Goal: Task Accomplishment & Management: Manage account settings

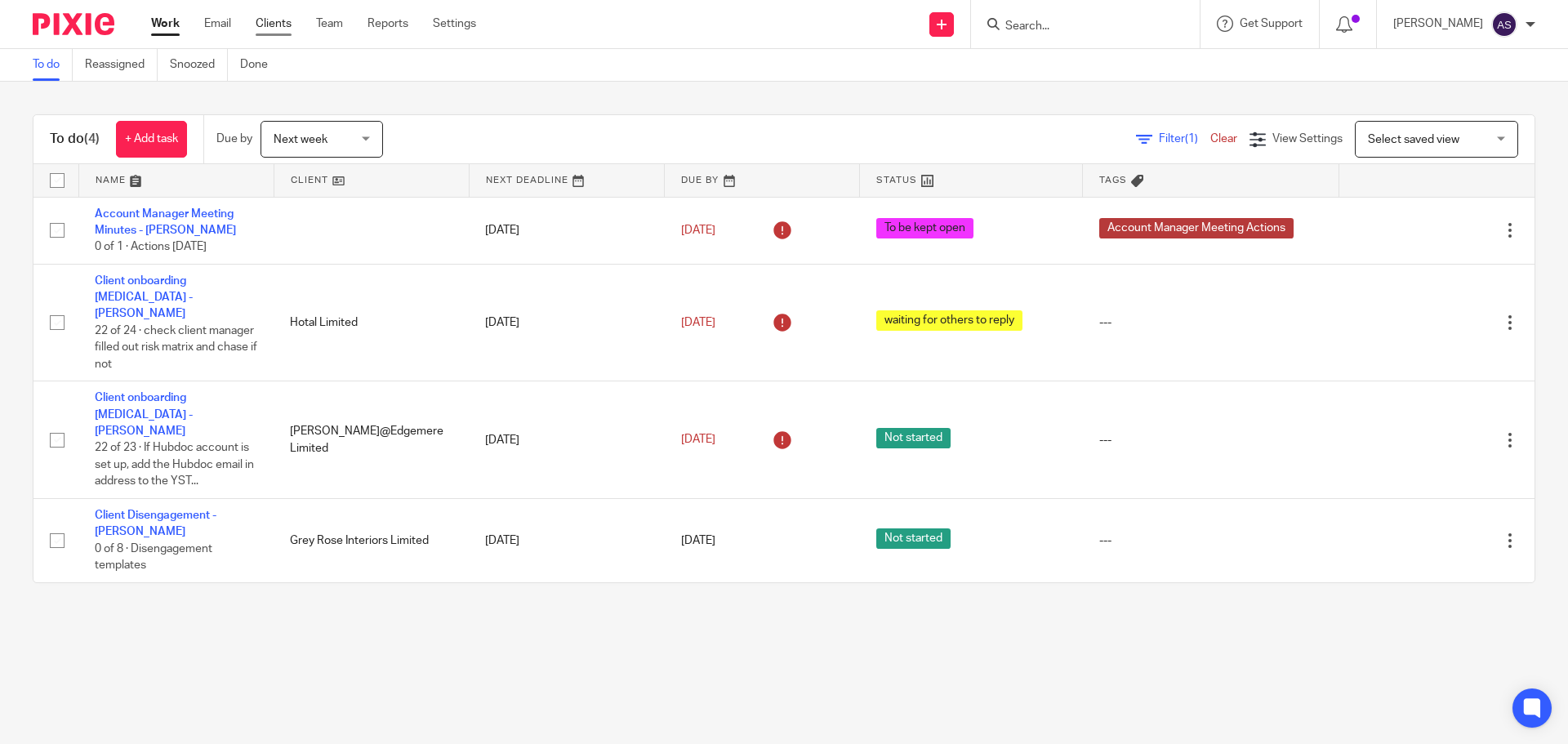
click at [276, 23] on link "Clients" at bounding box center [273, 24] width 36 height 17
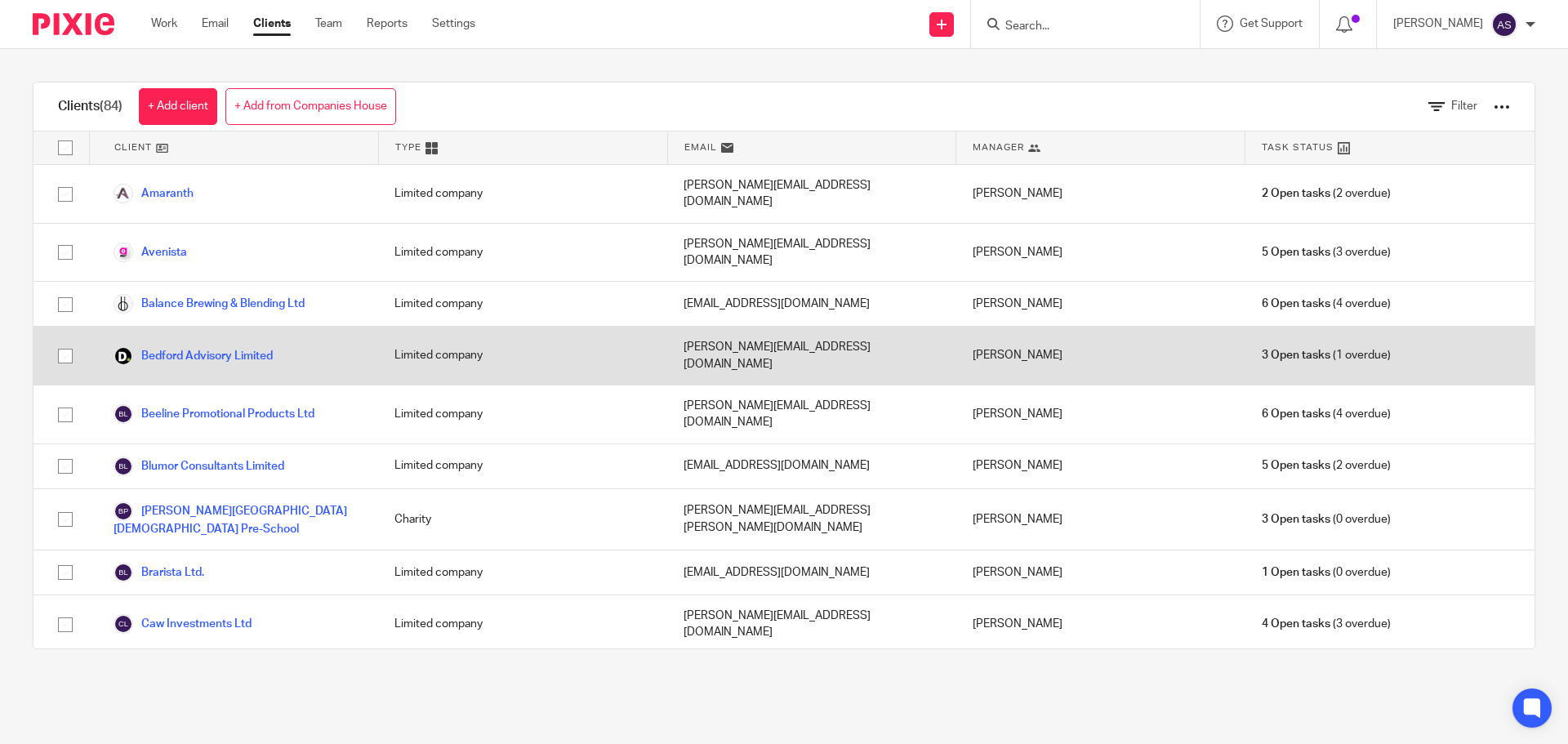
click at [62, 340] on input "checkbox" at bounding box center [65, 356] width 31 height 31
checkbox input "true"
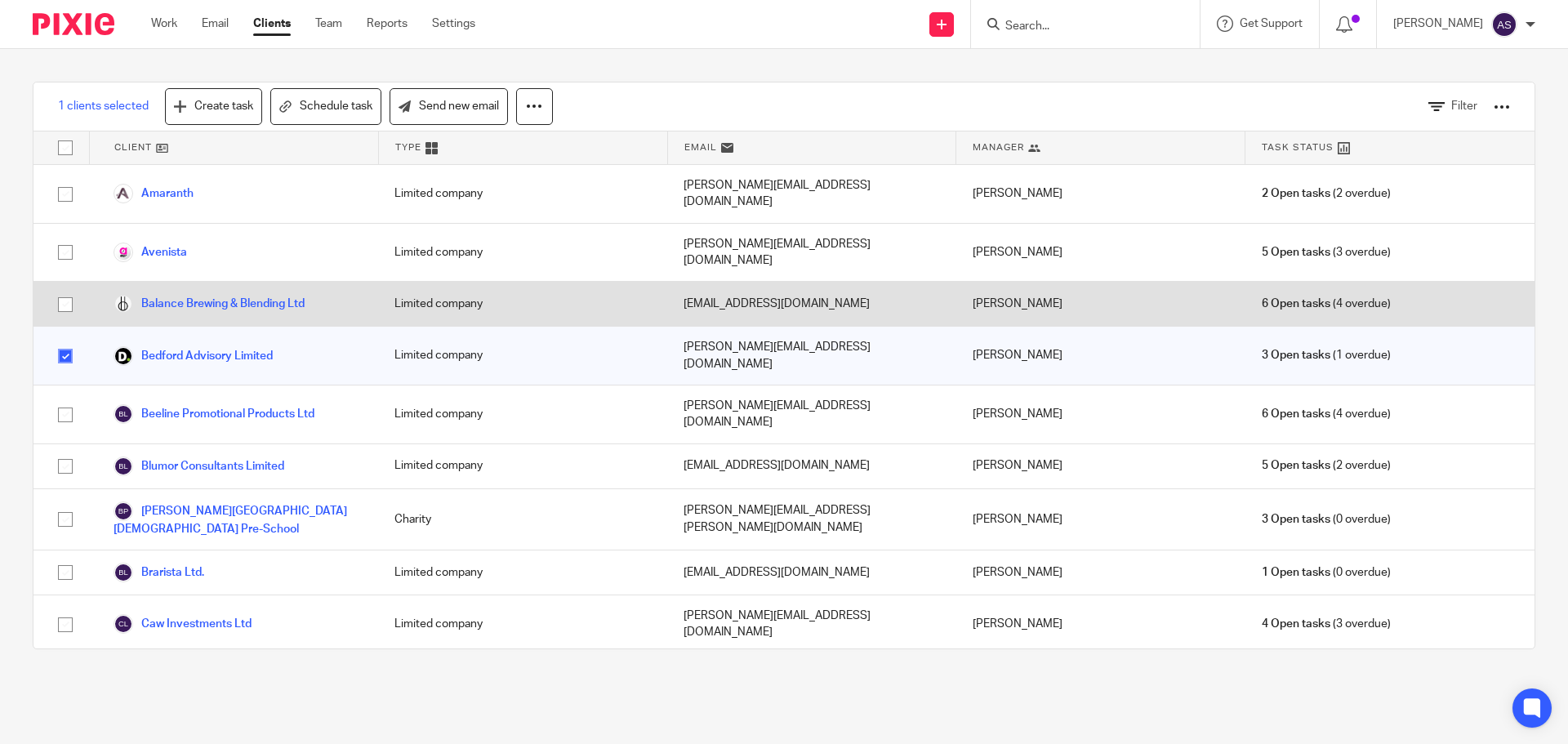
click at [66, 289] on input "checkbox" at bounding box center [65, 305] width 31 height 31
checkbox input "true"
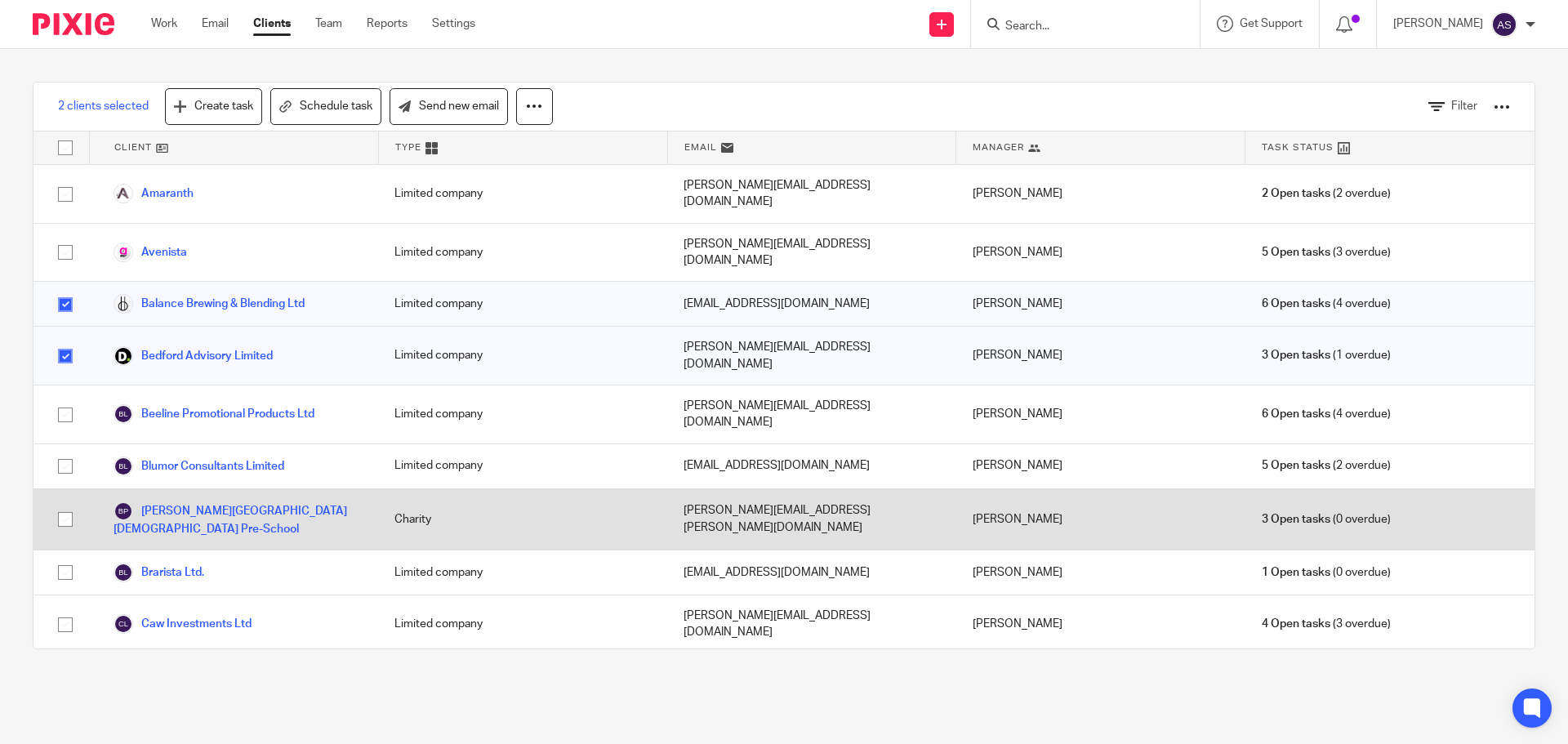
click at [64, 504] on input "checkbox" at bounding box center [65, 520] width 31 height 31
checkbox input "true"
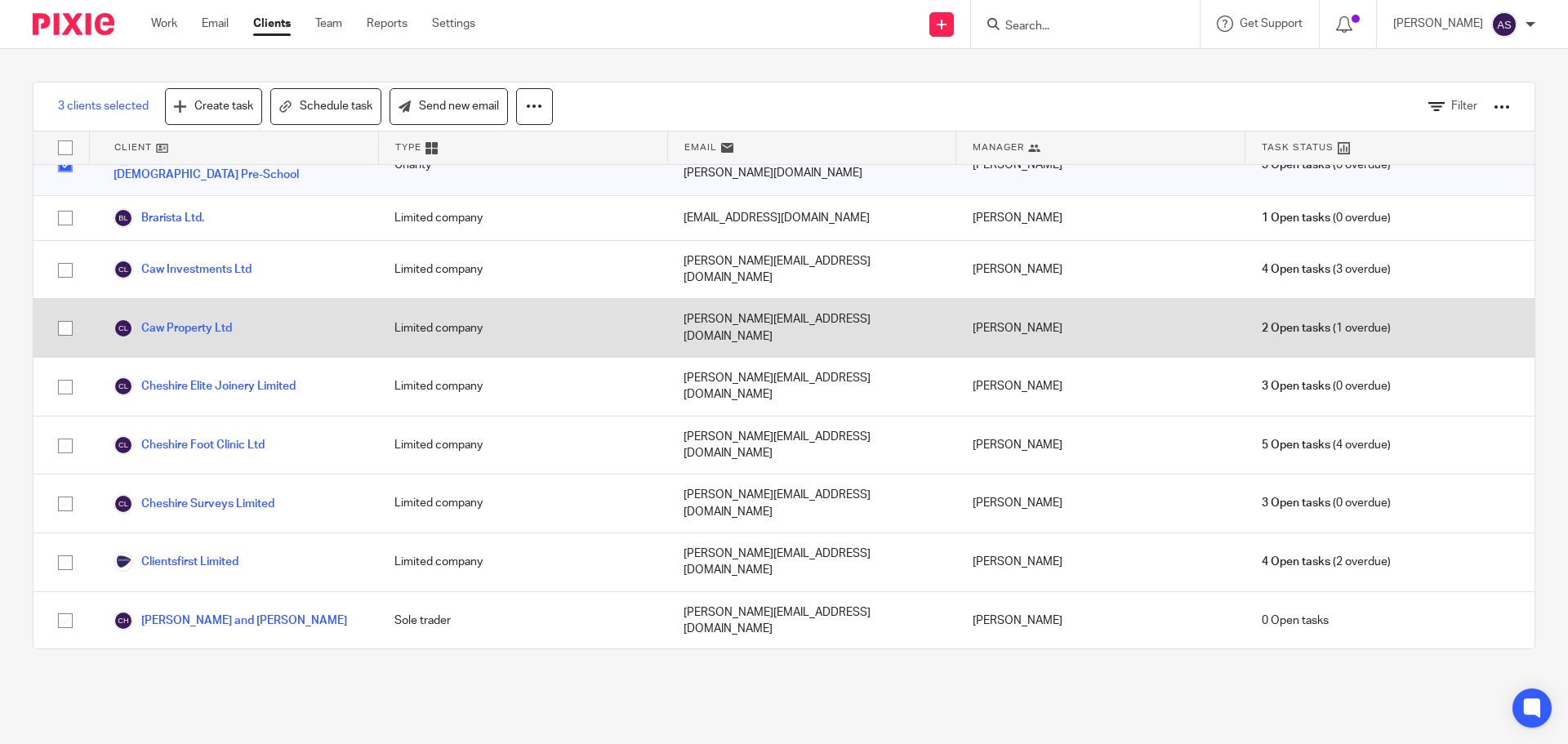
scroll to position [326, 0]
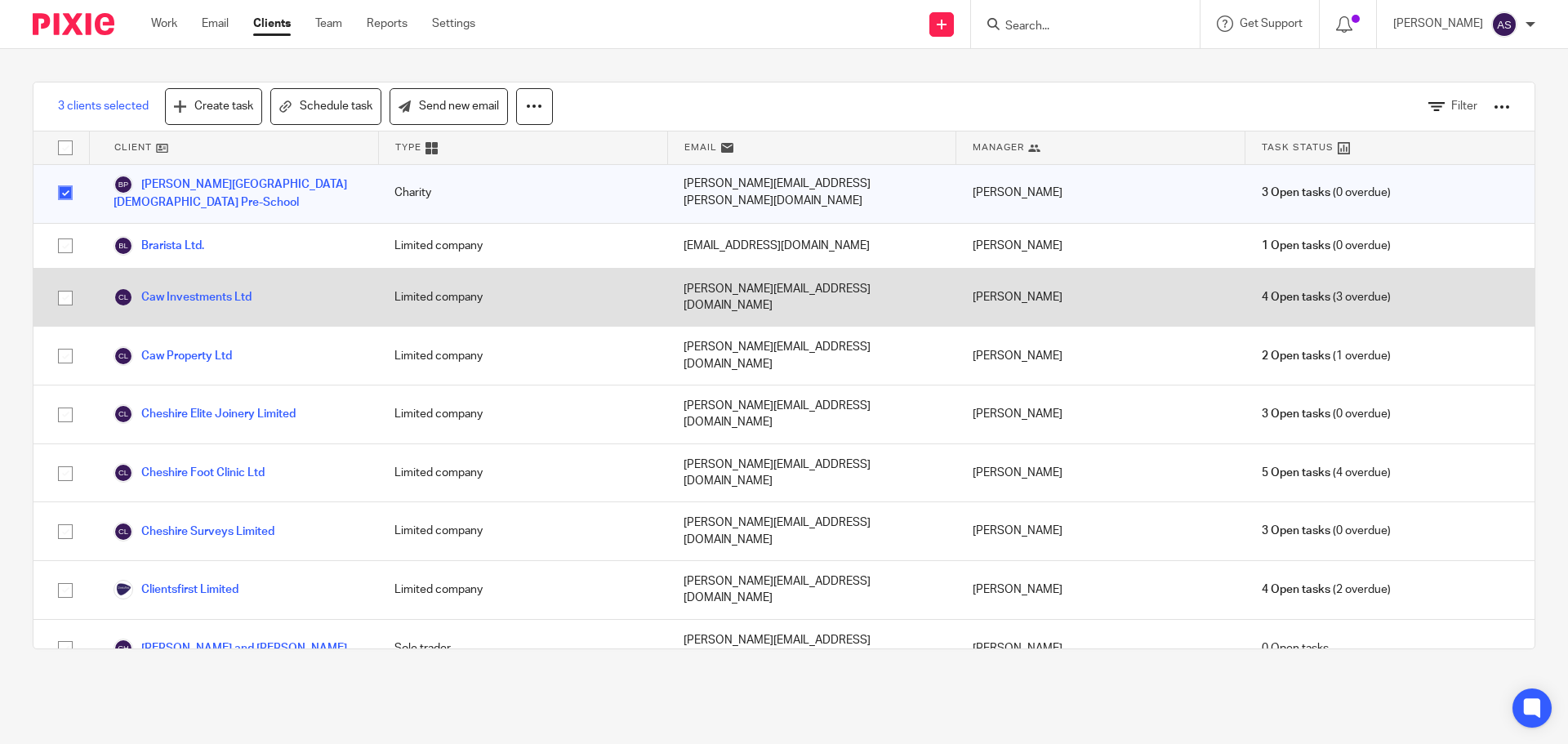
click at [65, 282] on input "checkbox" at bounding box center [65, 298] width 31 height 31
checkbox input "true"
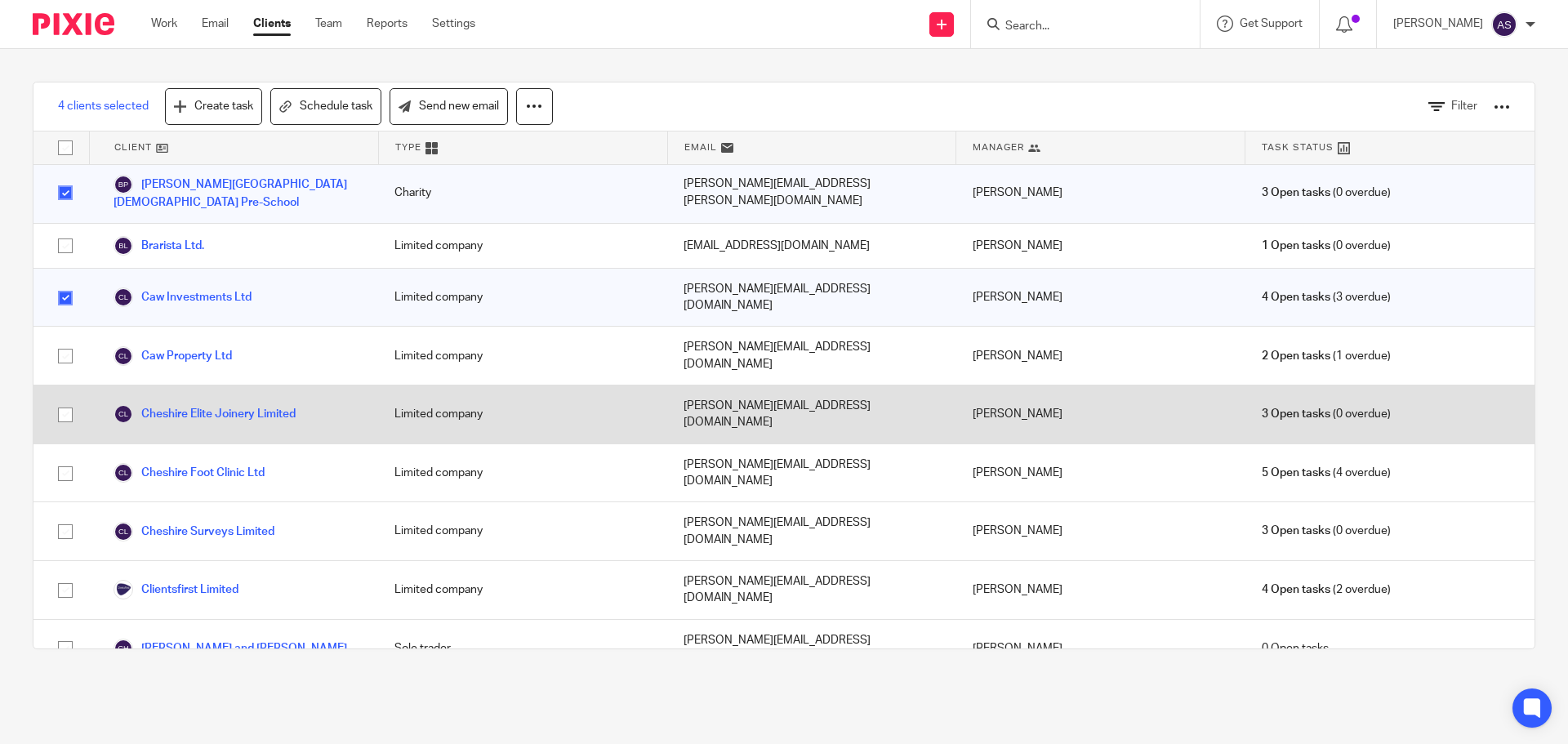
click at [72, 399] on input "checkbox" at bounding box center [65, 415] width 31 height 31
checkbox input "true"
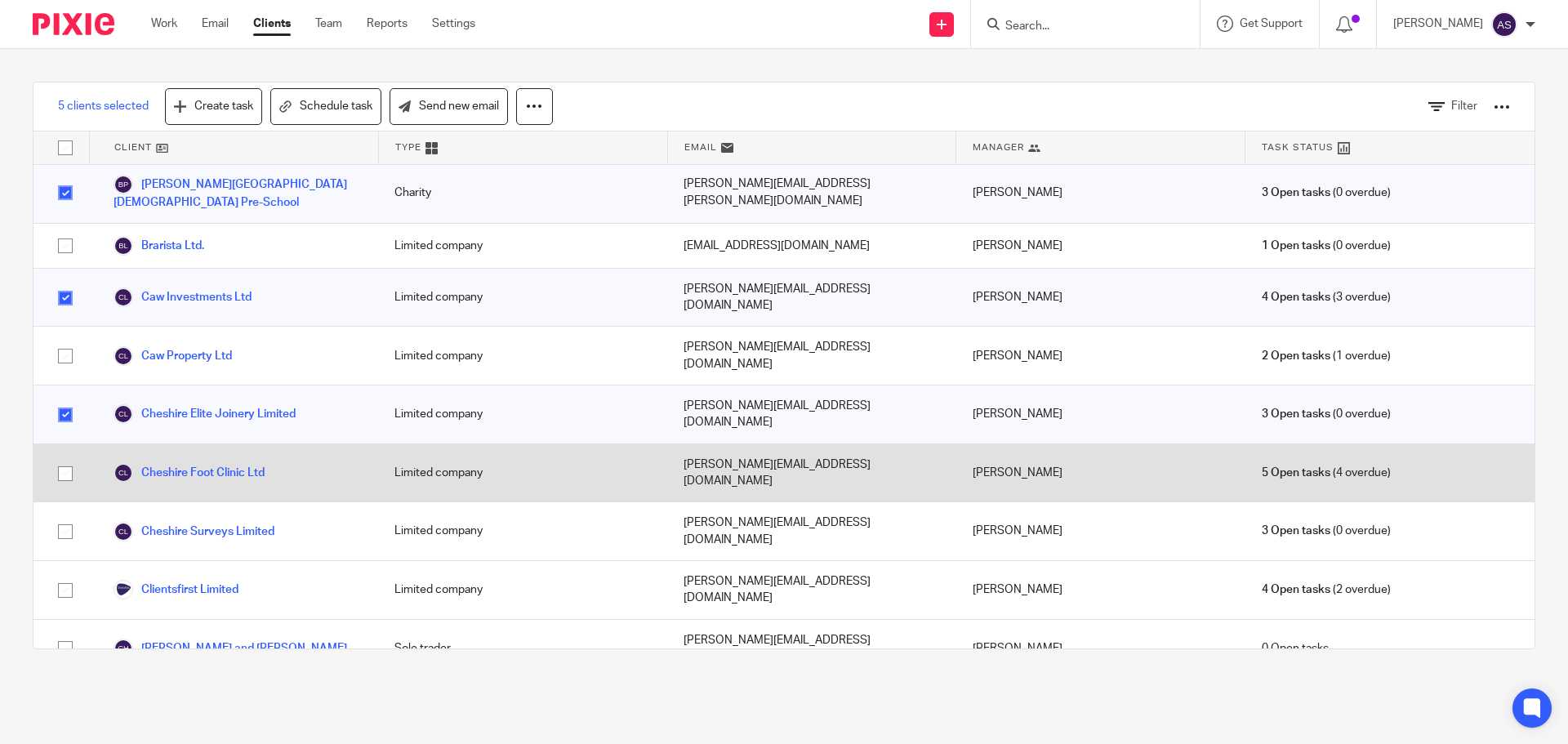
click at [66, 458] on input "checkbox" at bounding box center [65, 474] width 31 height 31
checkbox input "true"
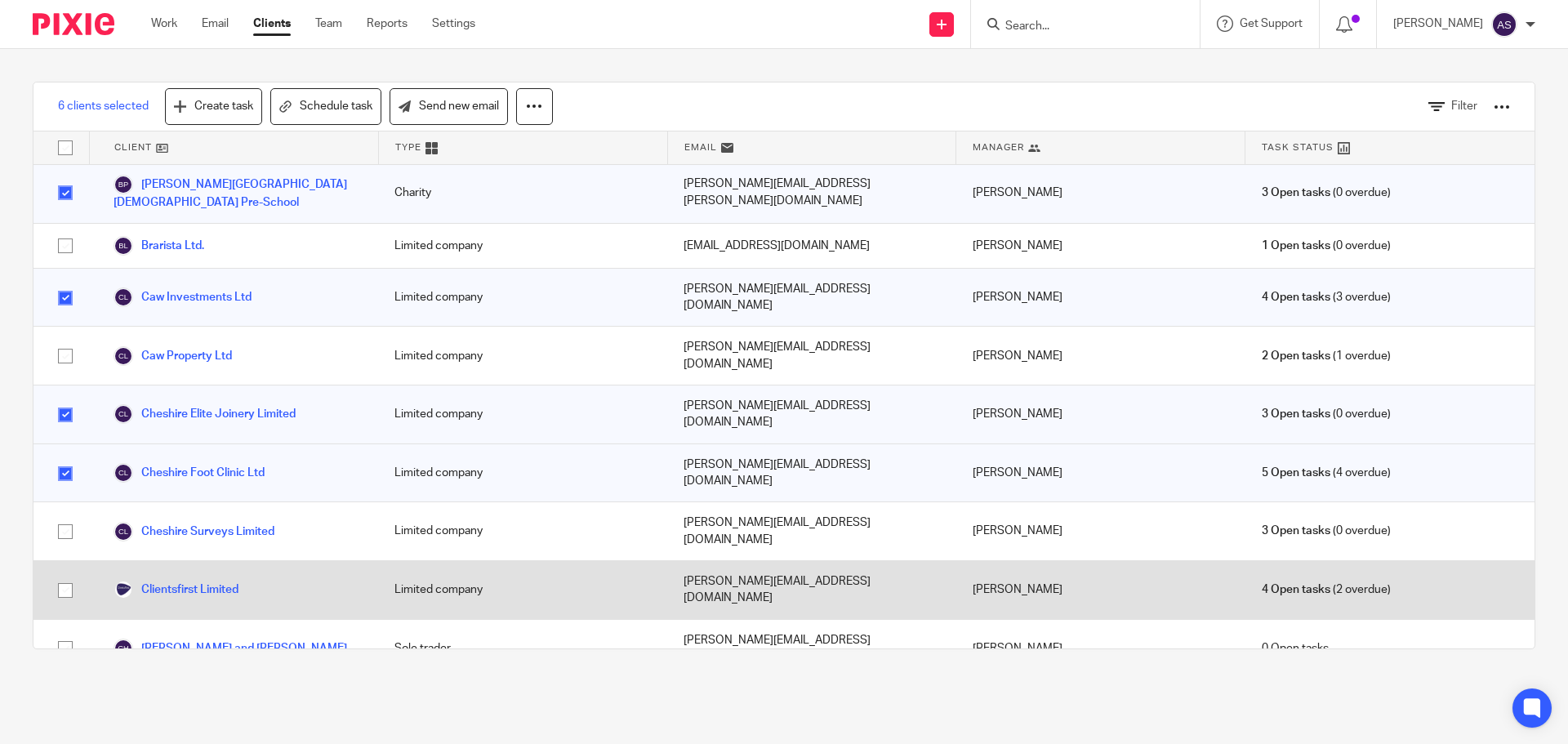
click at [69, 575] on input "checkbox" at bounding box center [65, 591] width 31 height 31
checkbox input "true"
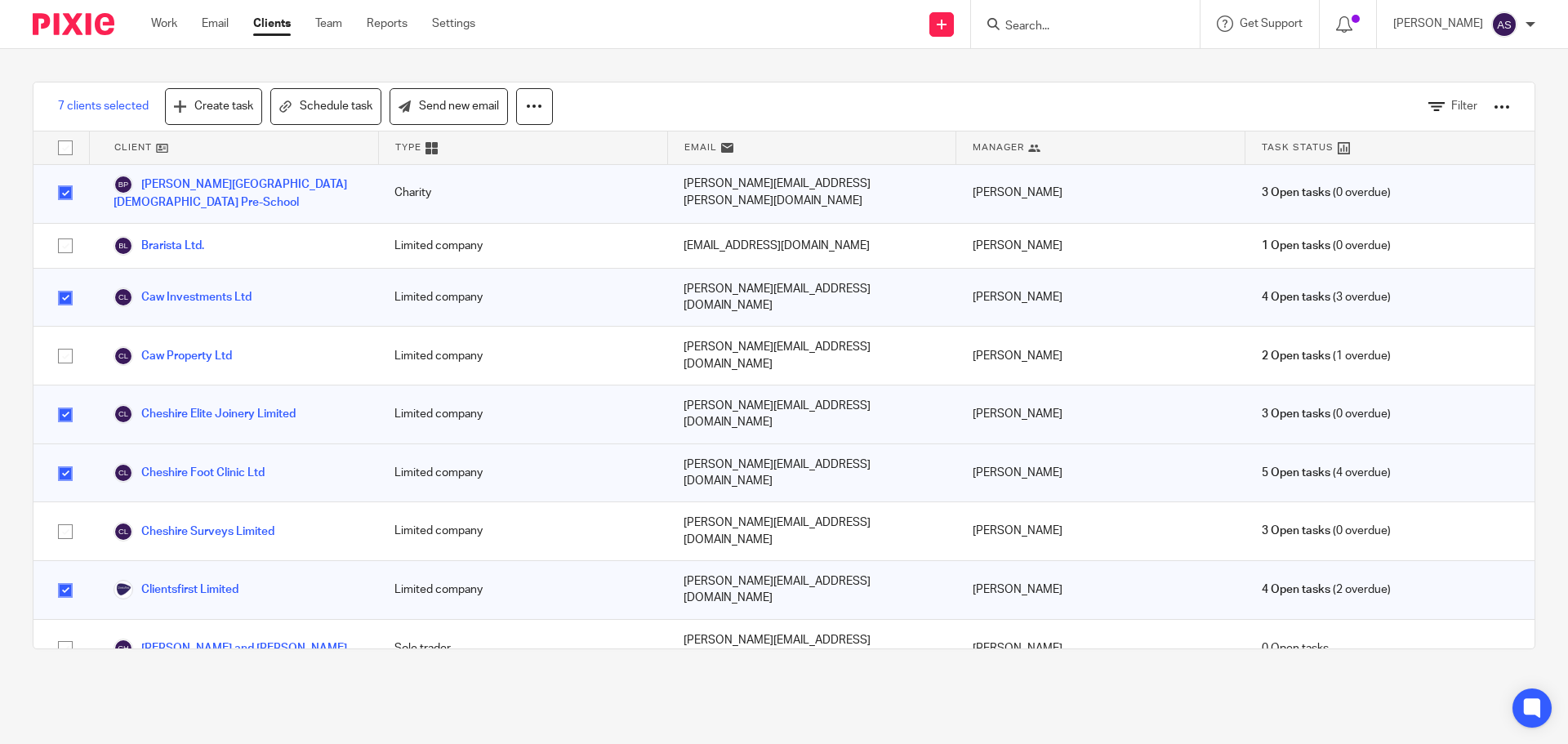
click at [71, 743] on input "checkbox" at bounding box center [65, 759] width 31 height 31
checkbox input "true"
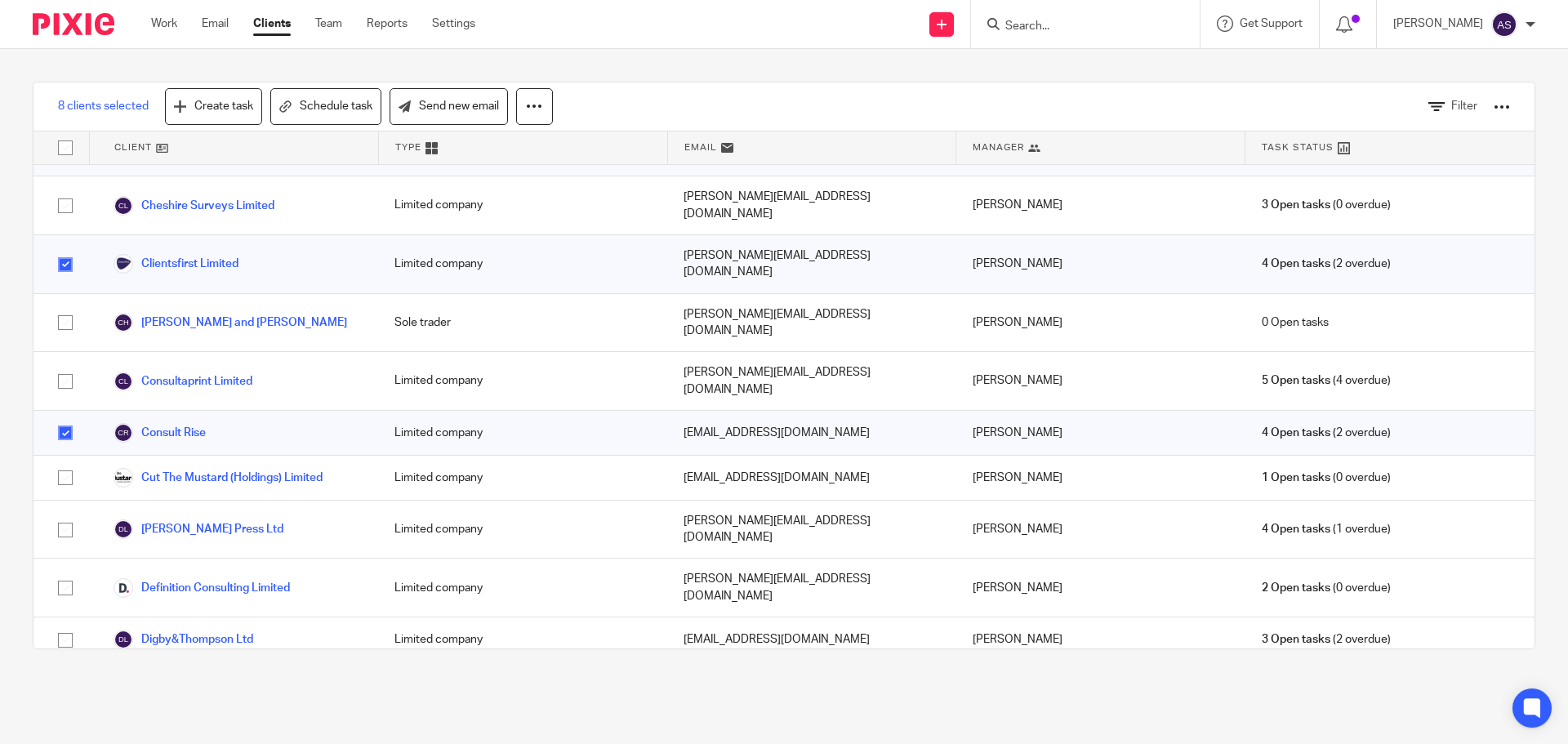
scroll to position [654, 0]
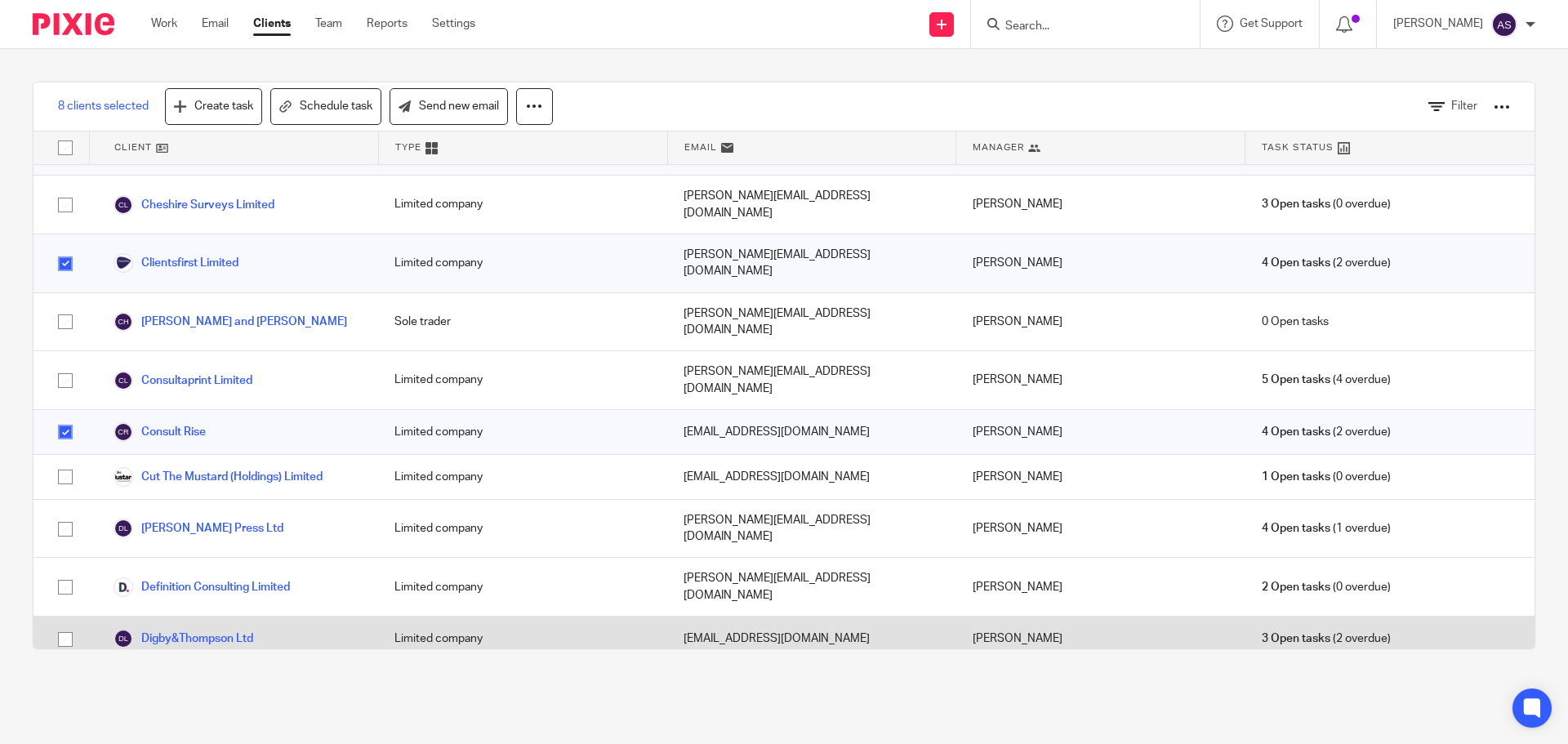
click at [59, 624] on input "checkbox" at bounding box center [65, 640] width 31 height 31
checkbox input "true"
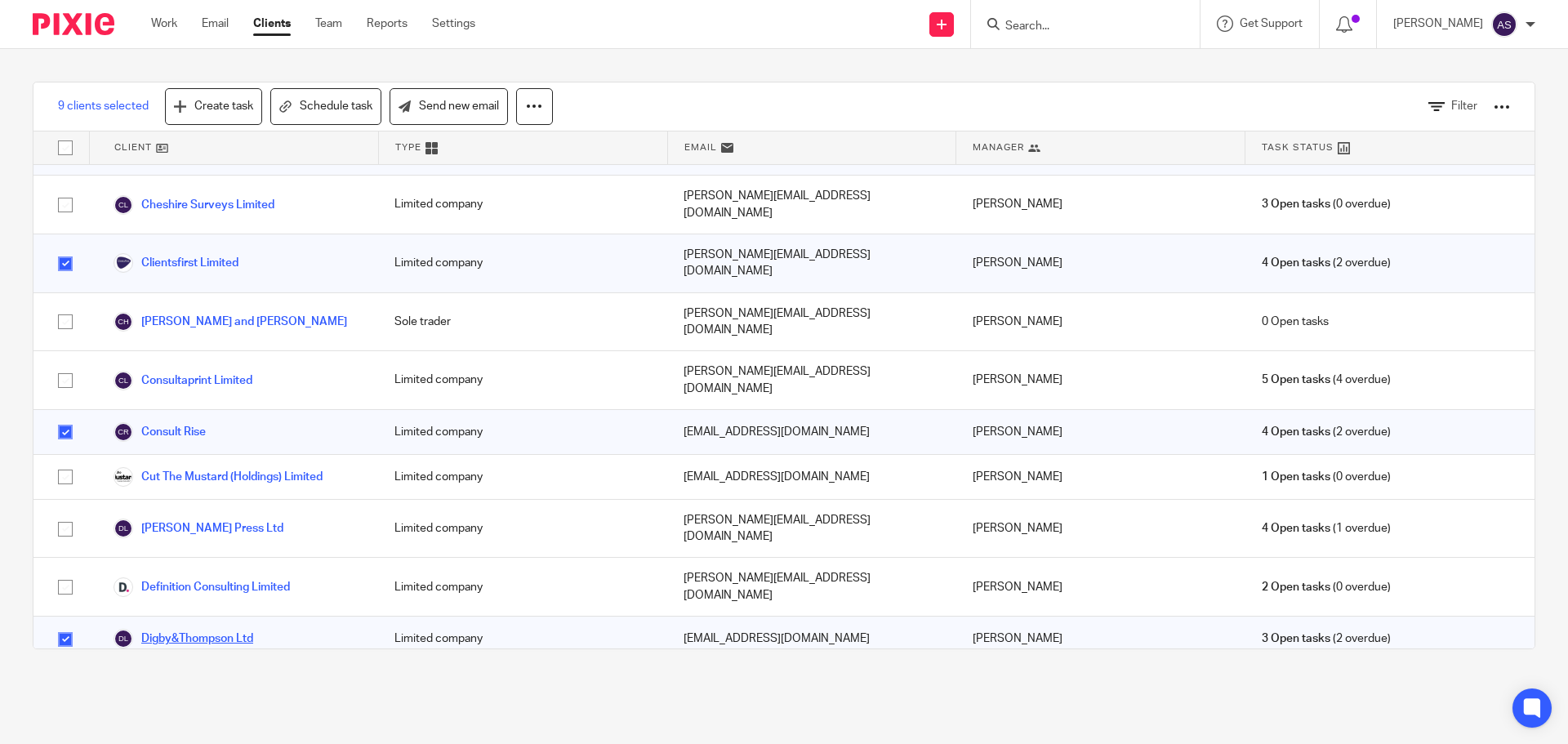
scroll to position [898, 0]
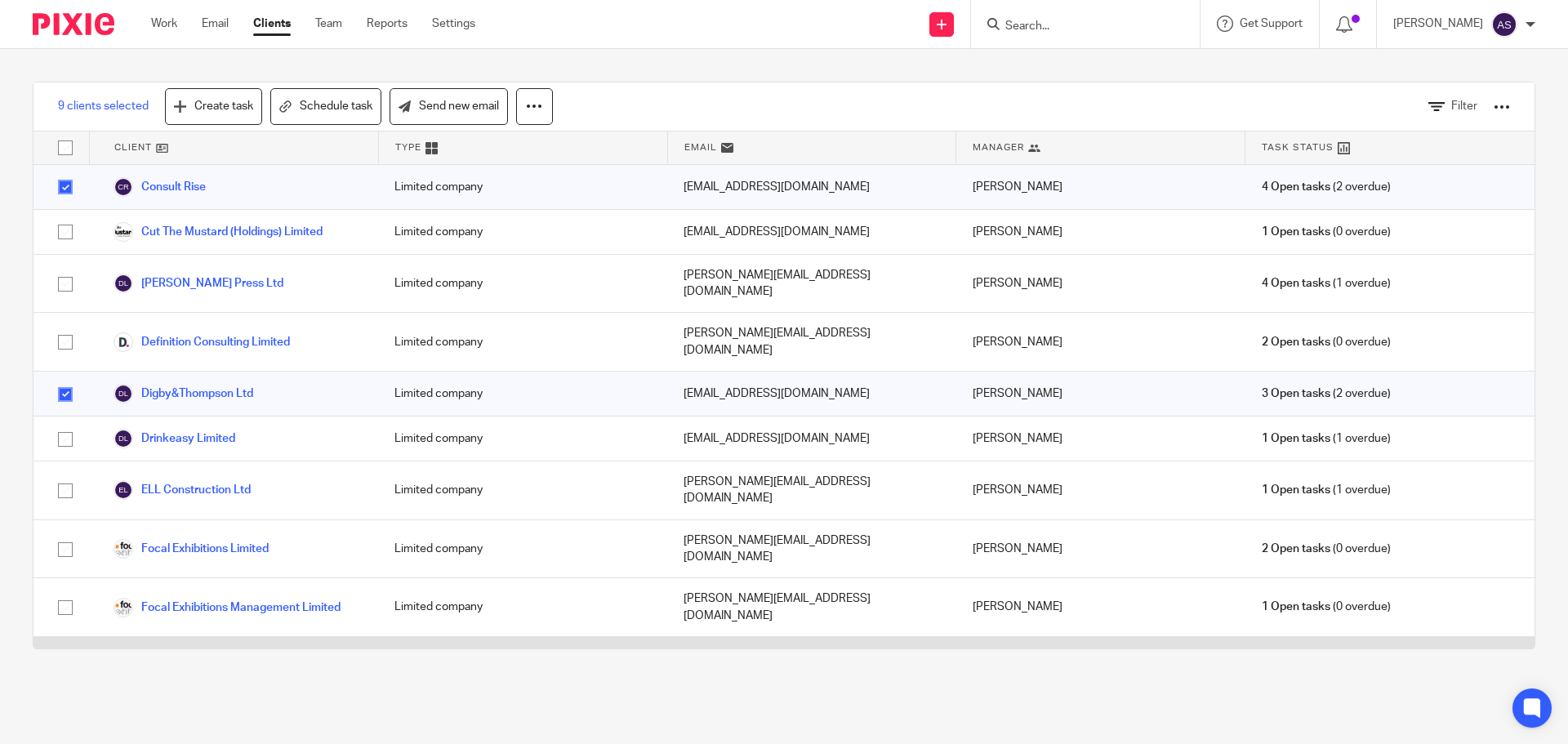
click at [55, 651] on input "checkbox" at bounding box center [65, 667] width 31 height 31
checkbox input "true"
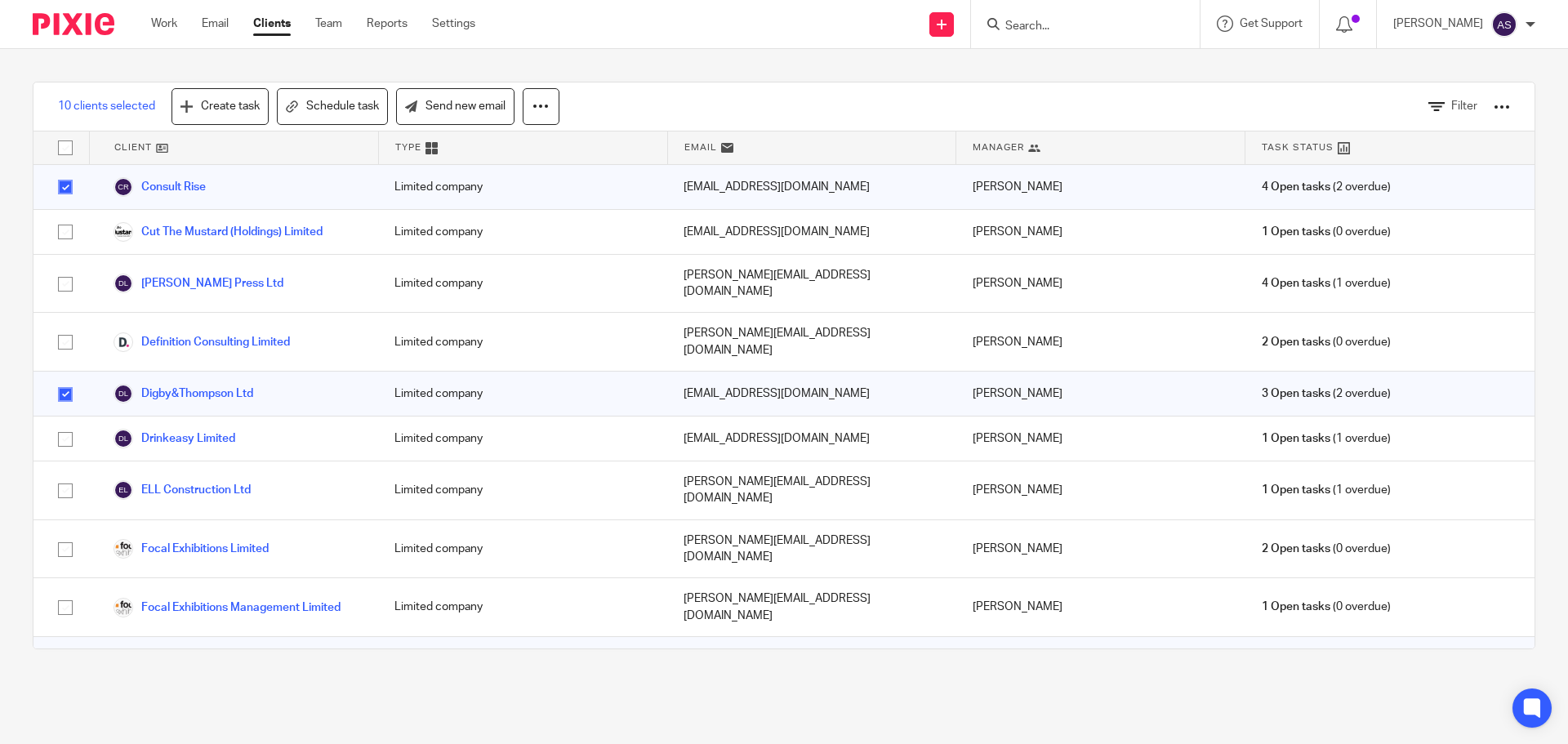
click at [66, 709] on input "checkbox" at bounding box center [65, 725] width 31 height 31
checkbox input "true"
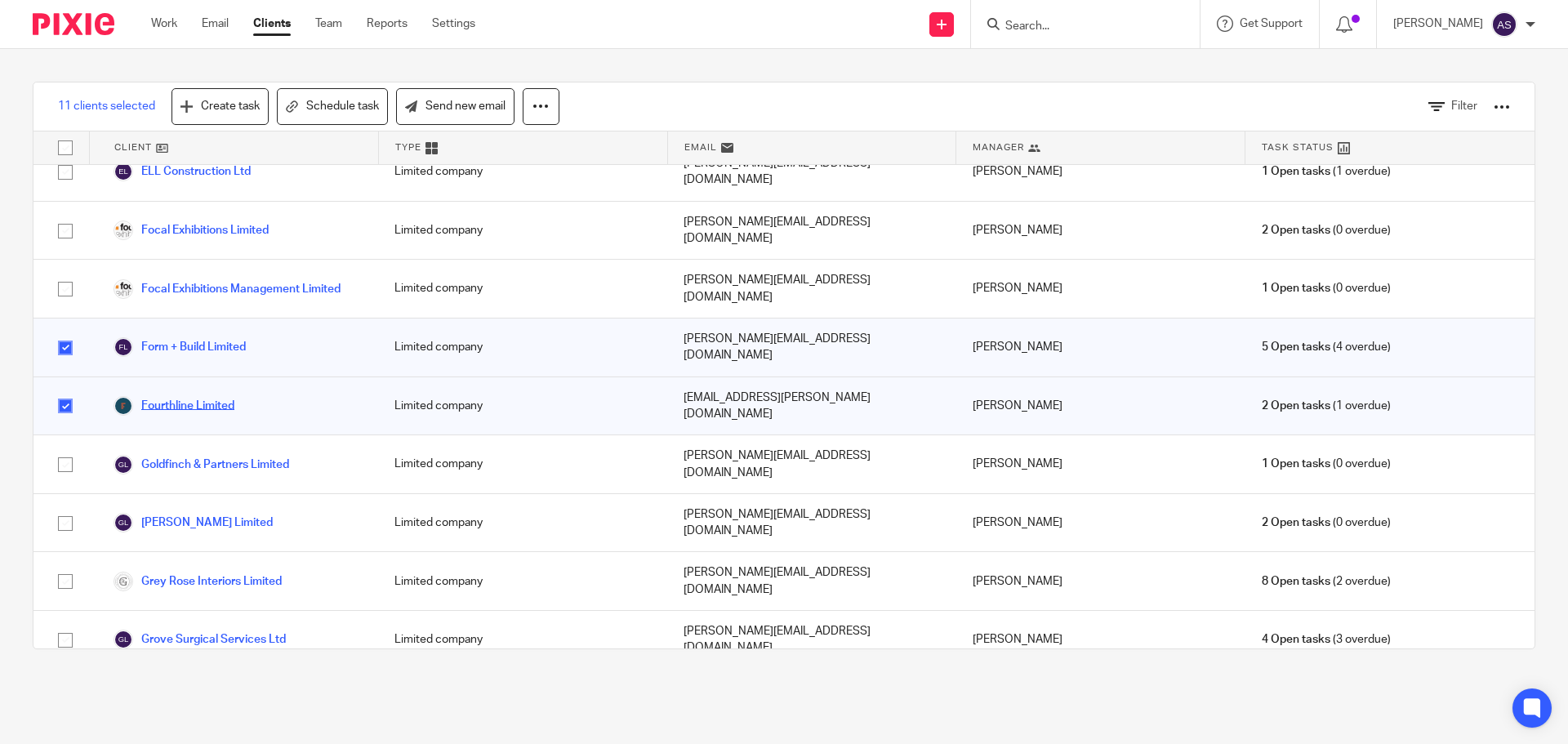
scroll to position [1225, 0]
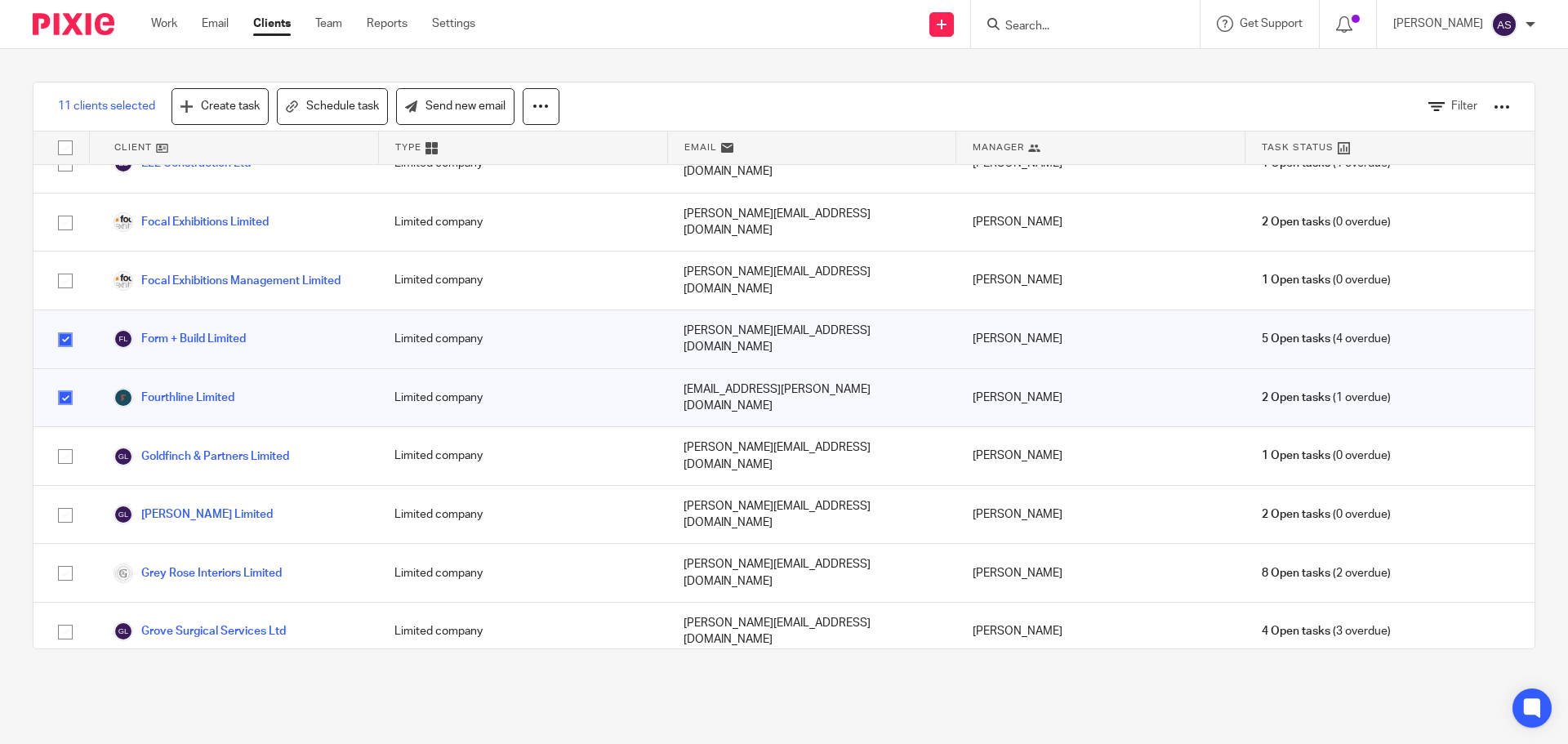
drag, startPoint x: 63, startPoint y: 512, endPoint x: 125, endPoint y: 514, distance: 62.0
checkbox input "true"
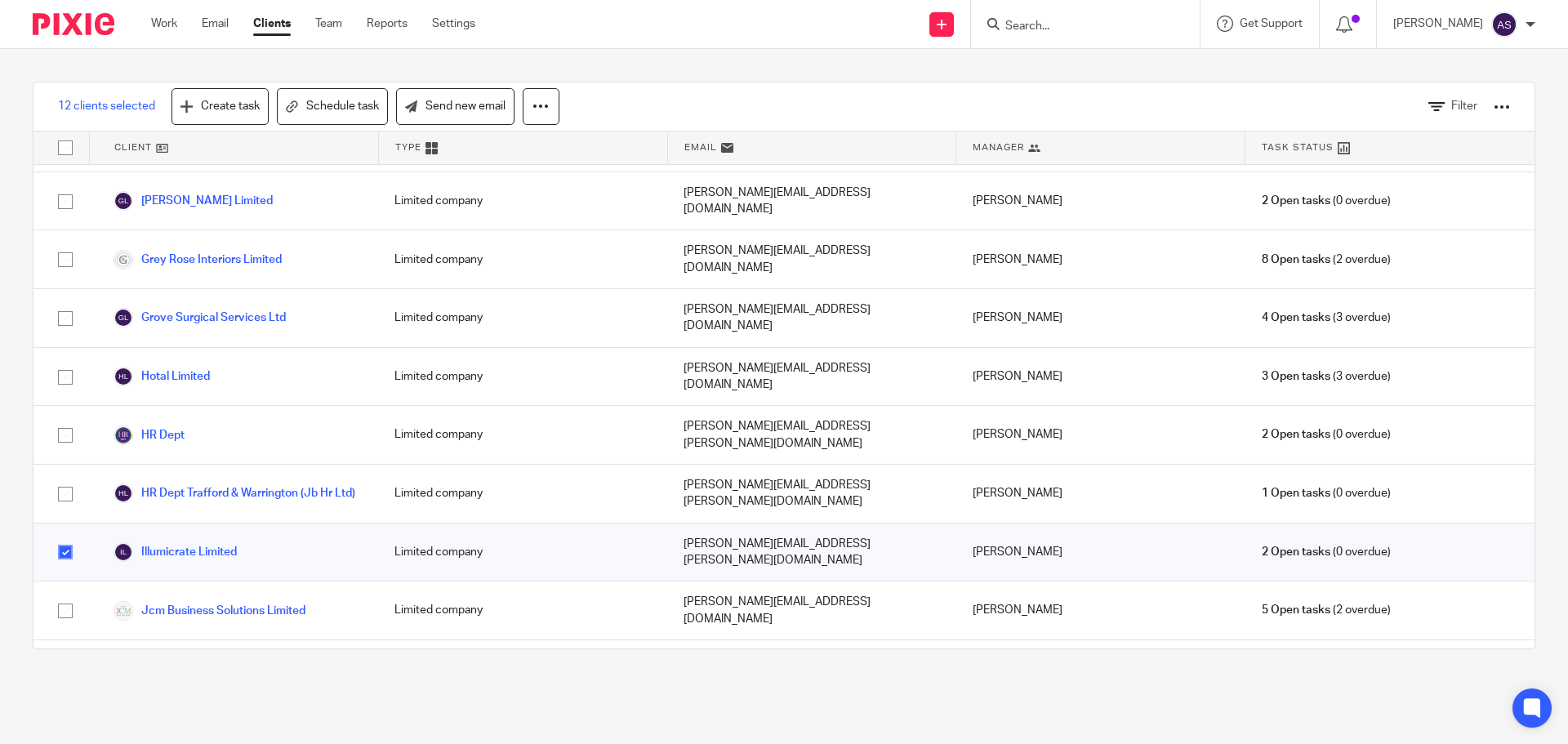
scroll to position [1634, 0]
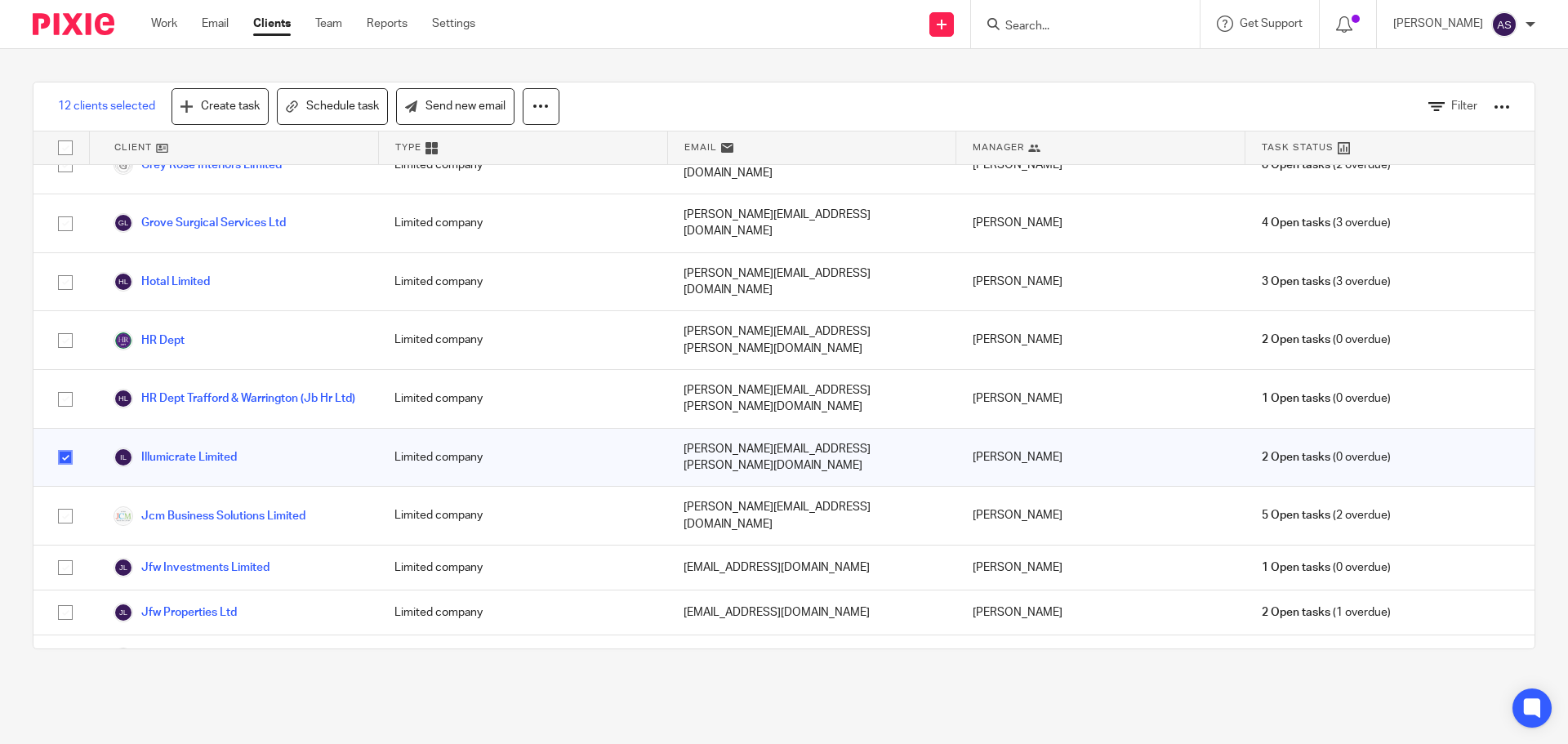
checkbox input "true"
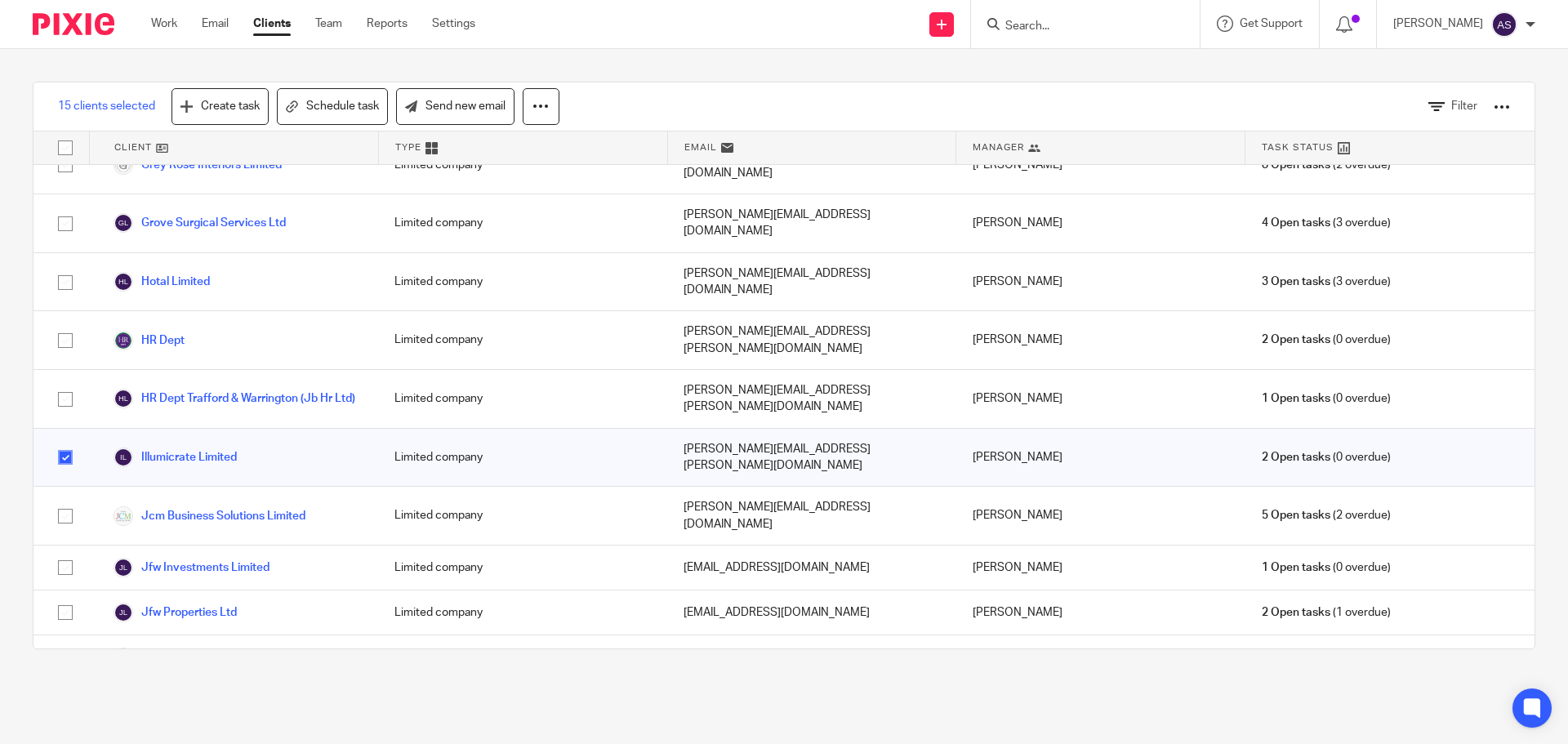
checkbox input "false"
checkbox input "true"
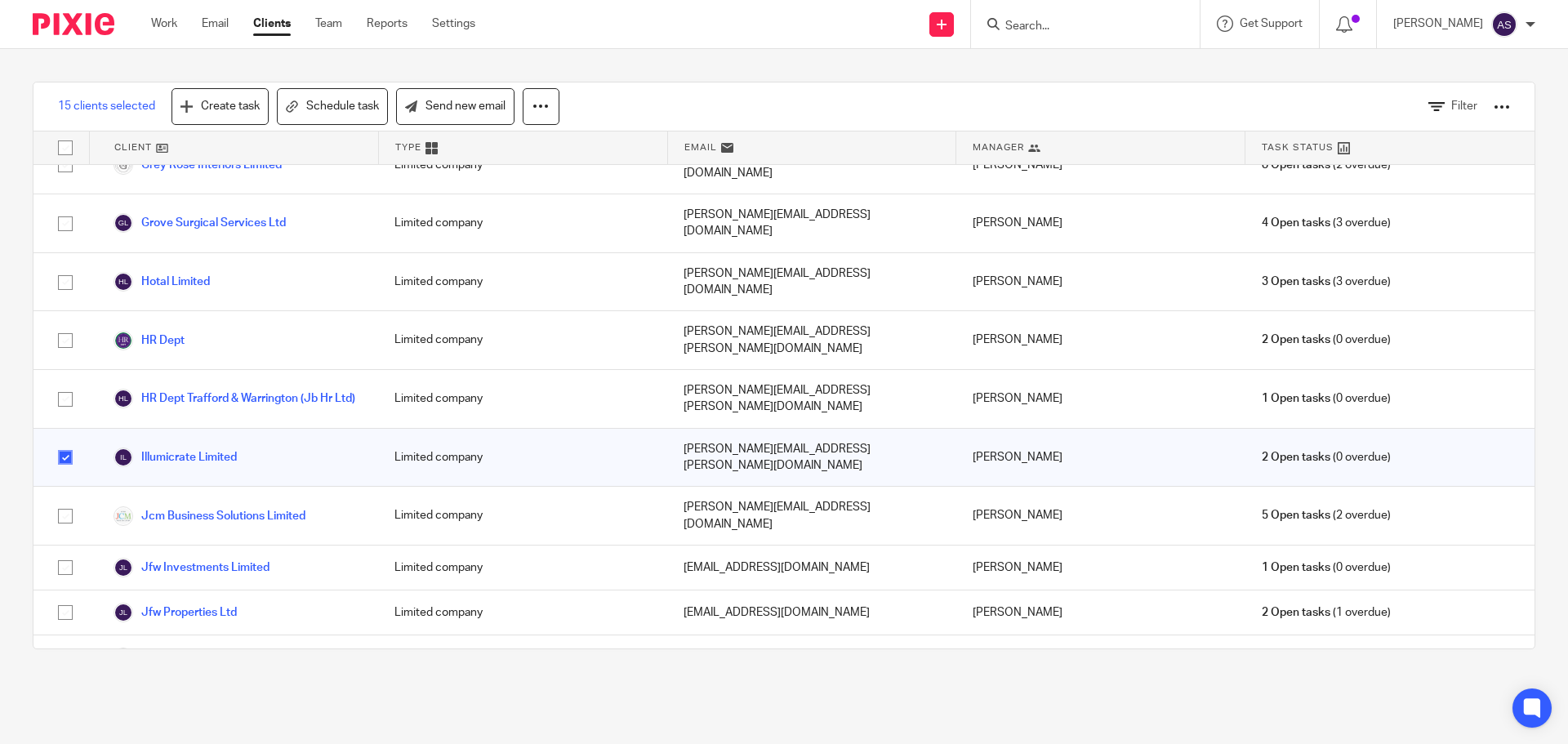
checkbox input "true"
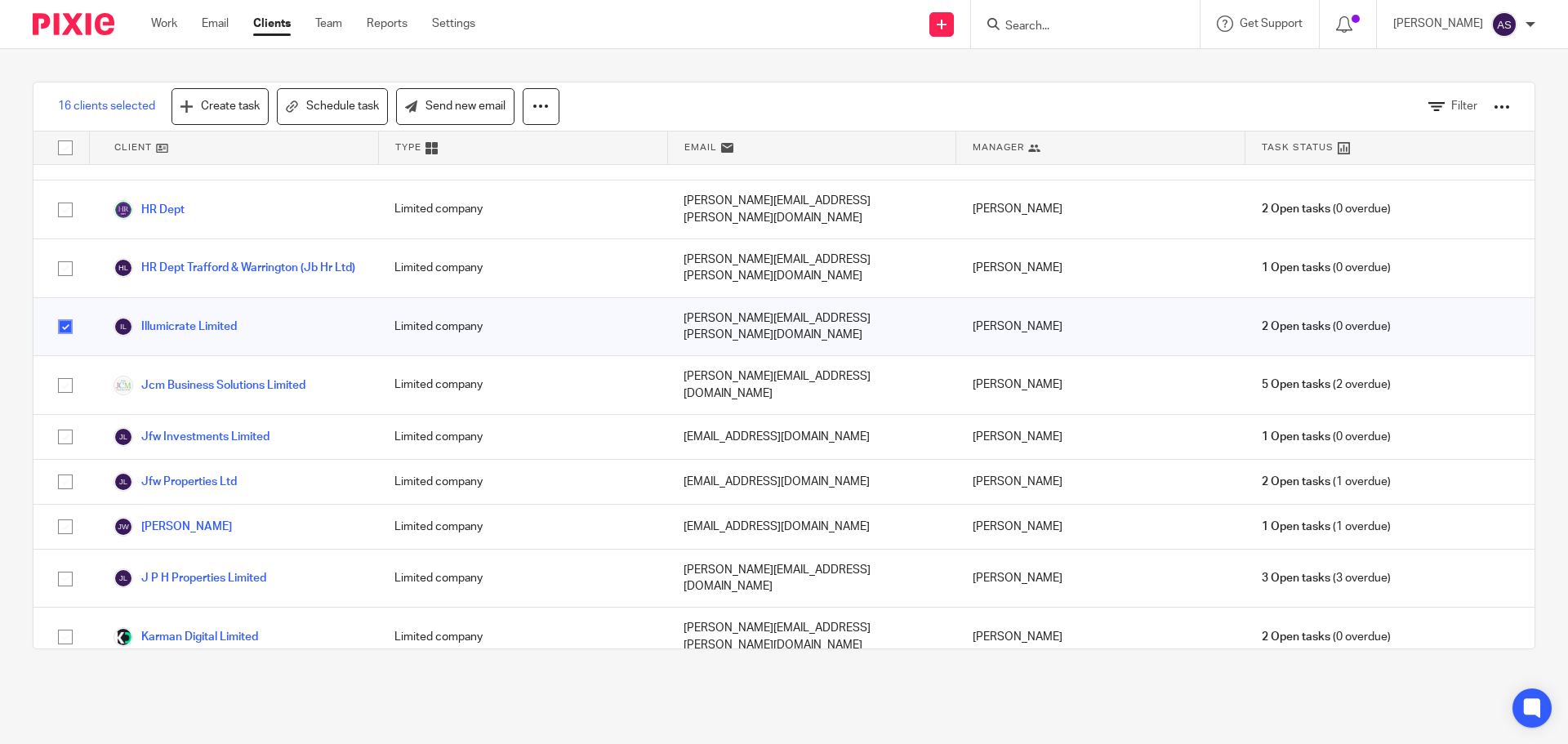
scroll to position [1878, 0]
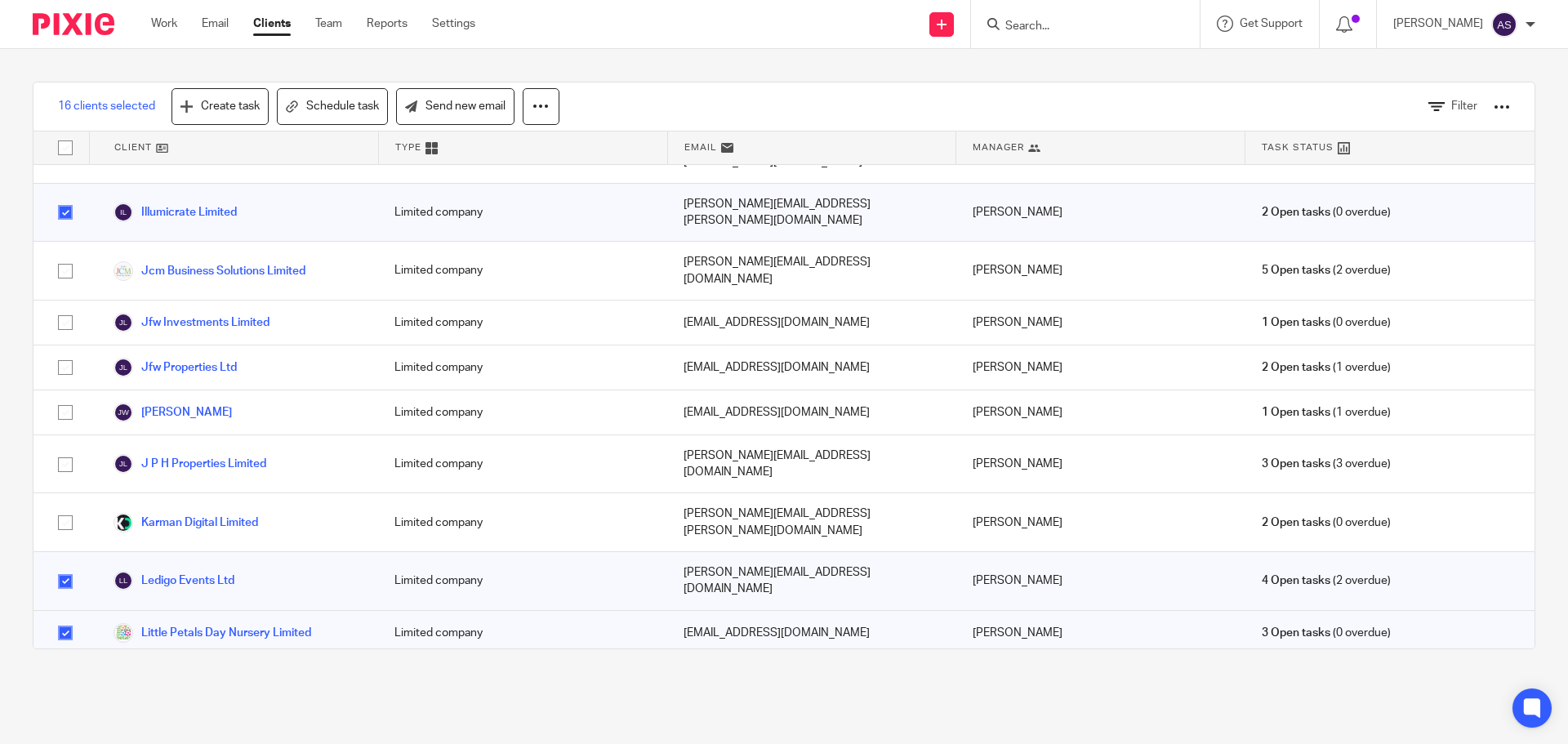
drag, startPoint x: 65, startPoint y: 351, endPoint x: 91, endPoint y: 362, distance: 28.2
checkbox input "true"
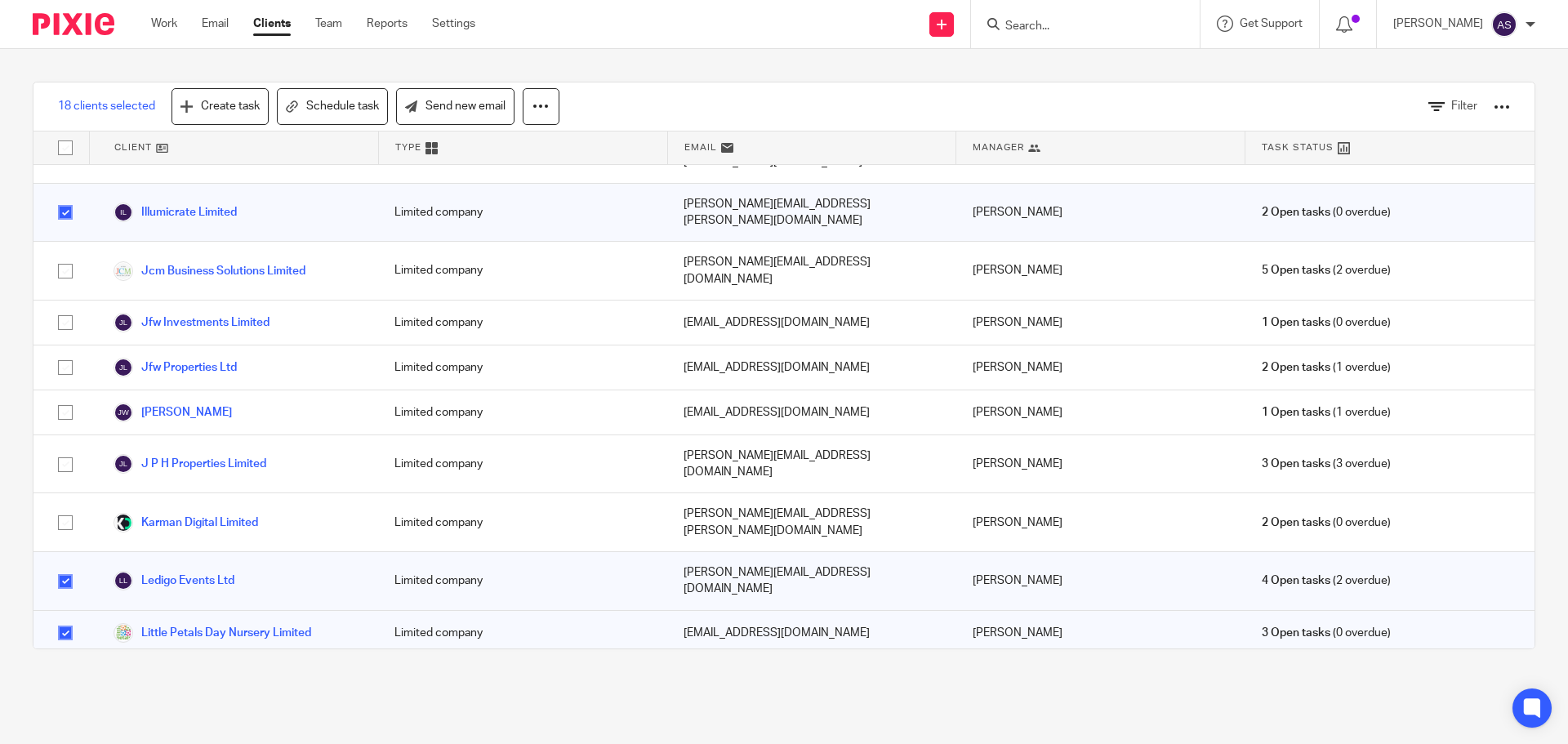
checkbox input "true"
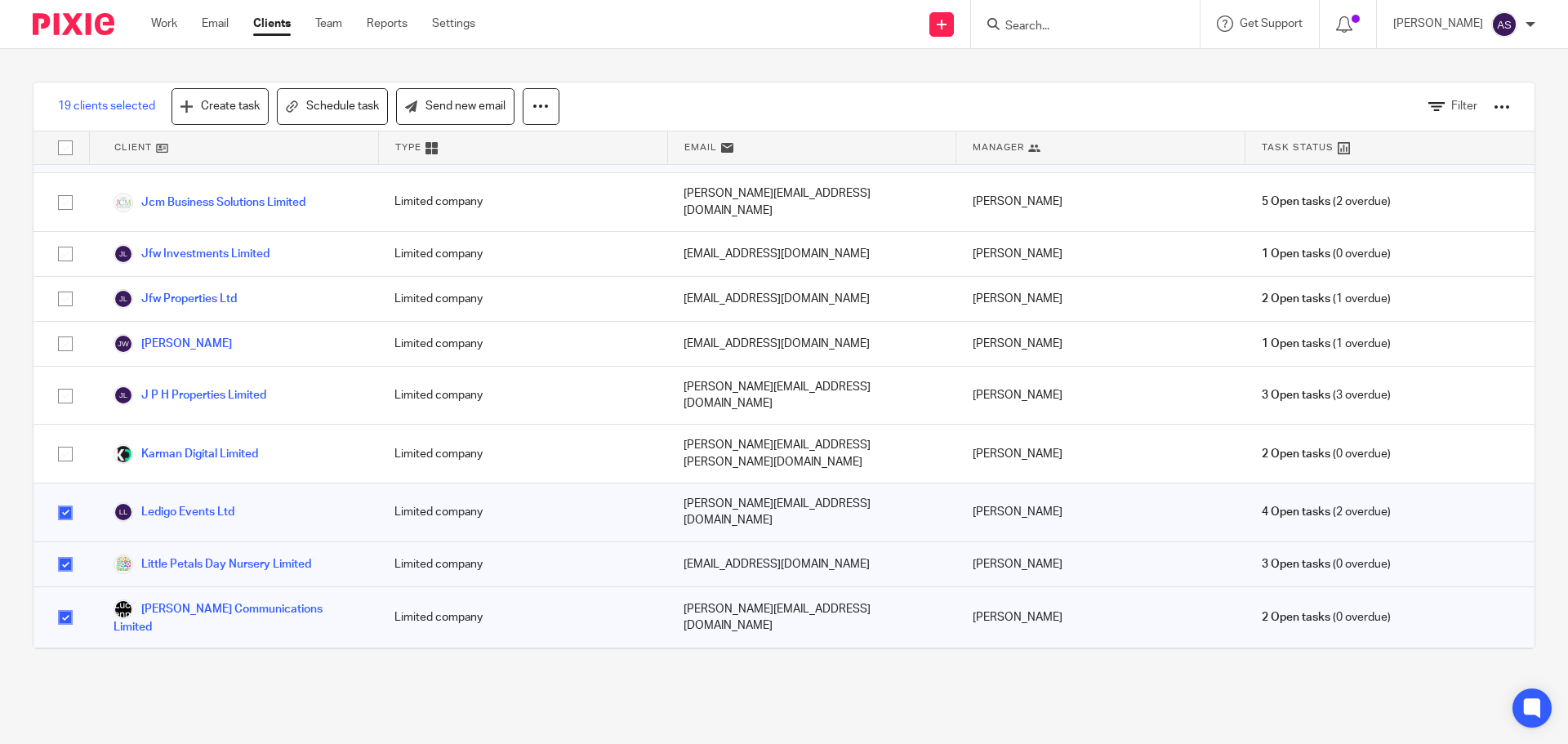
scroll to position [2041, 0]
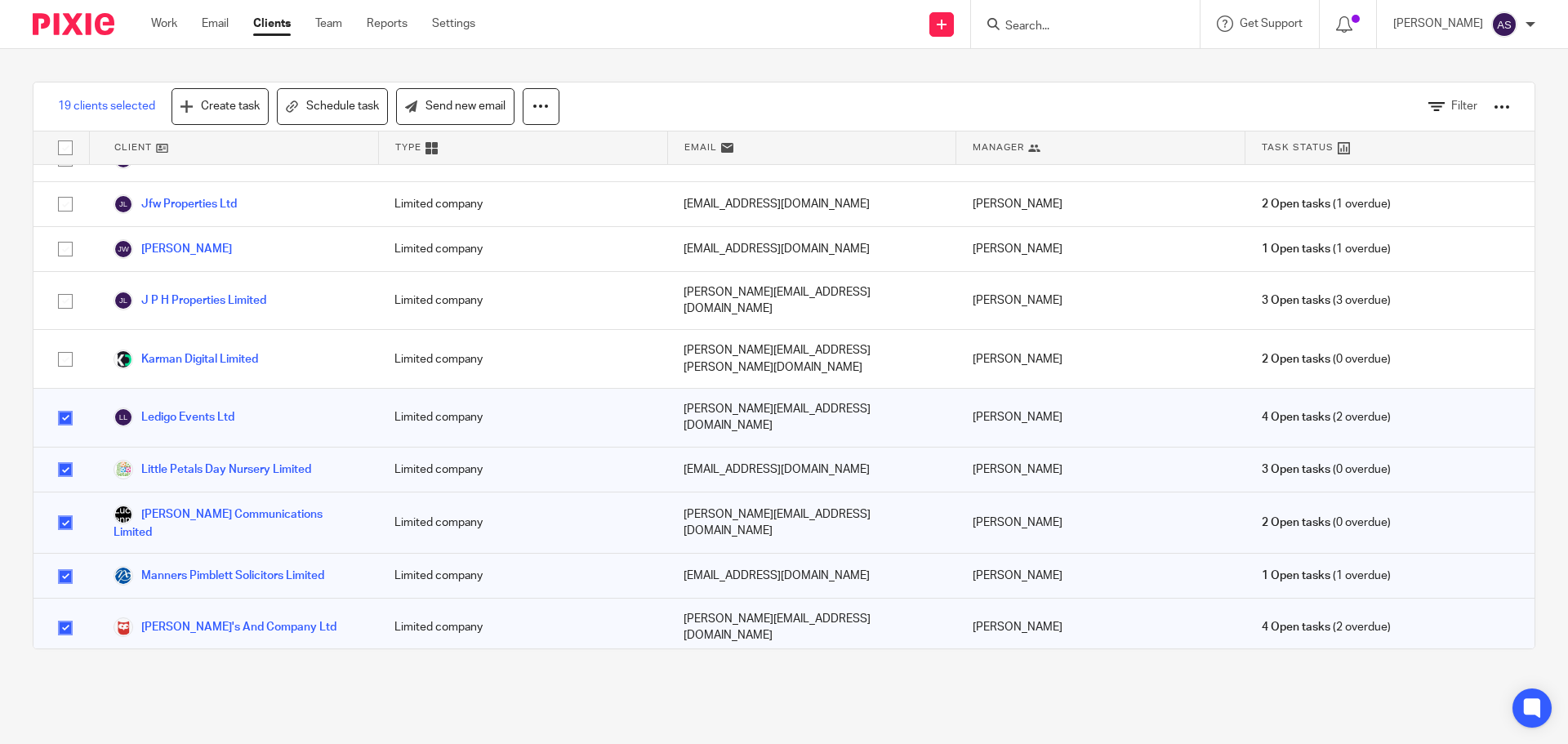
checkbox input "true"
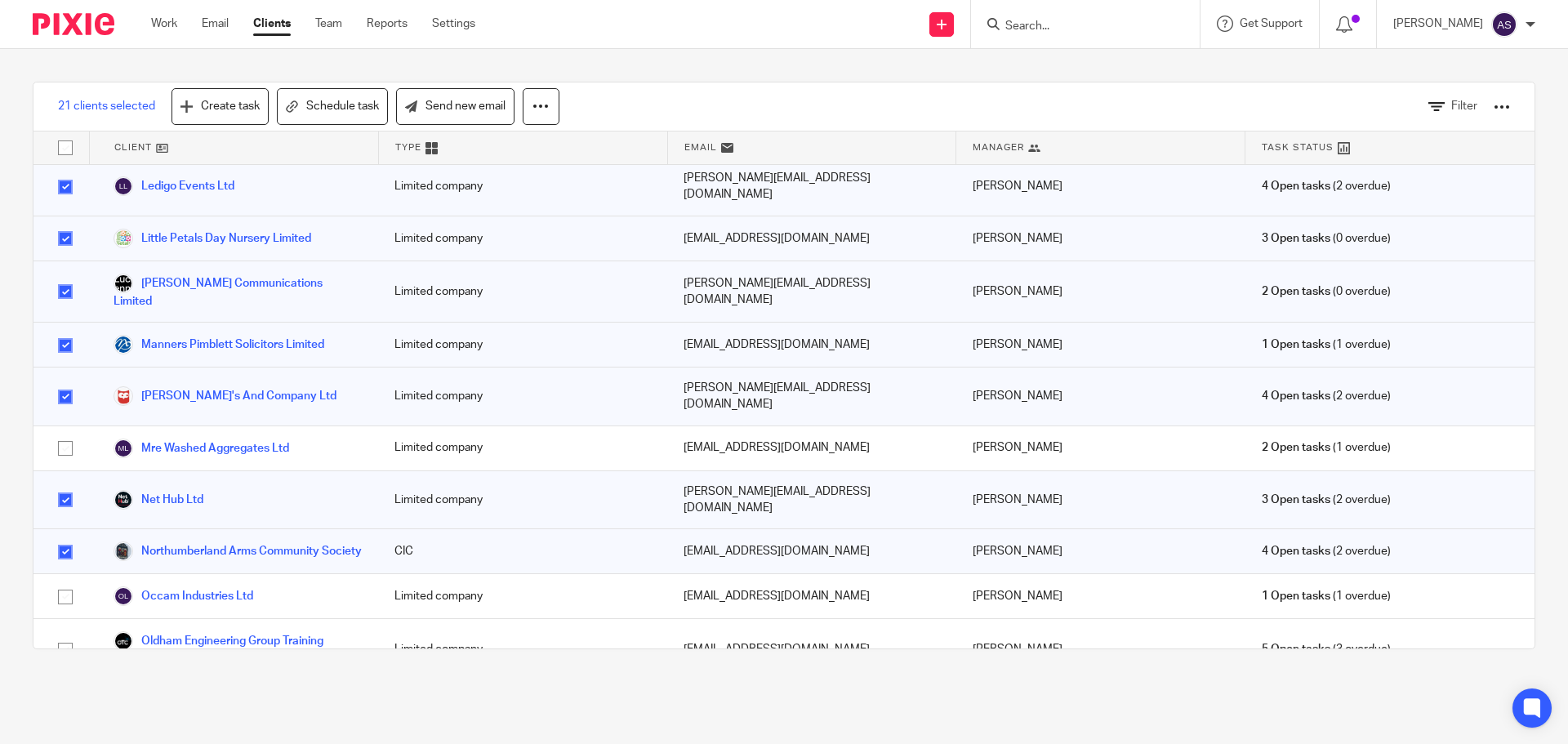
scroll to position [2286, 0]
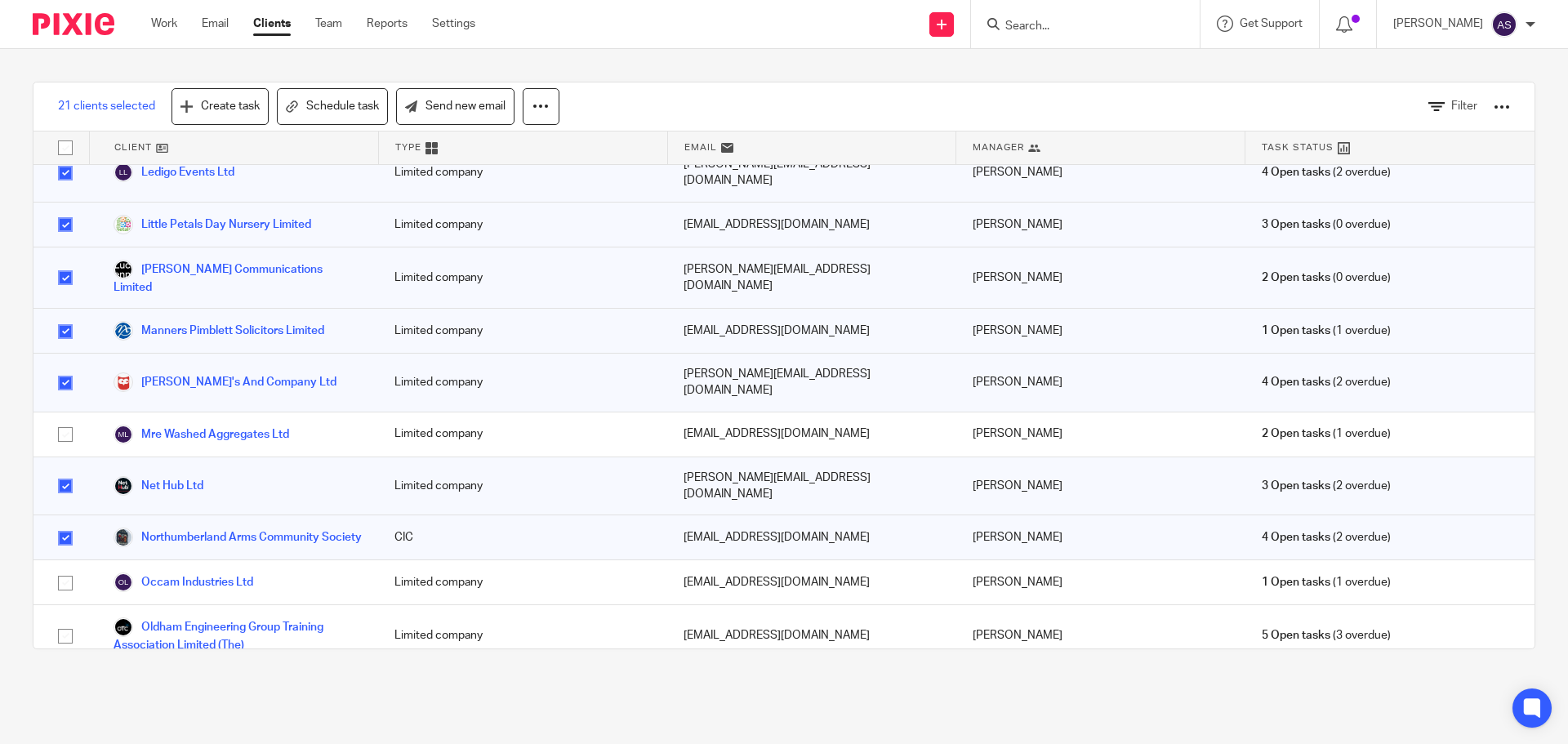
checkbox input "true"
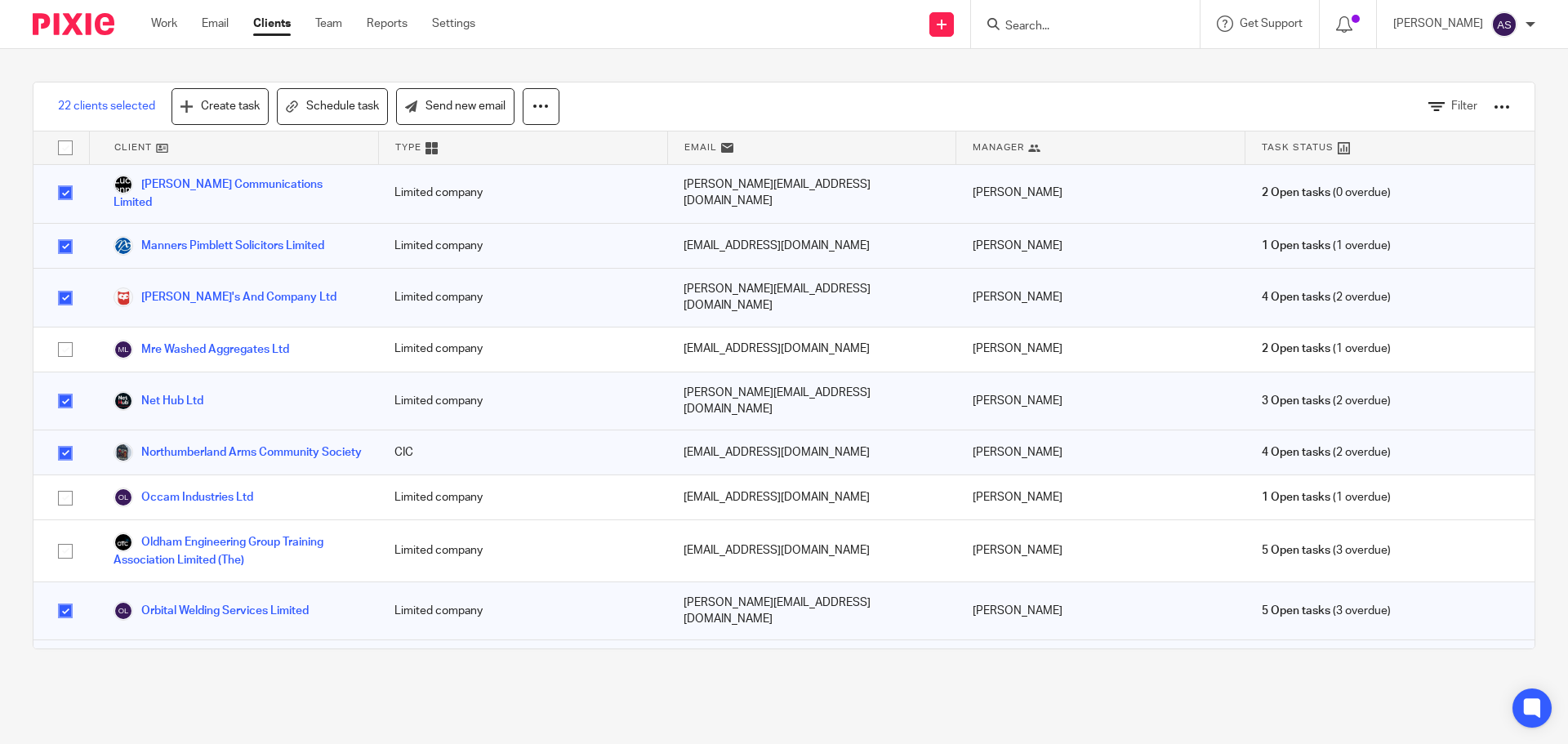
scroll to position [2532, 0]
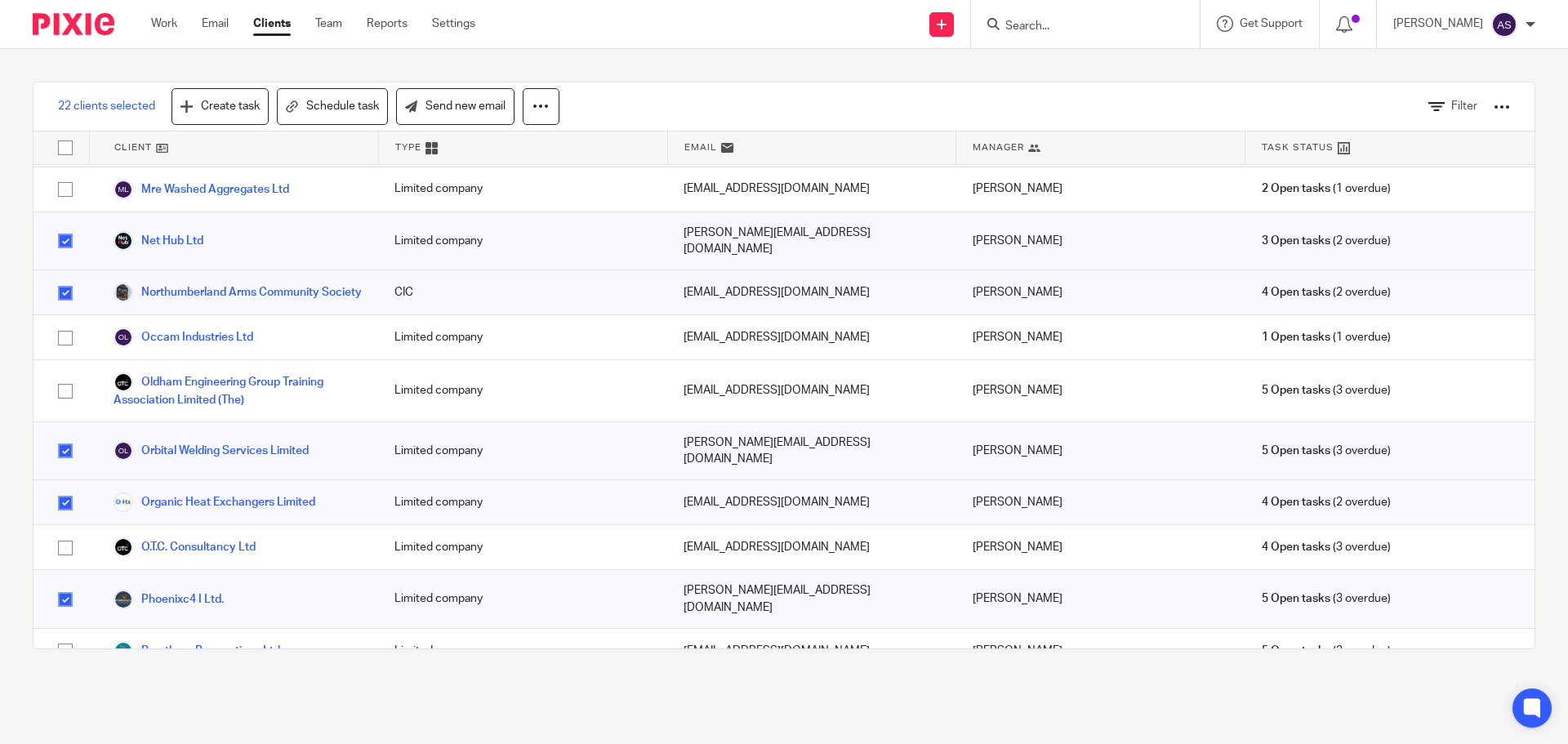
checkbox input "true"
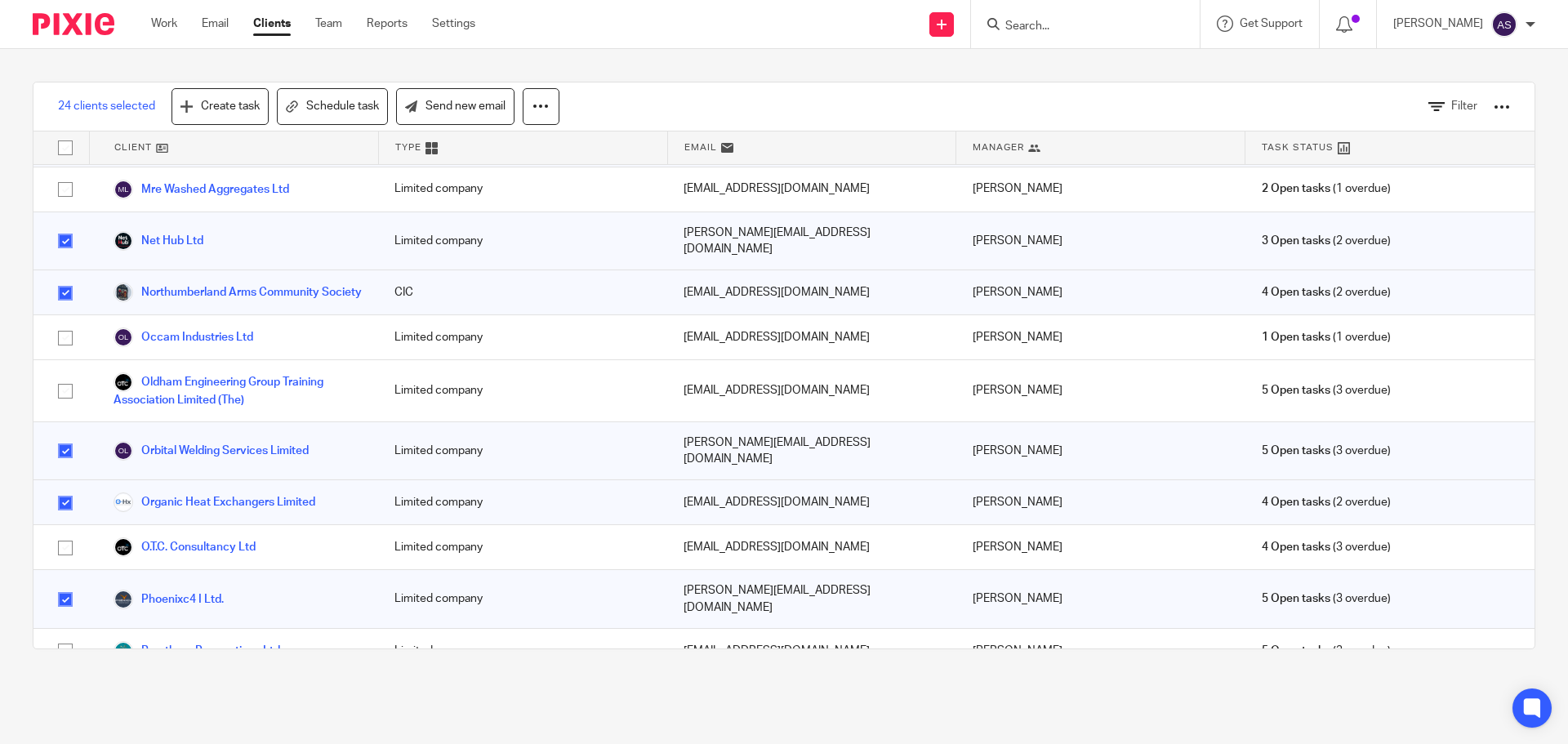
checkbox input "true"
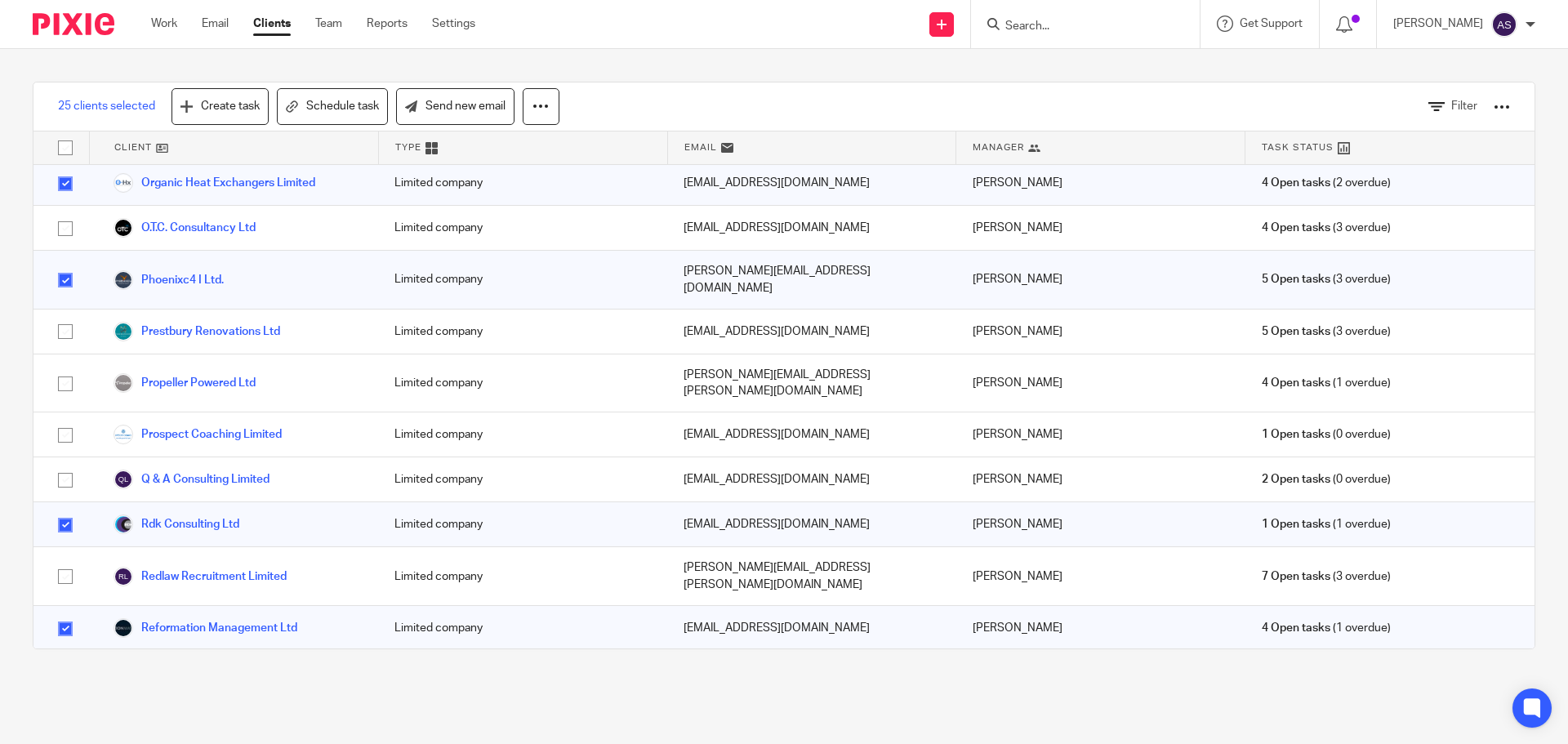
scroll to position [2858, 0]
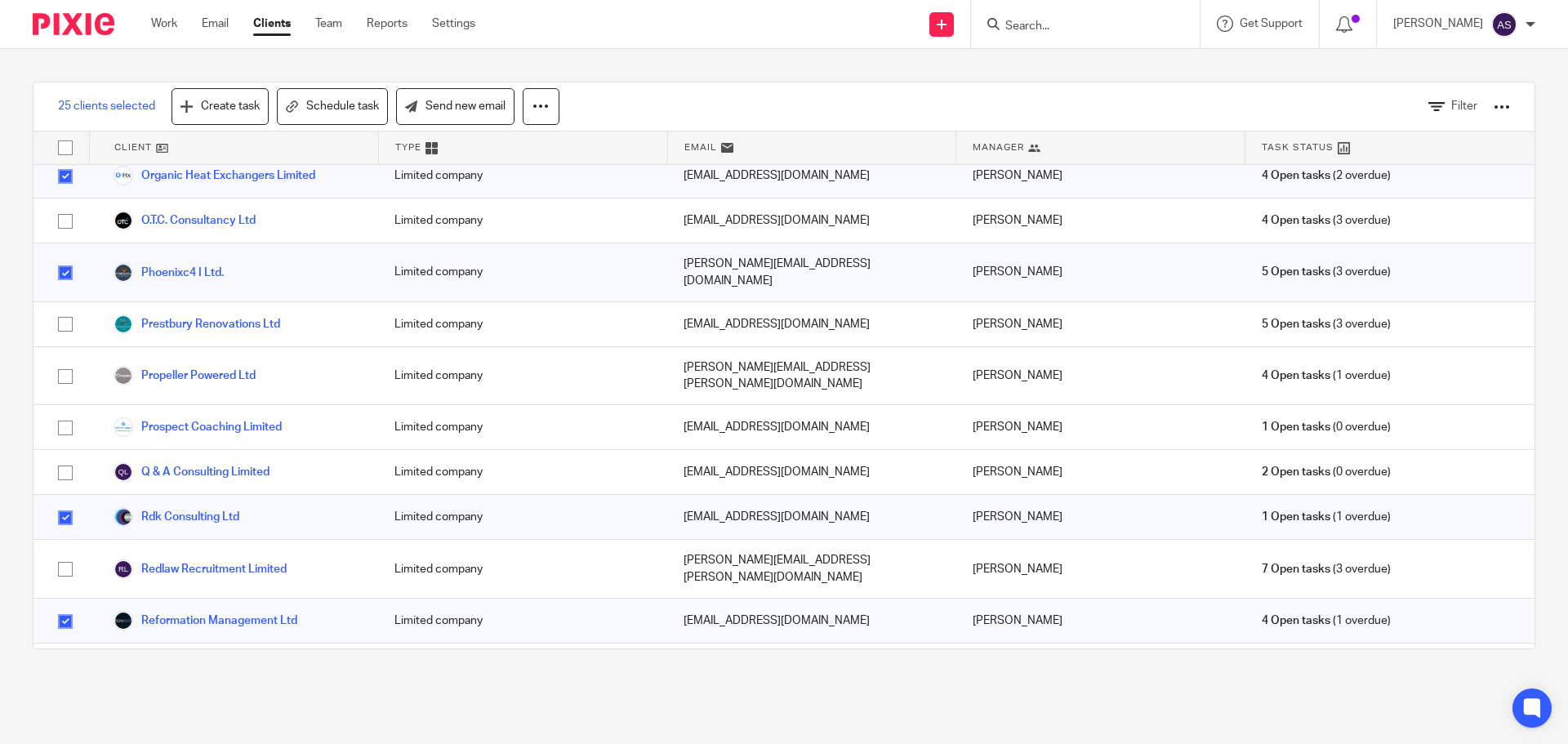
checkbox input "true"
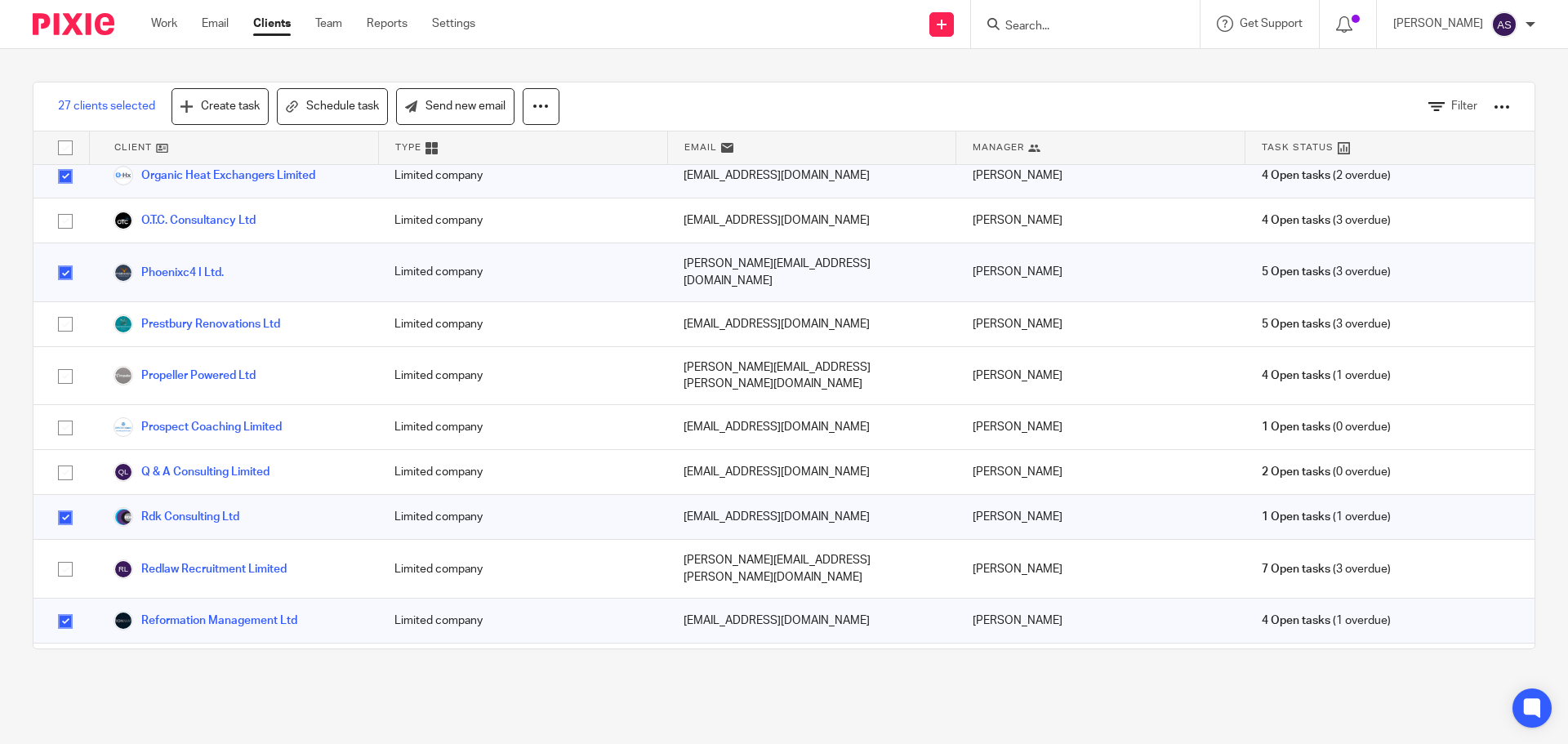
checkbox input "true"
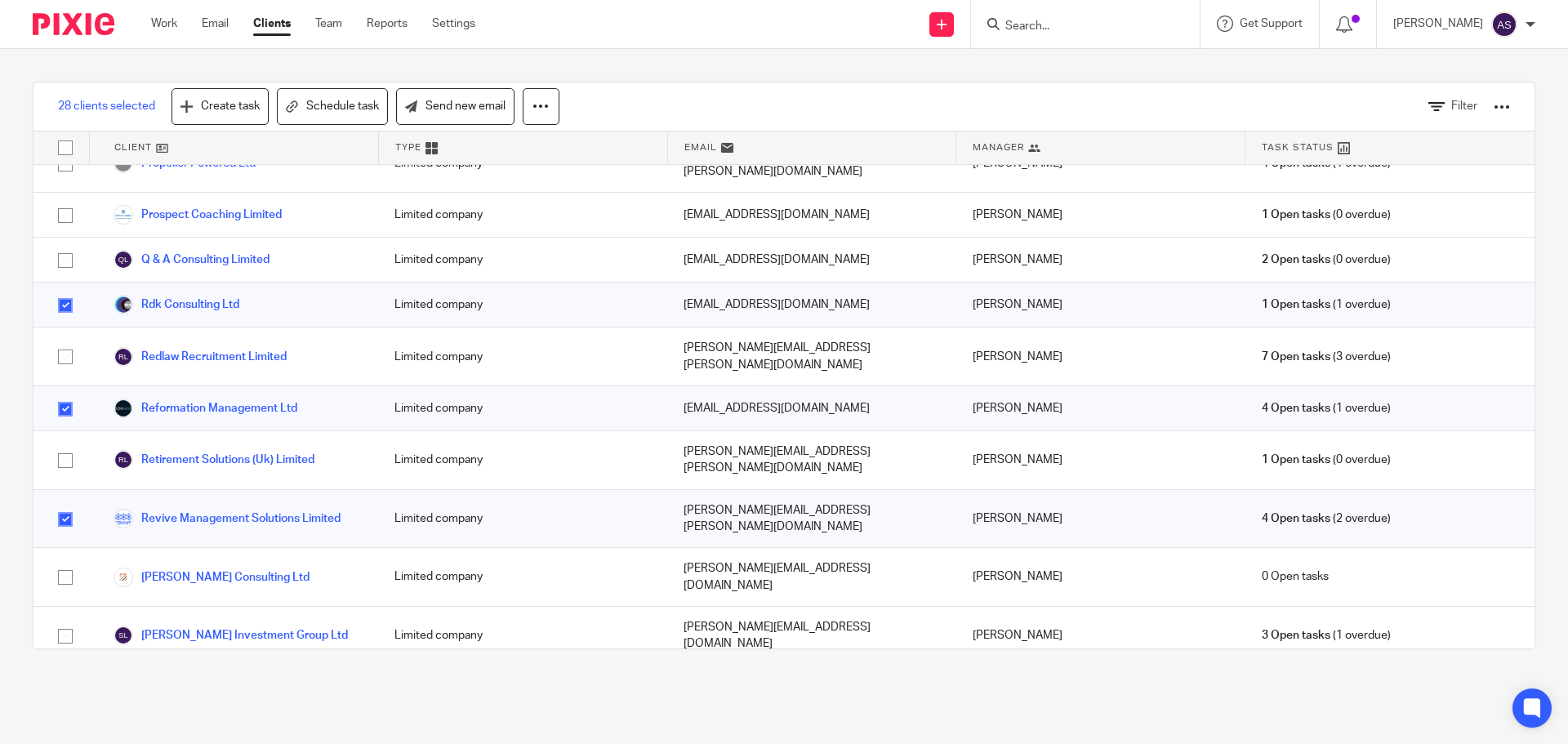
scroll to position [3185, 0]
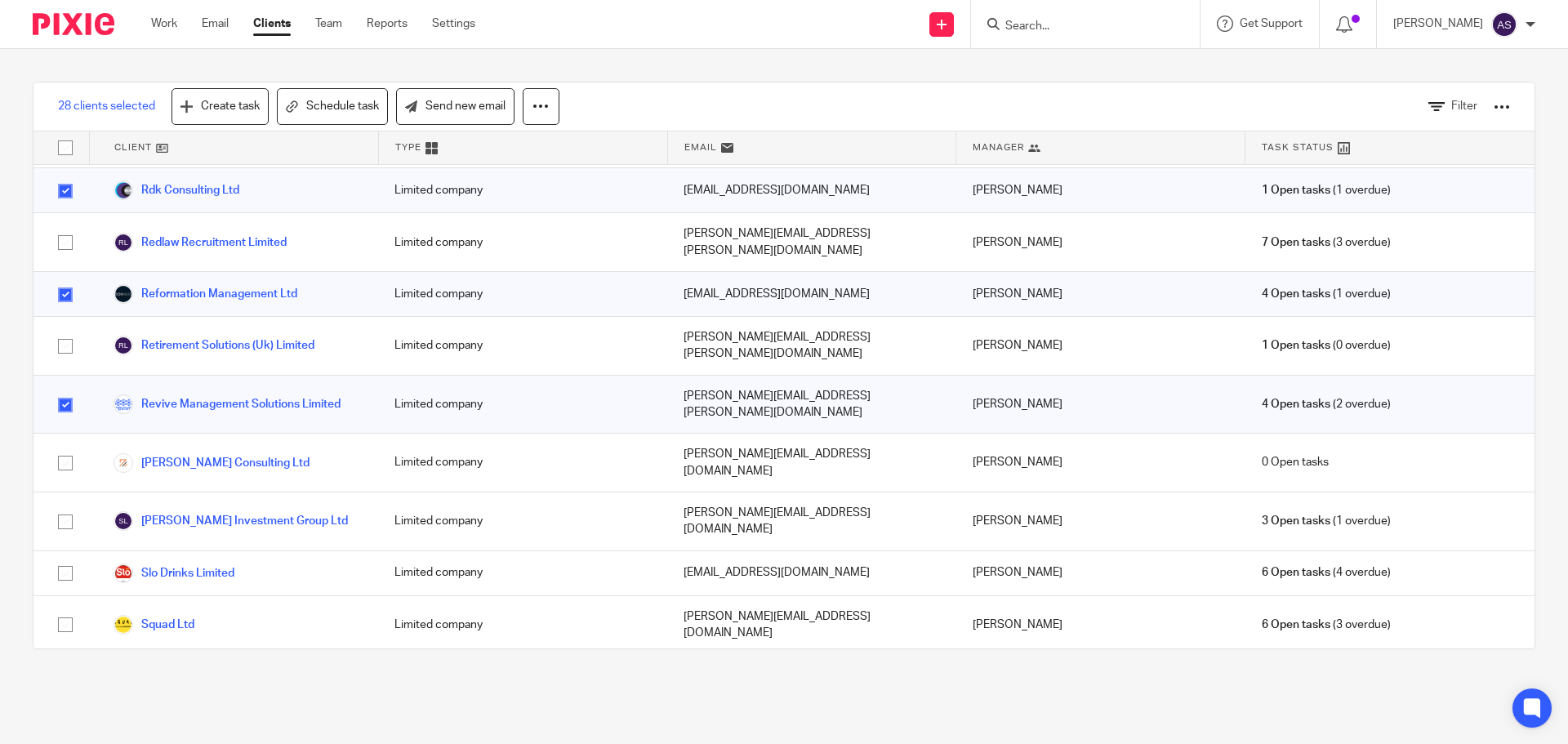
checkbox input "true"
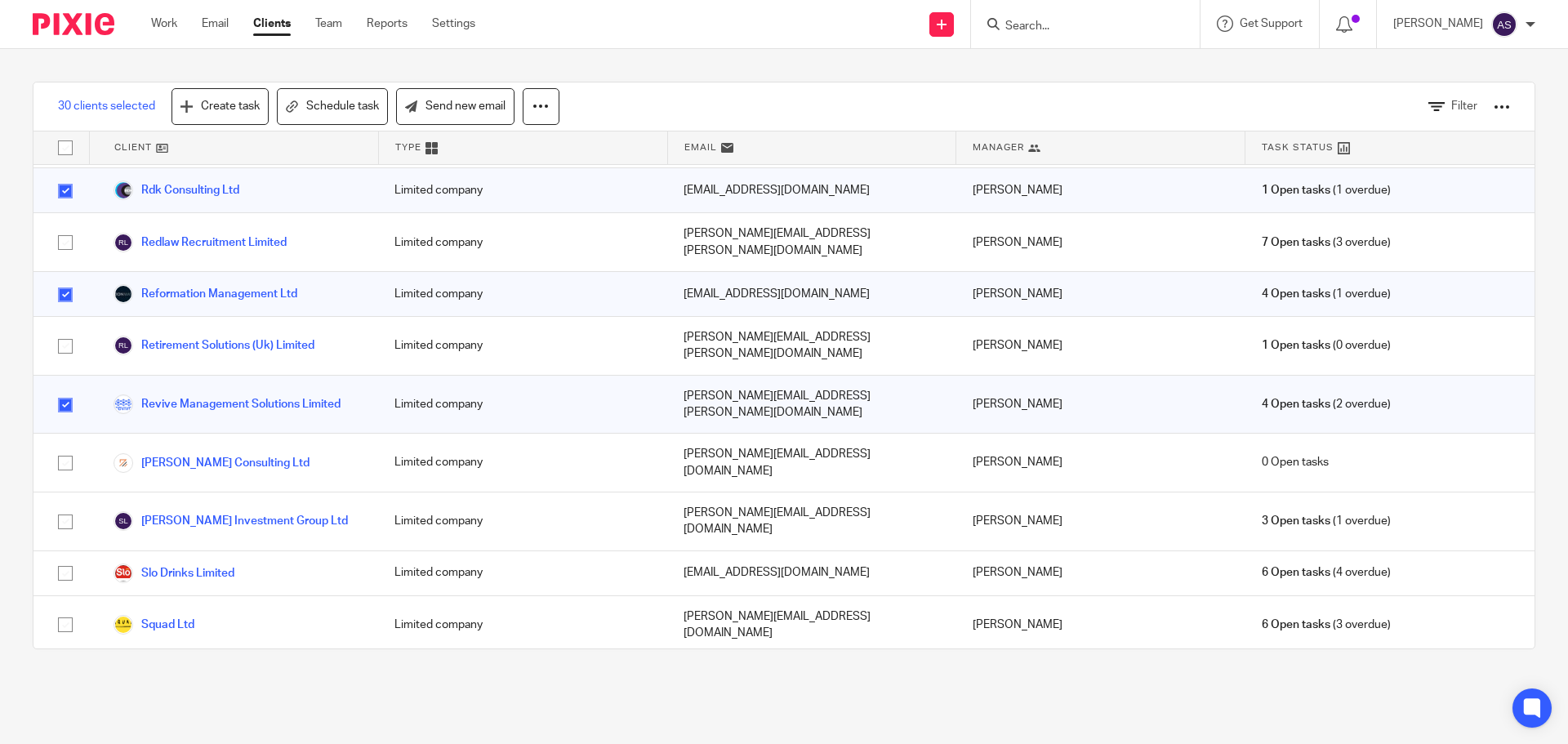
checkbox input "true"
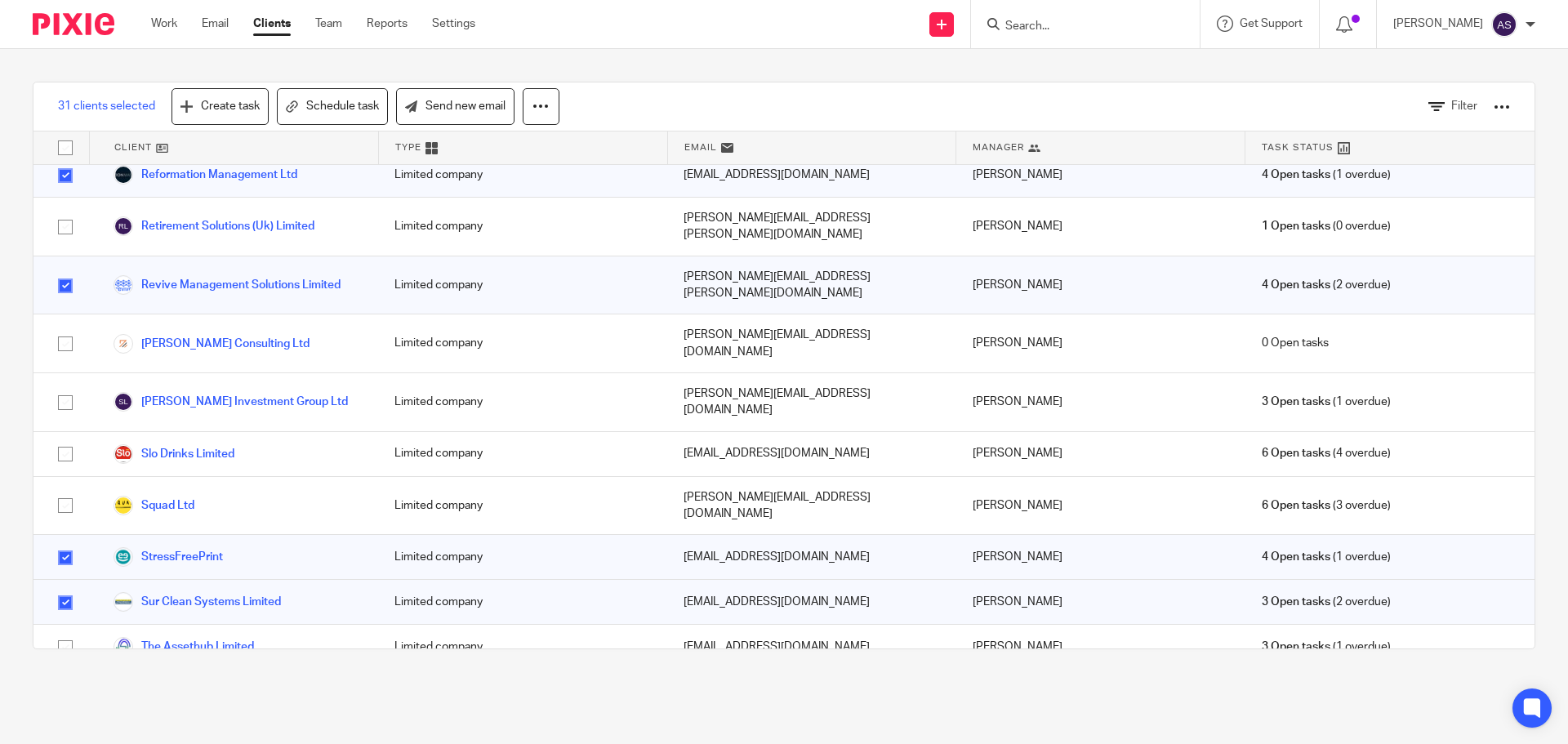
scroll to position [3338, 0]
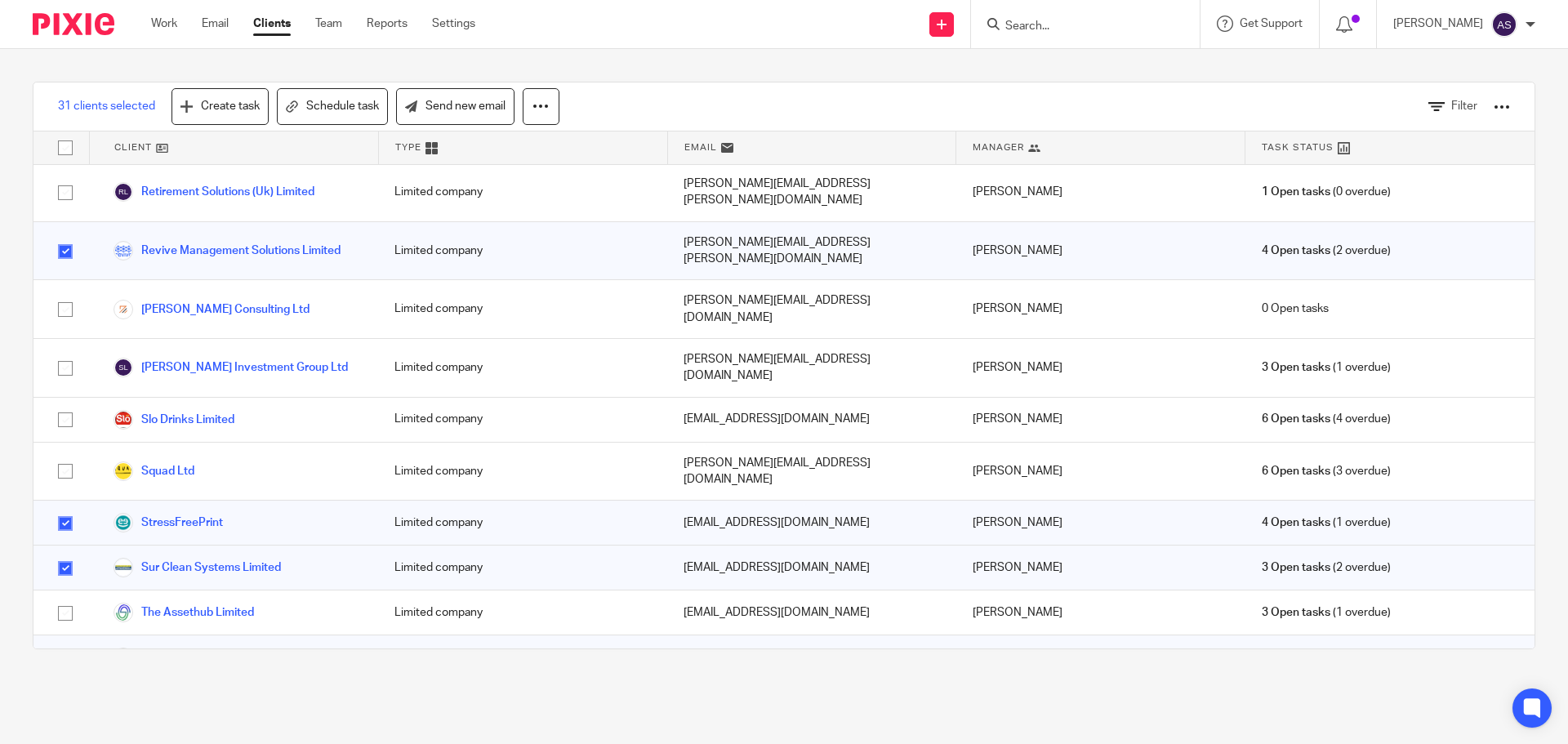
drag, startPoint x: 66, startPoint y: 493, endPoint x: 114, endPoint y: 504, distance: 49.2
checkbox input "true"
click at [454, 100] on link "Send new email" at bounding box center [455, 107] width 118 height 37
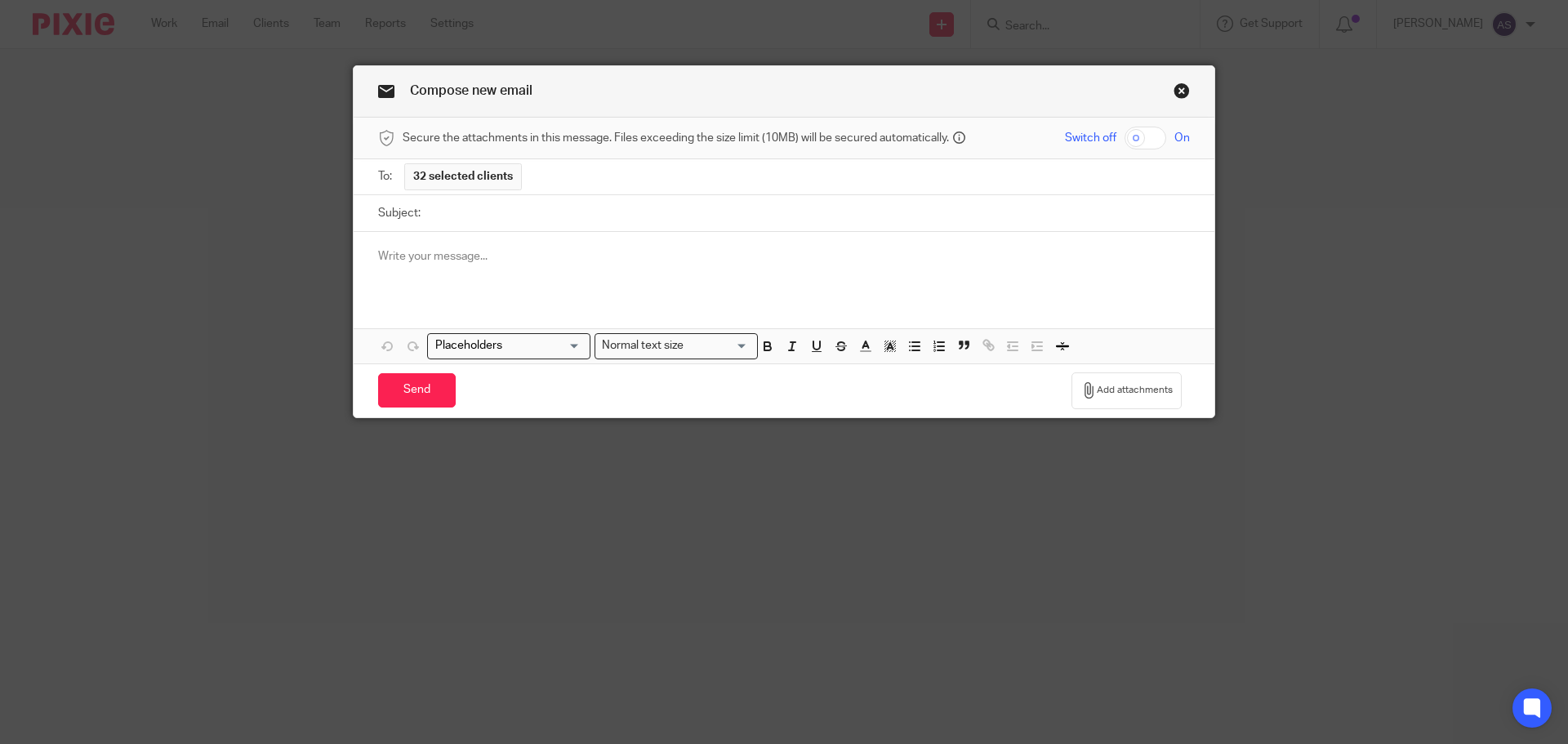
click at [459, 222] on input "Subject:" at bounding box center [809, 214] width 761 height 37
type input "Come celebrate with us!"
click at [477, 242] on div at bounding box center [784, 264] width 861 height 64
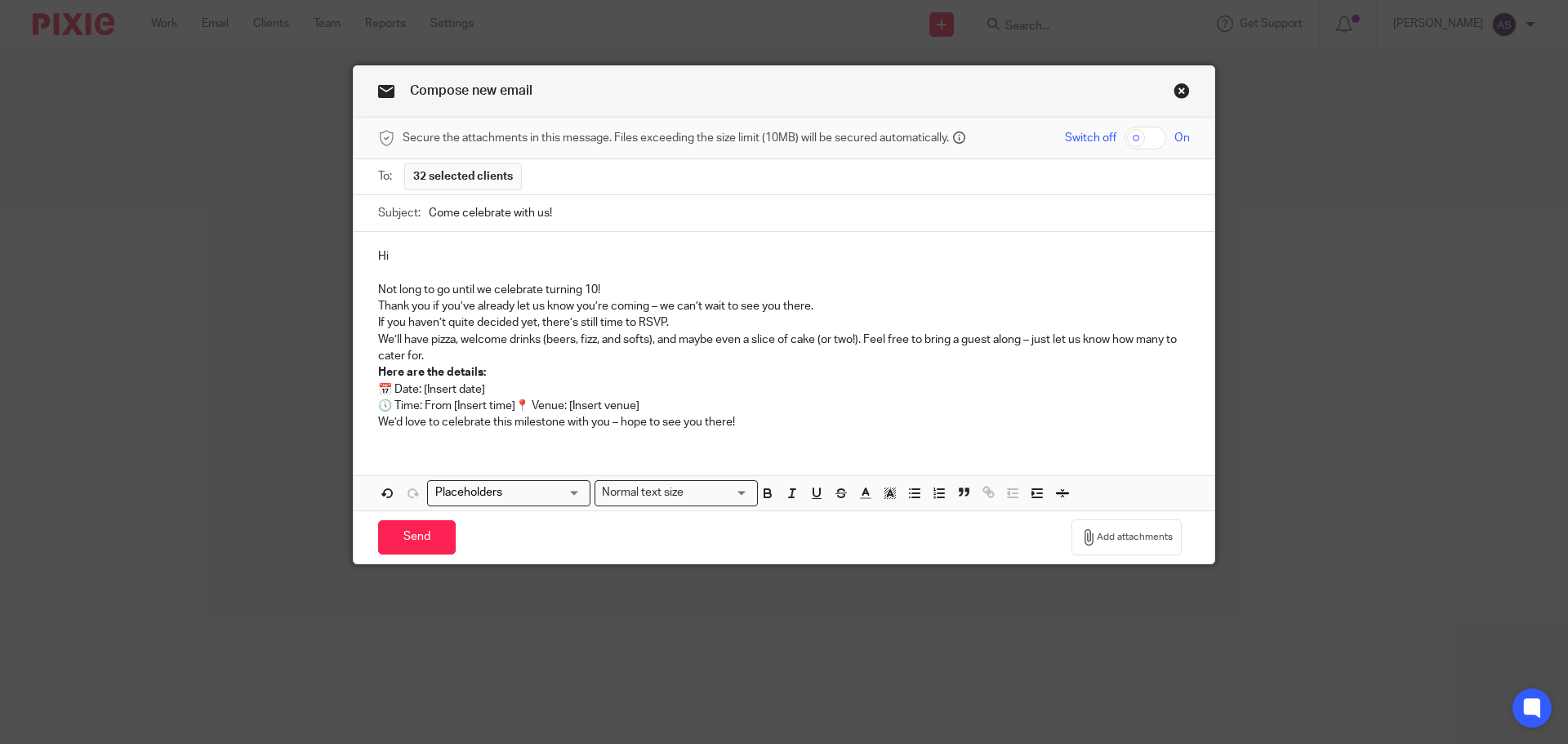
click at [657, 289] on p "Not long to go until we celebrate turning 10!" at bounding box center [784, 290] width 811 height 17
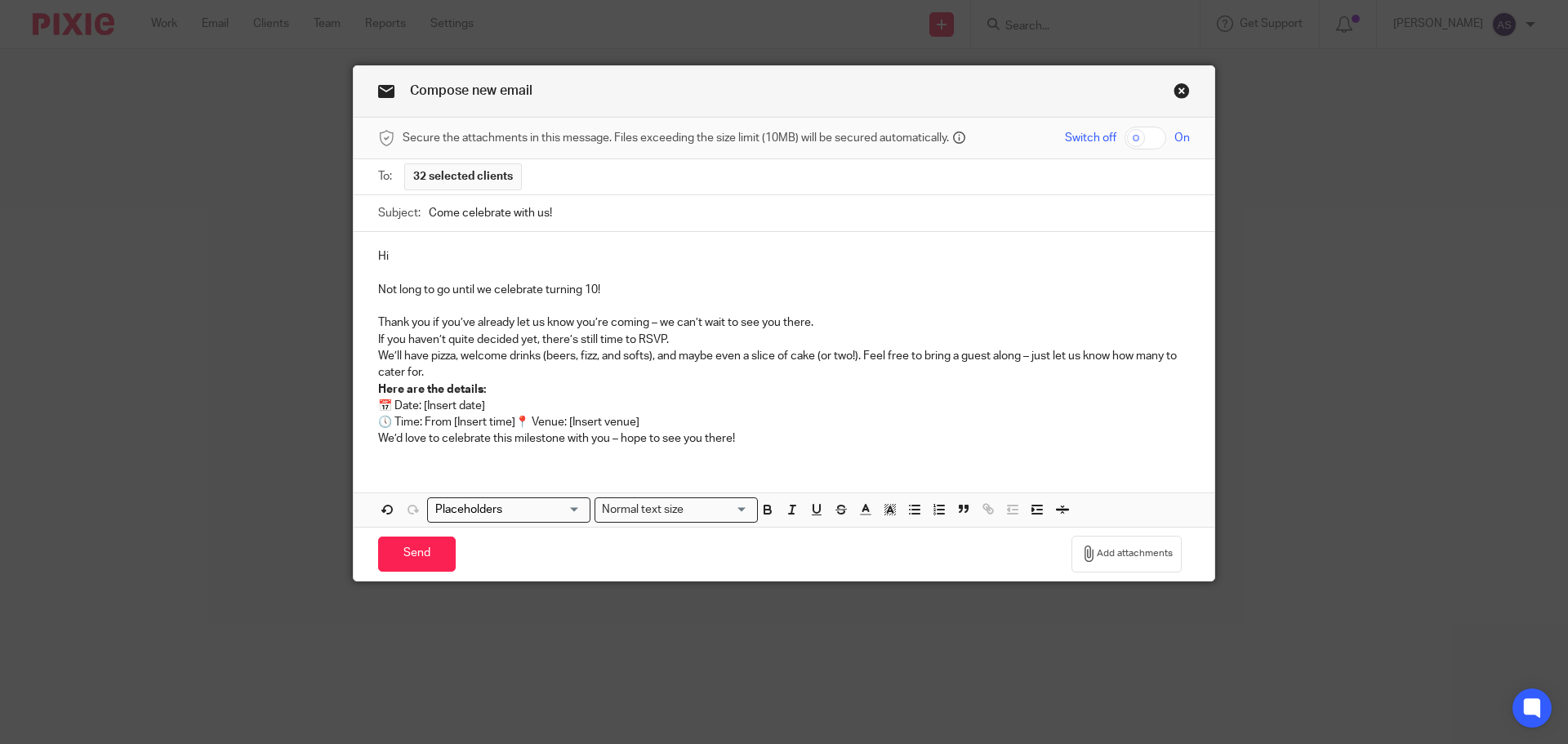
click at [886, 330] on p "Thank you if you’ve already let us know you’re coming – we can’t wait to see yo…" at bounding box center [784, 331] width 811 height 33
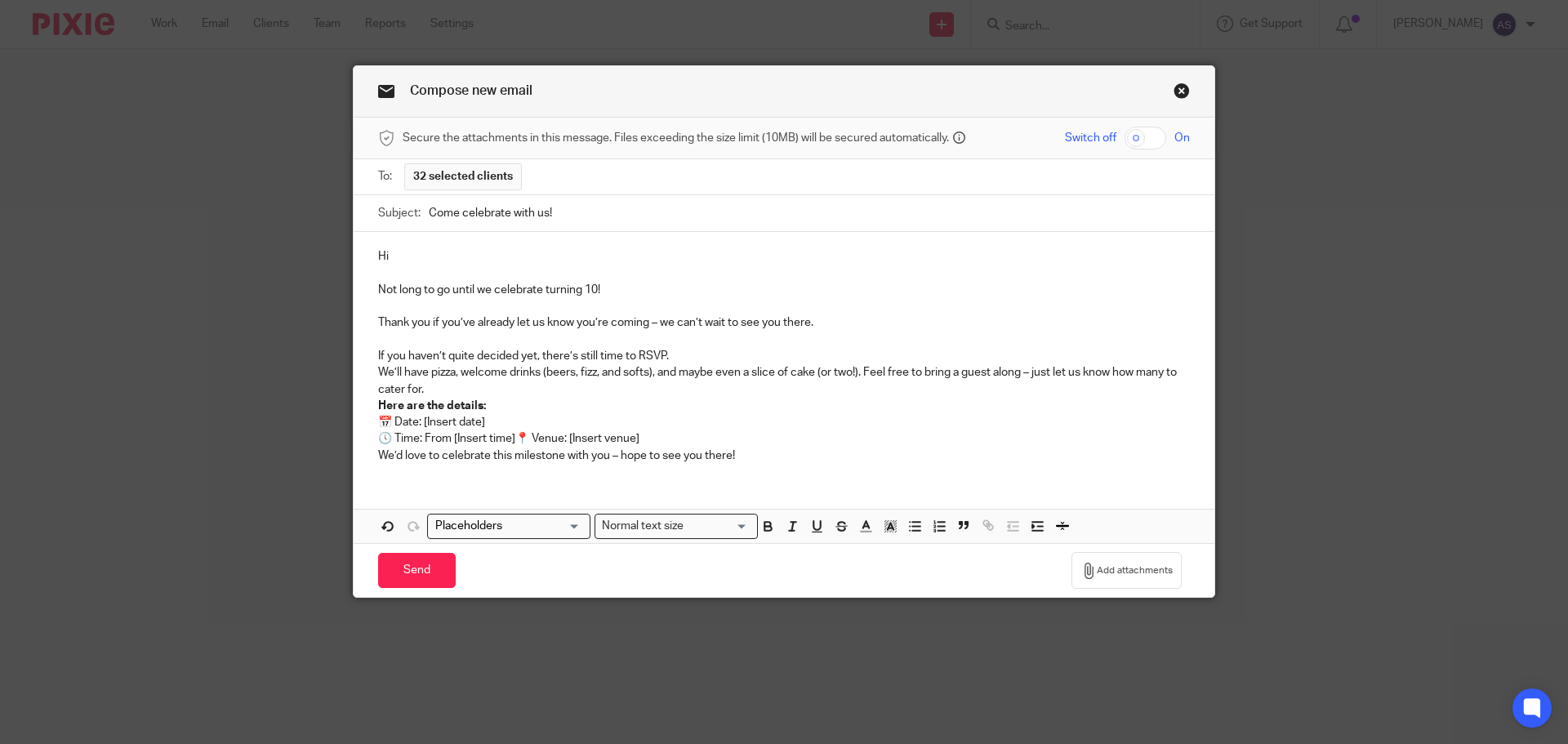
click at [702, 356] on p "If you haven’t quite decided yet, there’s still time to RSVP." at bounding box center [784, 348] width 811 height 33
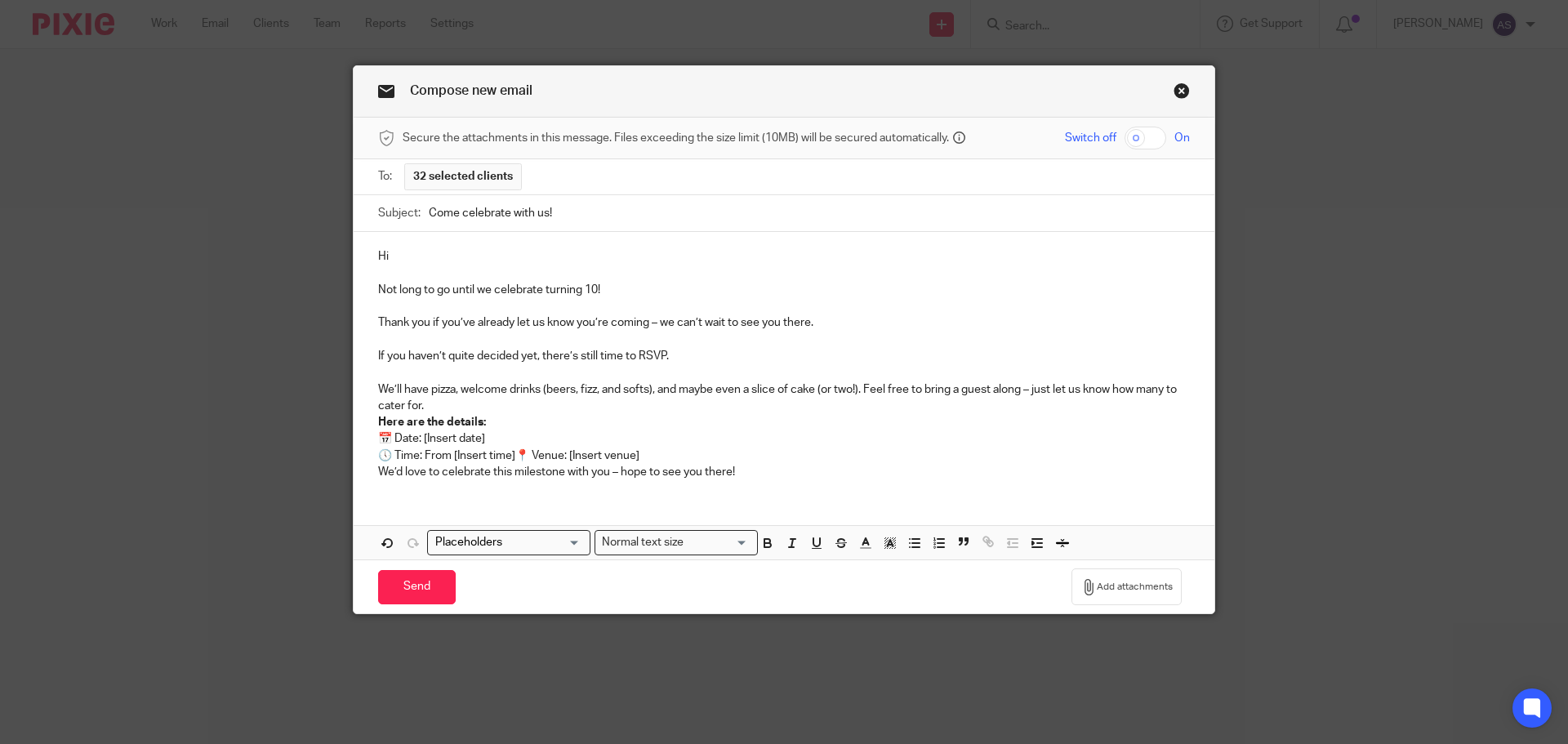
click at [386, 392] on p "We’ll have pizza, welcome drinks (beers, fizz, and softs), and maybe even a sli…" at bounding box center [784, 398] width 811 height 33
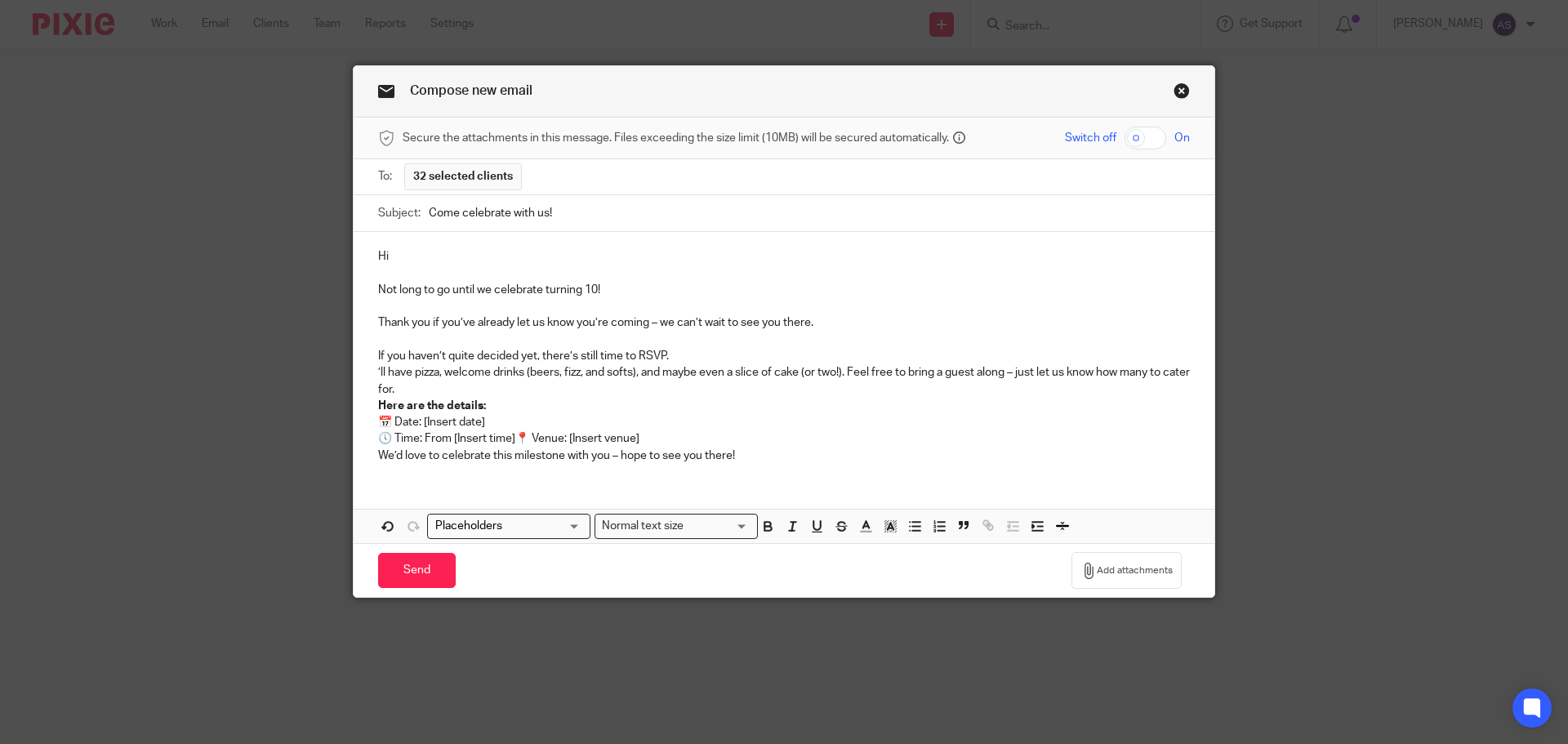
drag, startPoint x: 379, startPoint y: 369, endPoint x: 380, endPoint y: 379, distance: 10.0
click at [379, 372] on p "’ll have pizza, welcome drinks (beers, fizz, and softs), and maybe even a slice…" at bounding box center [784, 381] width 811 height 33
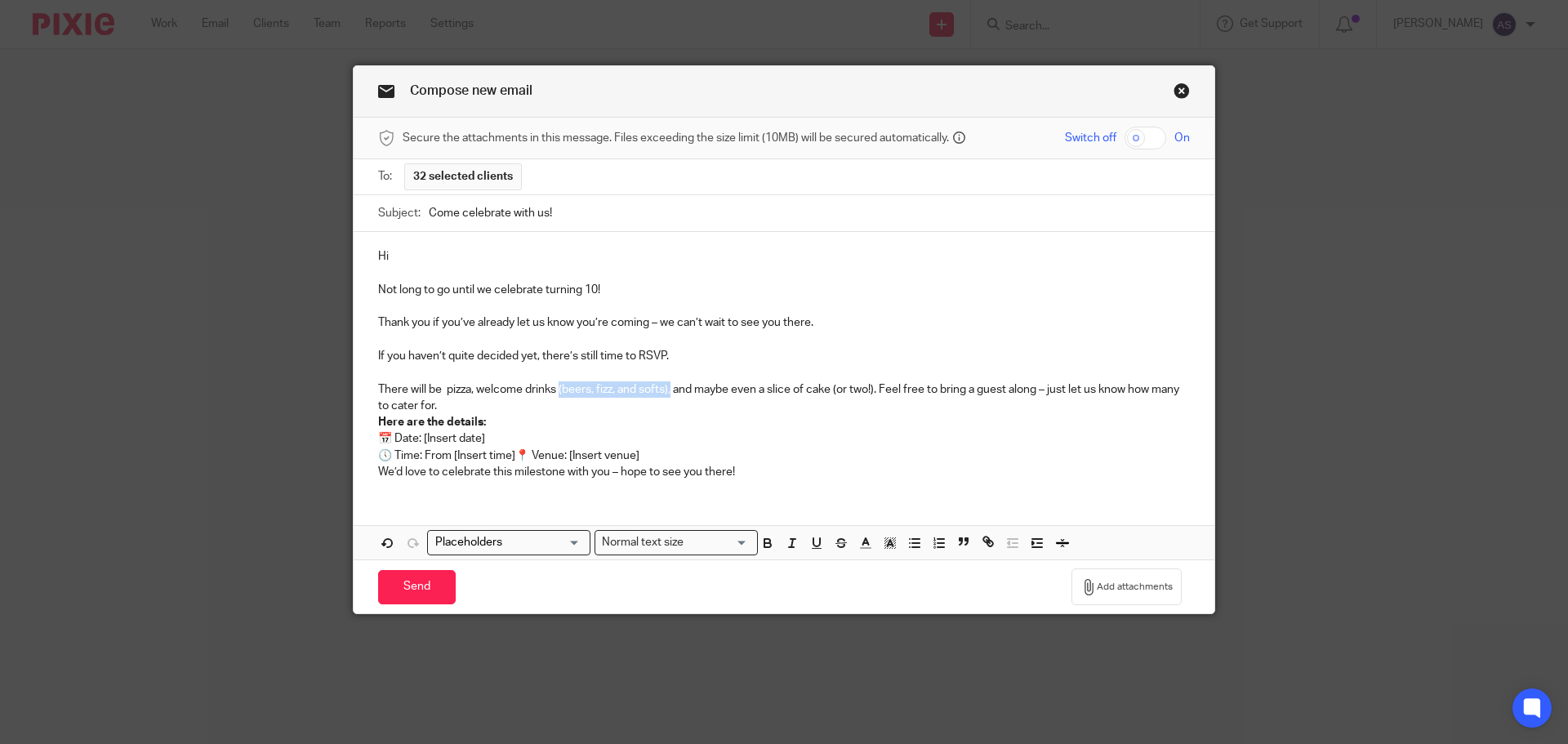
drag, startPoint x: 669, startPoint y: 388, endPoint x: 555, endPoint y: 388, distance: 114.0
click at [555, 388] on p "There will be pizza, welcome drinks (beers, fizz, and softs), and maybe even a …" at bounding box center [784, 398] width 811 height 33
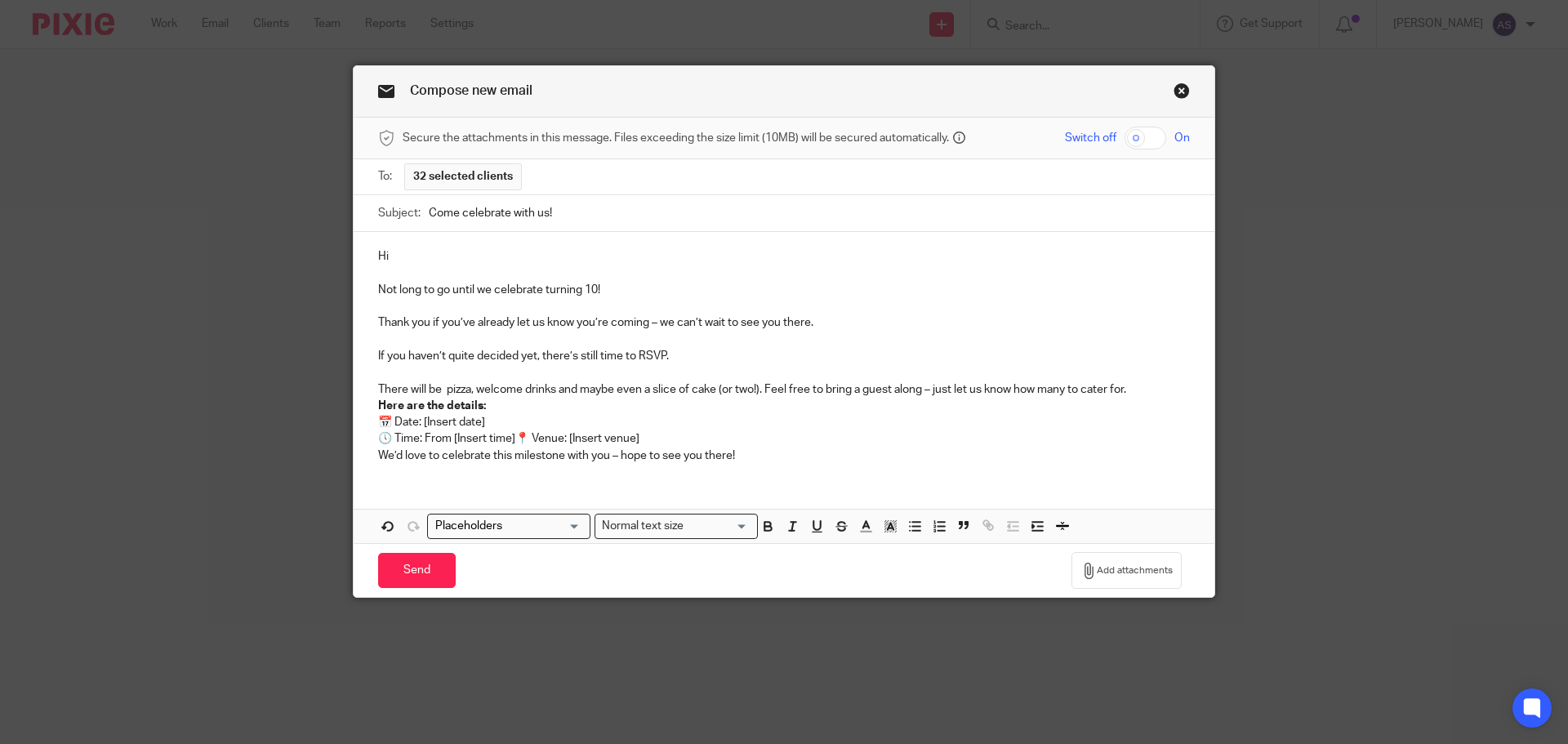
click at [1141, 389] on p "There will be pizza, welcome drinks and maybe even a slice of cake (or two!). F…" at bounding box center [784, 390] width 811 height 17
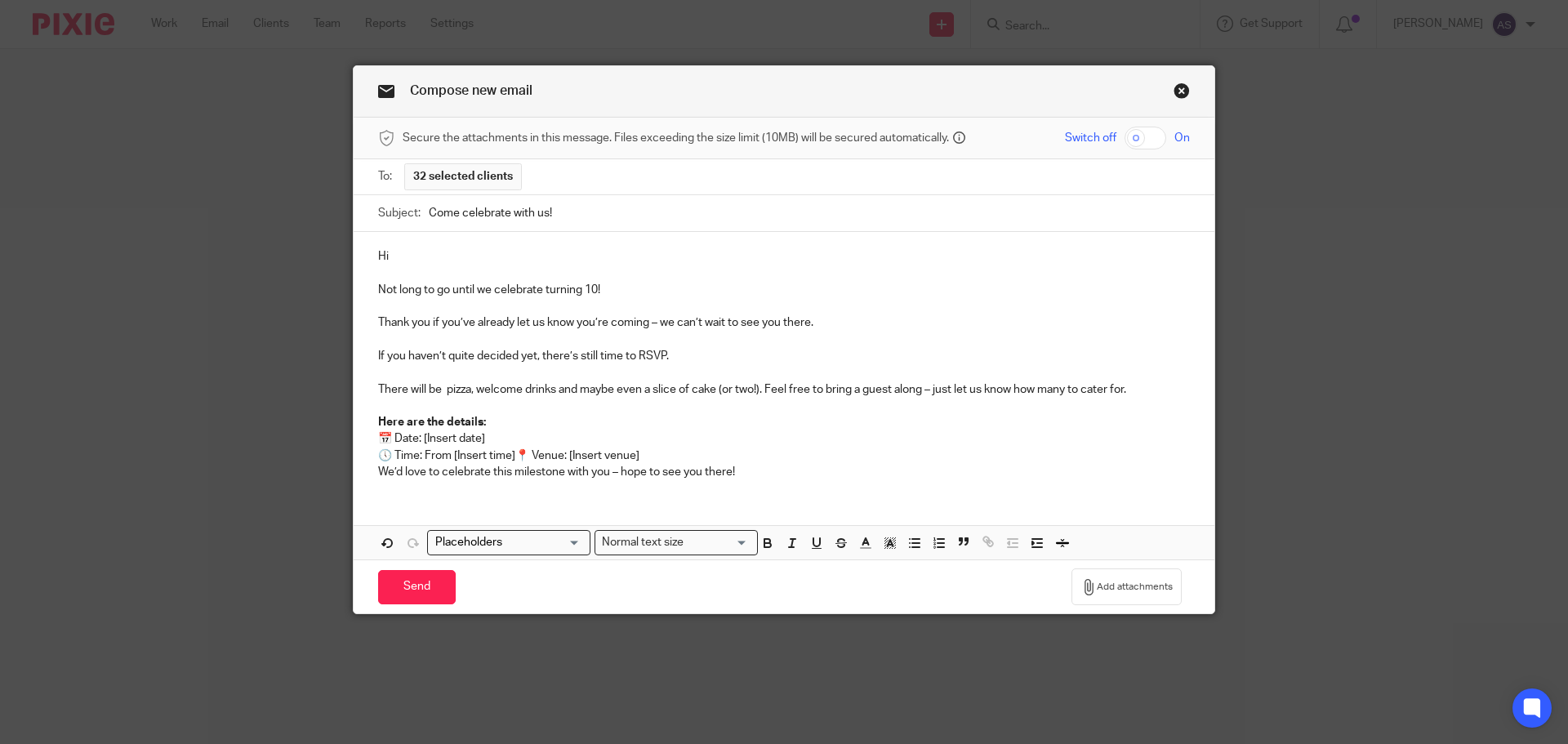
click at [584, 412] on p at bounding box center [784, 406] width 811 height 17
click at [508, 419] on p "Here are the details: 📅 Date: [Insert date] 🕔 Time: From [Insert time] 📍 Venue:…" at bounding box center [784, 439] width 811 height 50
click at [447, 432] on p "Here are the details: 📅 Date: [Insert date] 🕔 Time: From [Insert time] 📍 Venue:…" at bounding box center [784, 439] width 811 height 50
click at [484, 434] on p "Here are the details: 📅 Date: [Insert date] 🕔 Time: From [Insert time] 📍 Venue:…" at bounding box center [784, 439] width 811 height 50
click at [383, 543] on icon "button" at bounding box center [387, 543] width 8 height 8
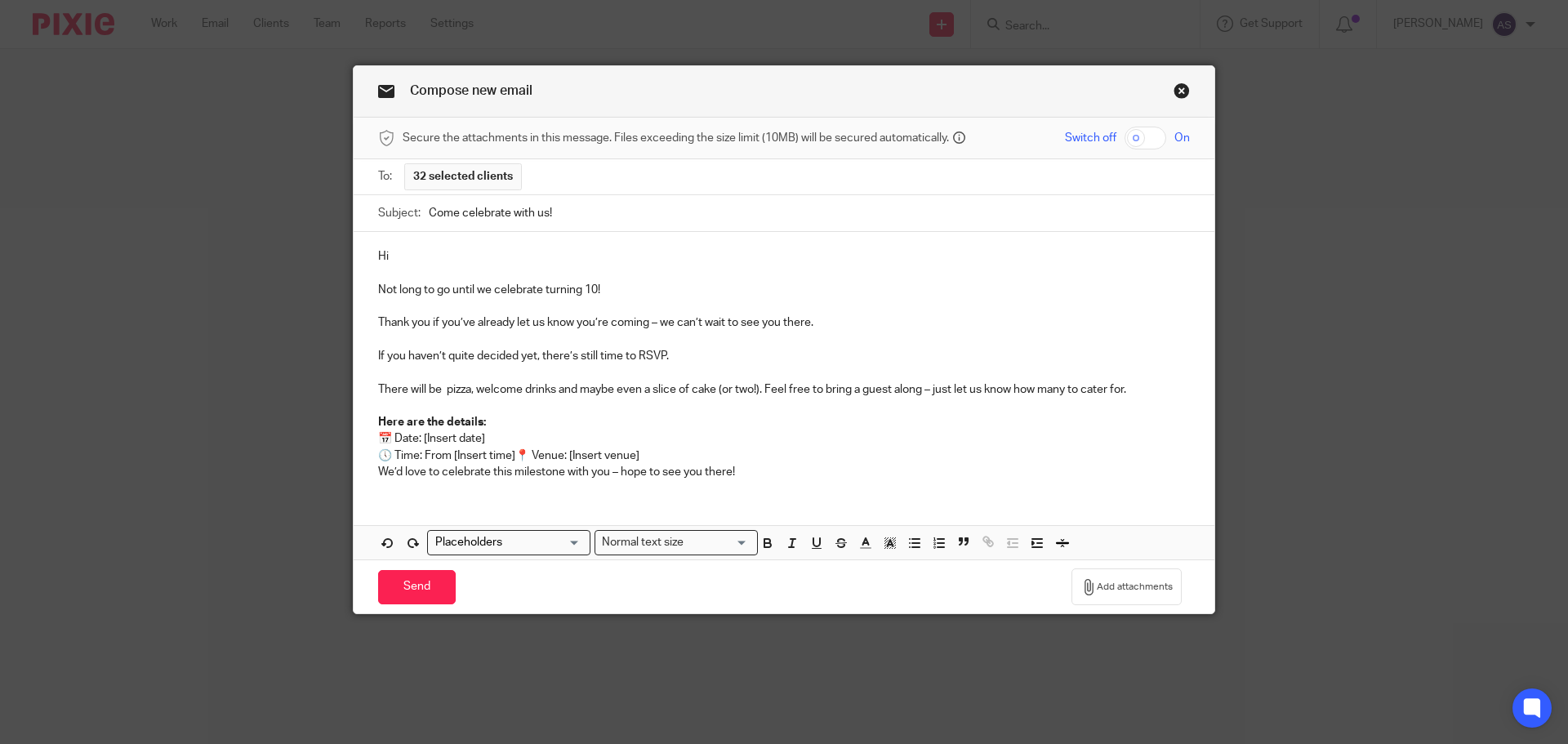
click at [485, 437] on p "Here are the details: 📅 Date: [Insert date] 🕔 Time: From [Insert time] 📍 Venue:…" at bounding box center [784, 439] width 811 height 50
click at [517, 457] on p "Here are the details: 📅 Date: Friday 3rd October 🕔 Time: From [Insert time] 📍 V…" at bounding box center [784, 439] width 811 height 50
click at [516, 455] on p "Here are the details: 📅 Date: Friday 3rd October 🕔 Time: From [Insert time] 📍 V…" at bounding box center [784, 439] width 811 height 50
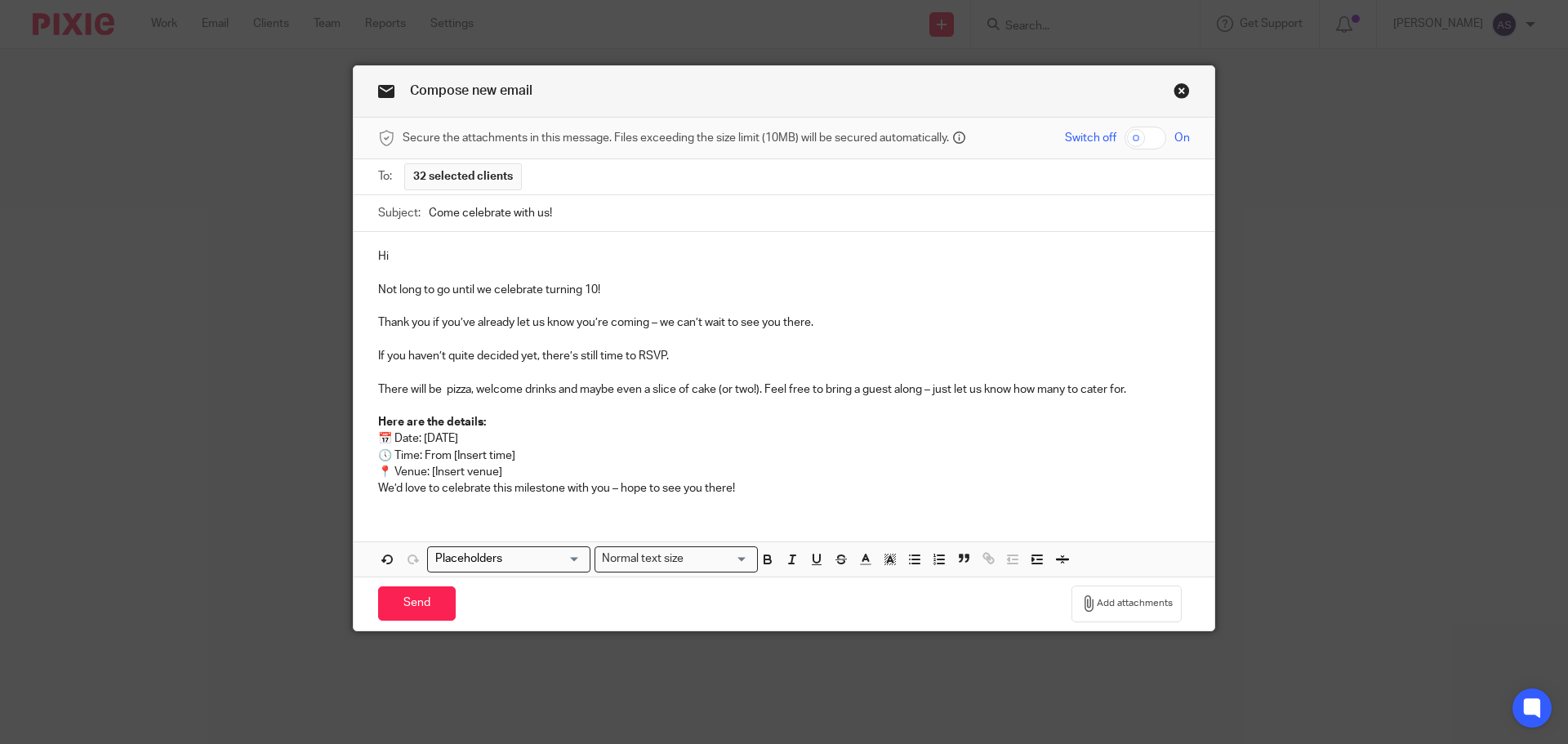
click at [519, 457] on p "Here are the details: 📅 Date: Friday 3rd October 🕔 Time: From [Insert time]" at bounding box center [784, 439] width 811 height 50
click at [530, 452] on p "Here are the details: 📅 Date: Friday 3rd October 🕔 Time: From [Insert time]" at bounding box center [784, 439] width 811 height 50
click at [524, 476] on p "📍 Venue: [Insert venue]" at bounding box center [784, 472] width 811 height 17
click at [813, 475] on p "📍 Venue: Archive, 2 Mellor Rd, Cheadle Hulme, Cheadle SK8 5AU" at bounding box center [784, 472] width 811 height 17
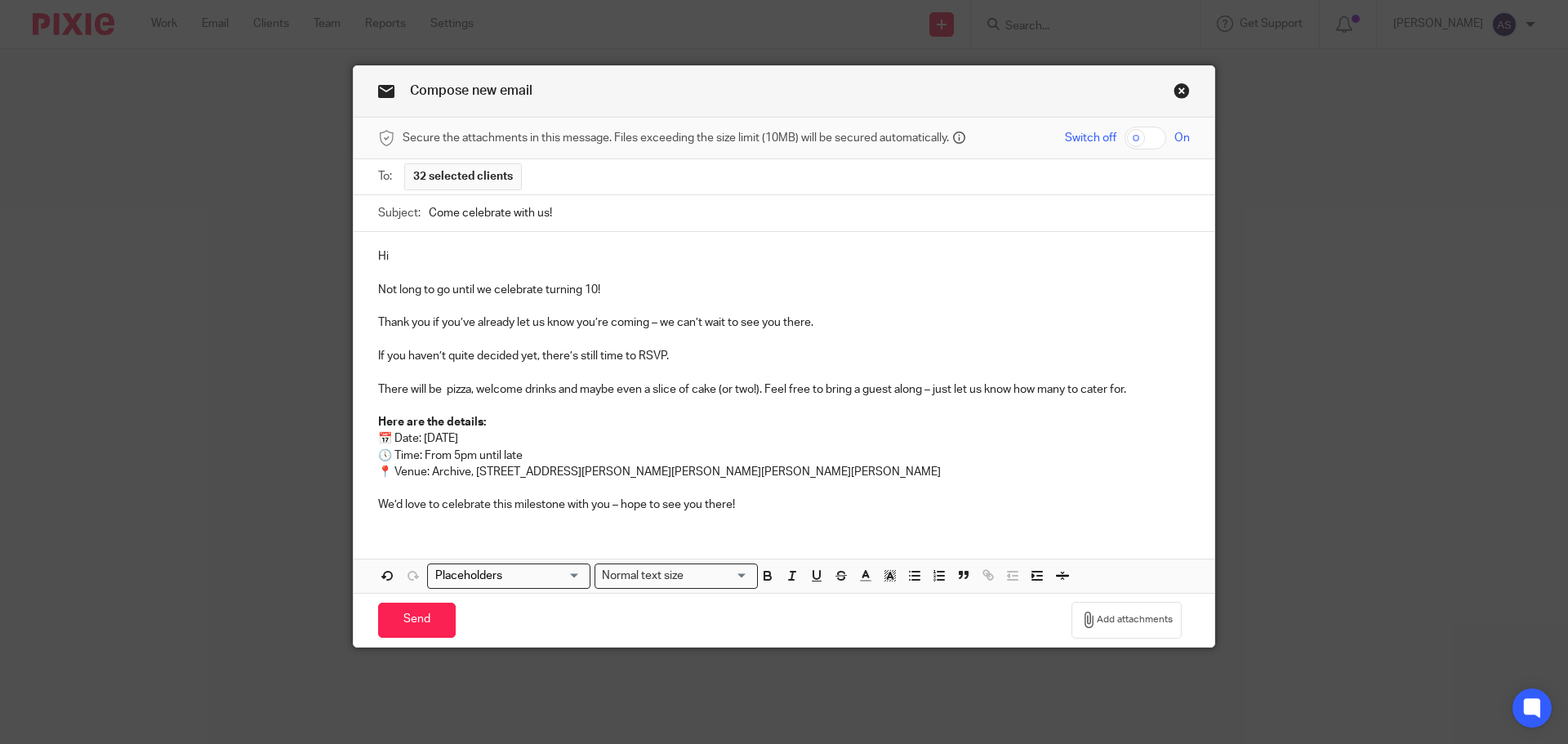
click at [769, 513] on p "We’d love to celebrate this milestone with you – hope to see you there!" at bounding box center [784, 505] width 811 height 17
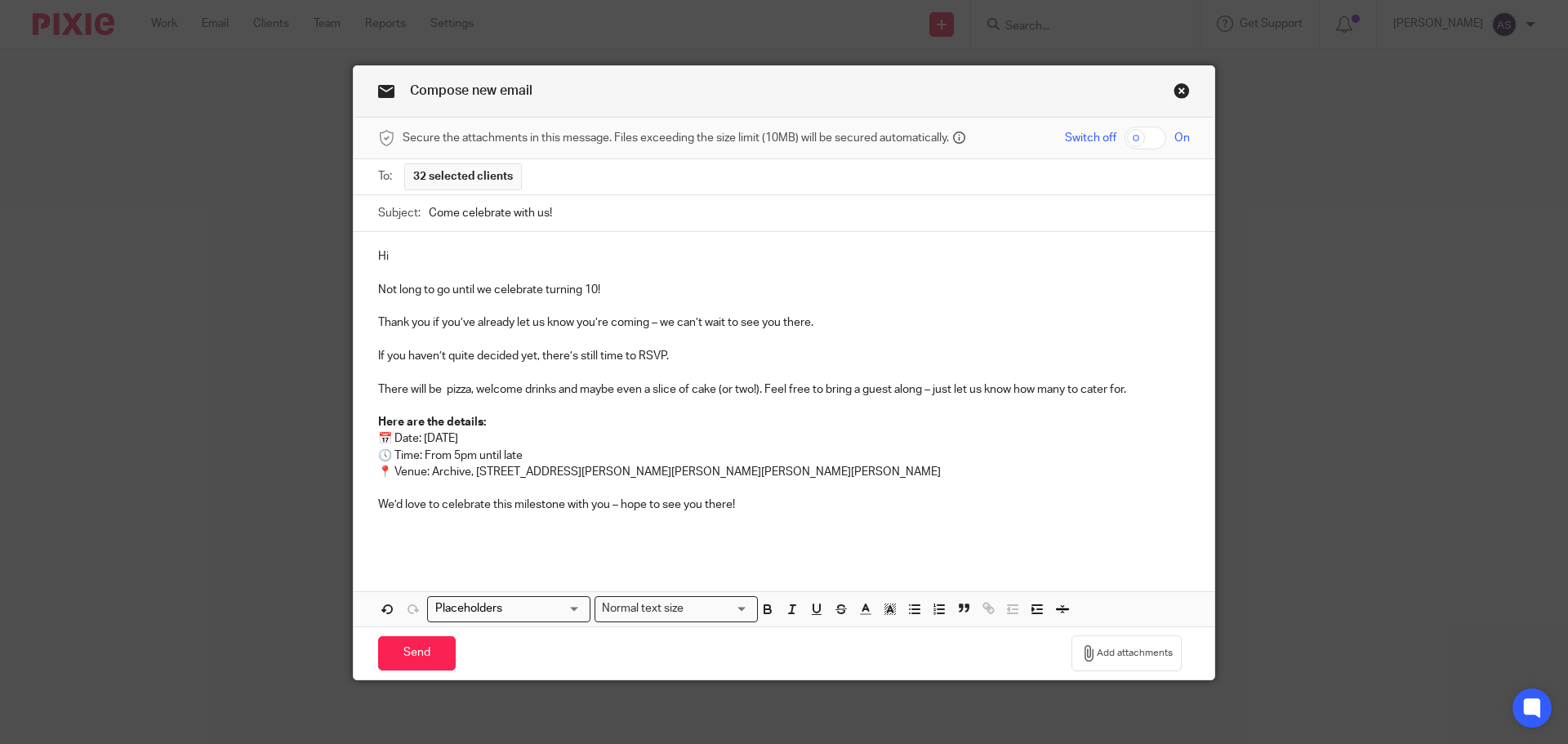
click at [526, 425] on p "Here are the details: 📅 Date: Friday 3rd October 🕔 Time: From 5pm until late" at bounding box center [784, 439] width 811 height 50
click at [510, 419] on p "Here are the details: 📅 Date: Friday 3rd October 🕔 Time: From 5pm until late" at bounding box center [784, 439] width 811 height 50
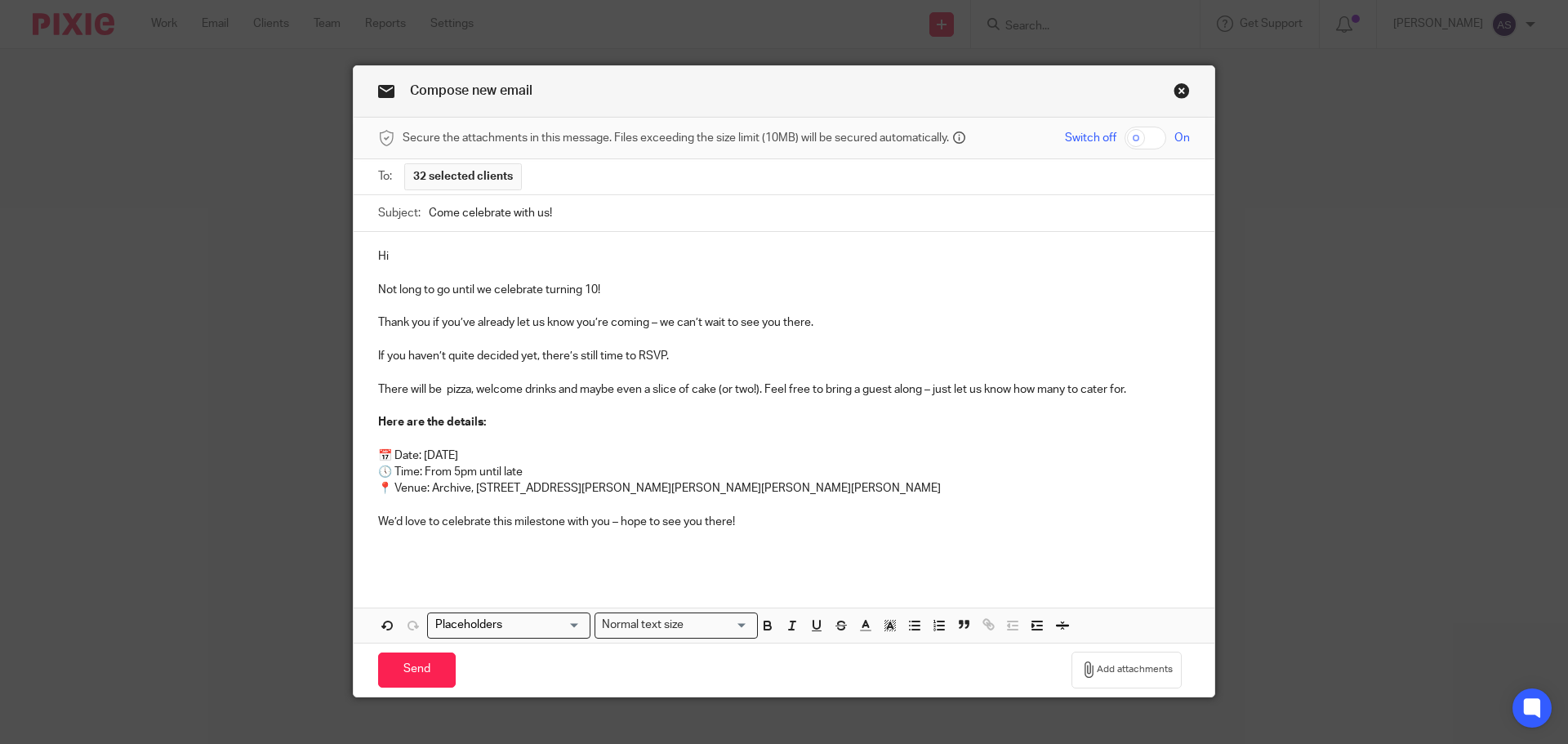
click at [481, 555] on p at bounding box center [784, 555] width 811 height 17
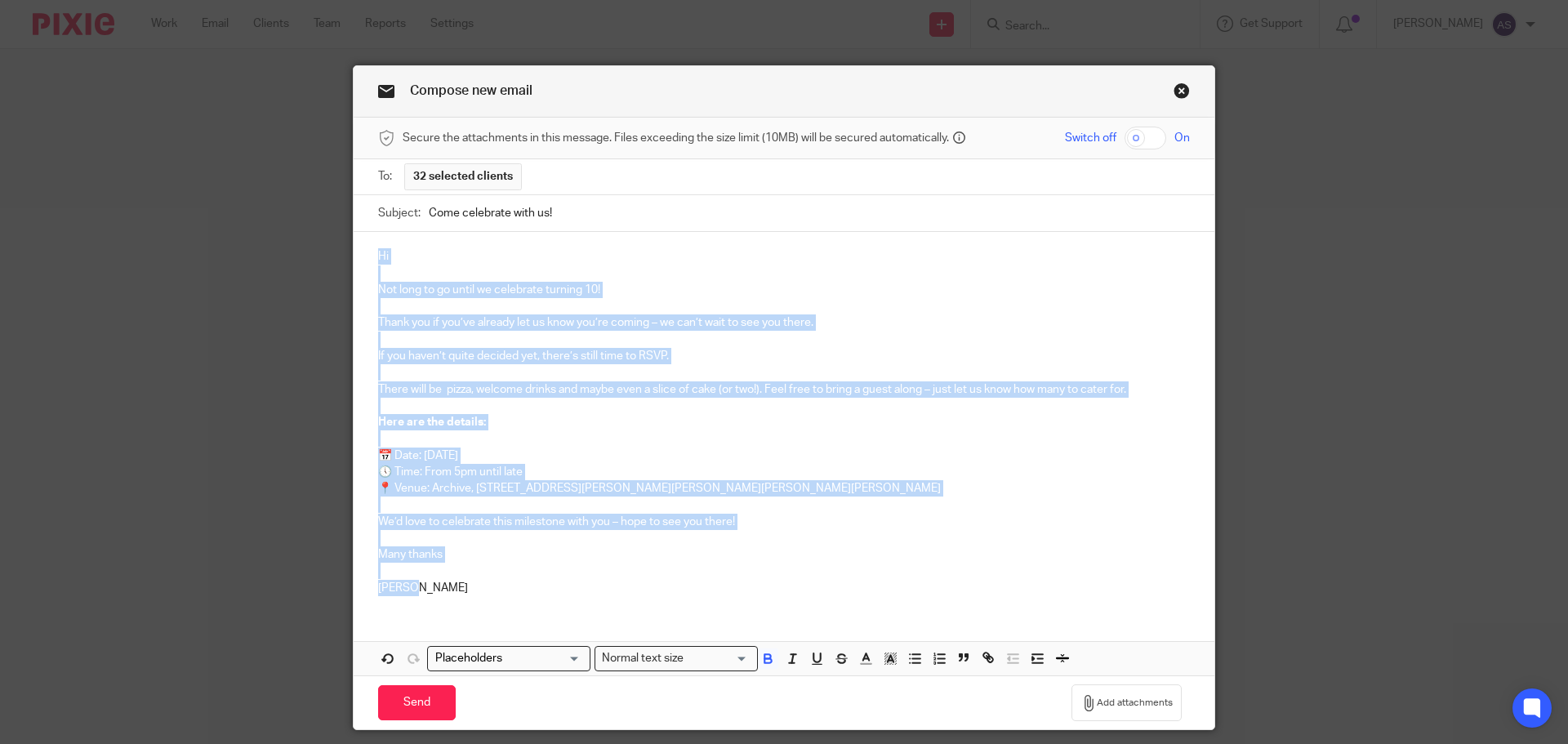
drag, startPoint x: 437, startPoint y: 595, endPoint x: 345, endPoint y: 242, distance: 364.8
click at [345, 242] on div "Compose new email Secure the attachments in this message. Files exceeding the s…" at bounding box center [784, 372] width 1568 height 744
copy div "Hi Not long to go until we celebrate turning 10! Thank you if you’ve already le…"
click at [410, 701] on input "Send" at bounding box center [417, 703] width 77 height 35
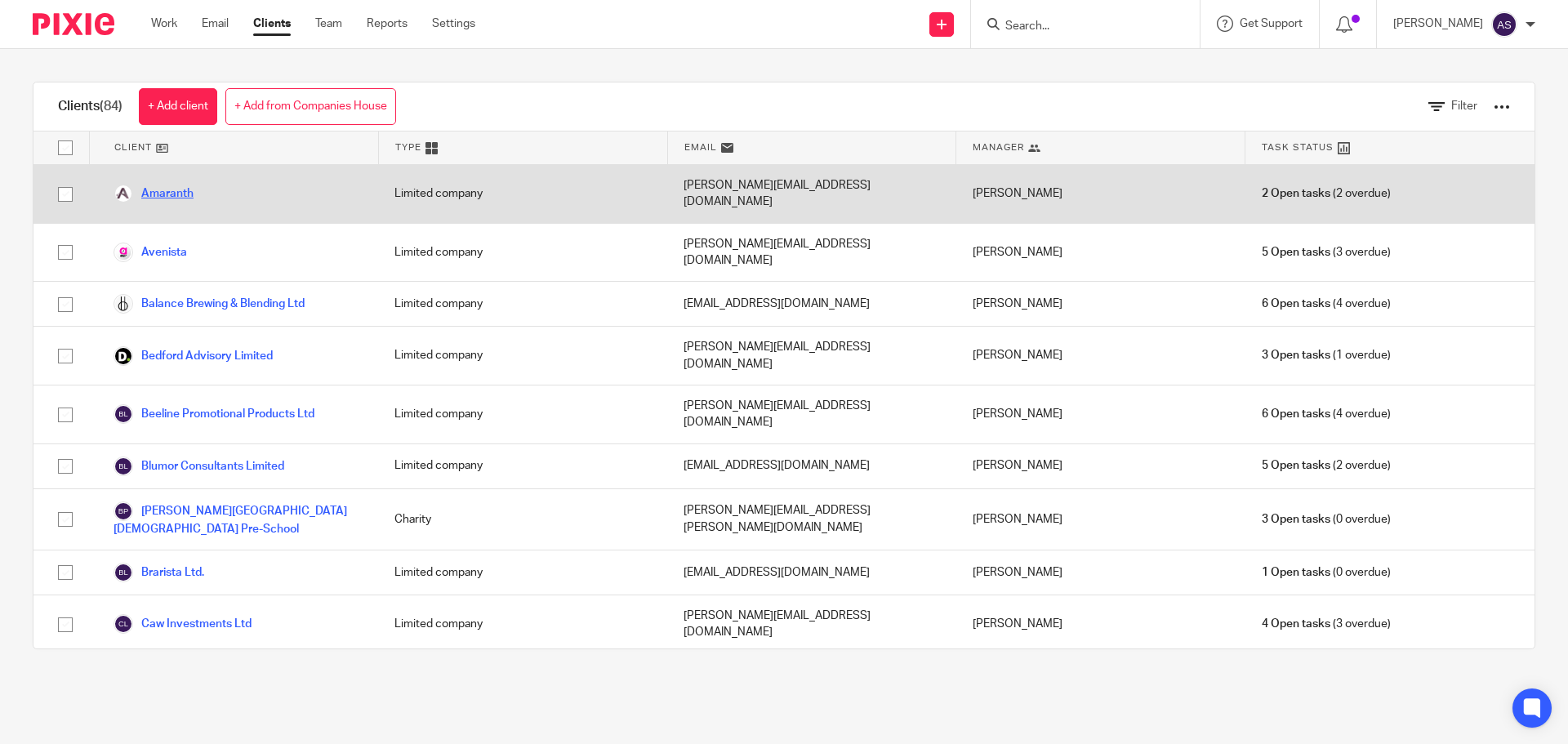
click at [182, 183] on link "Amaranth" at bounding box center [153, 193] width 80 height 19
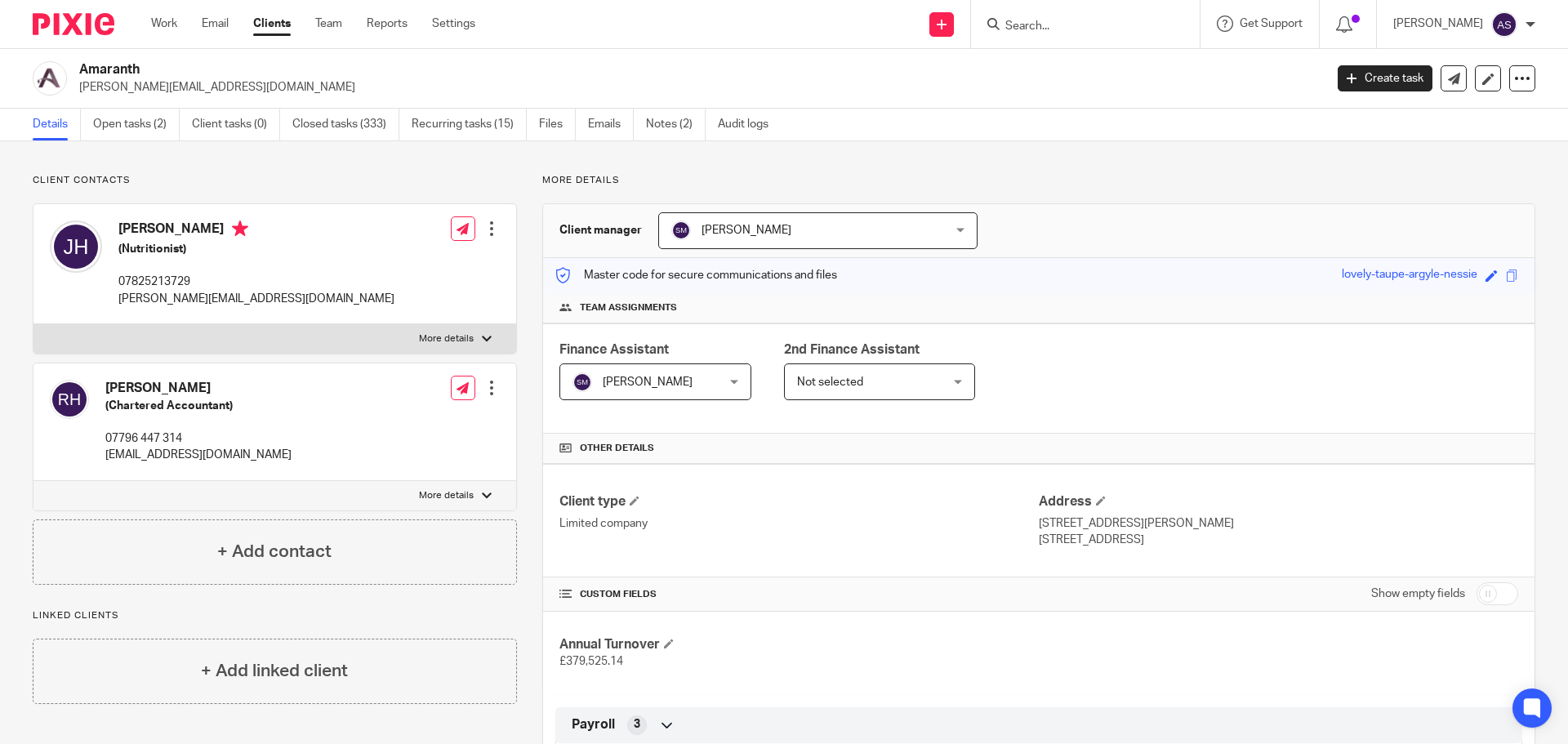
click at [606, 129] on link "Emails" at bounding box center [611, 124] width 46 height 32
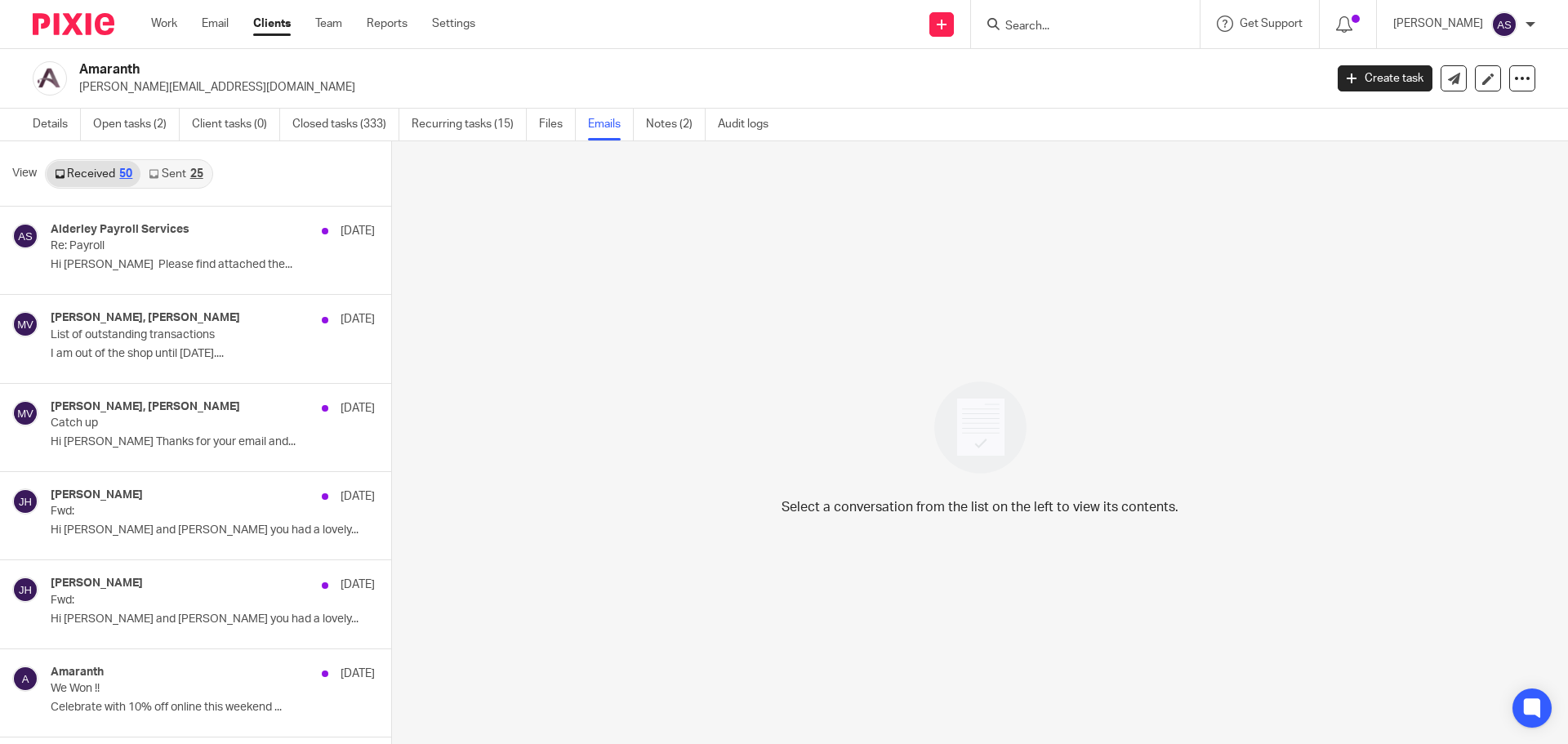
click at [166, 171] on link "Sent 25" at bounding box center [175, 174] width 70 height 26
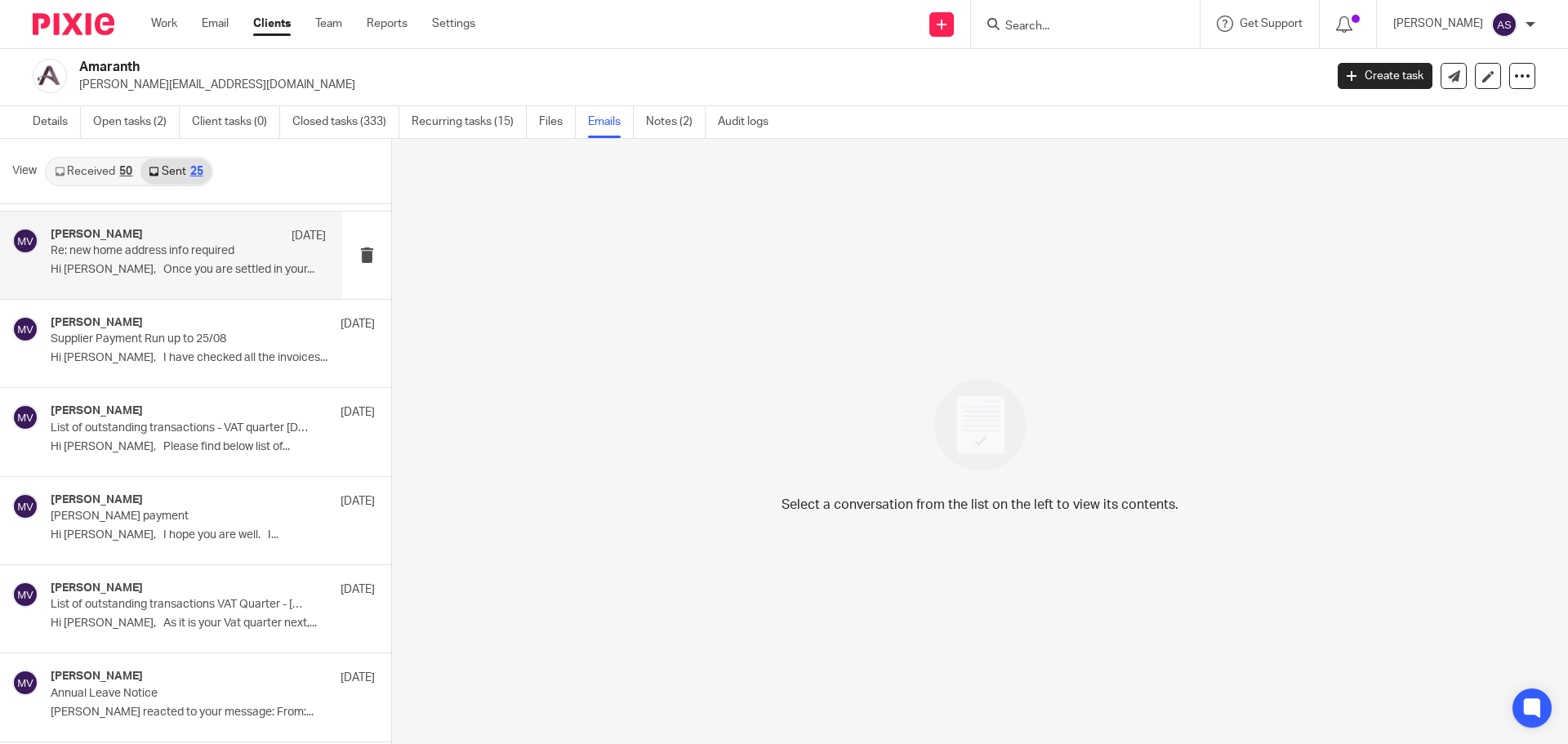
scroll to position [1225, 0]
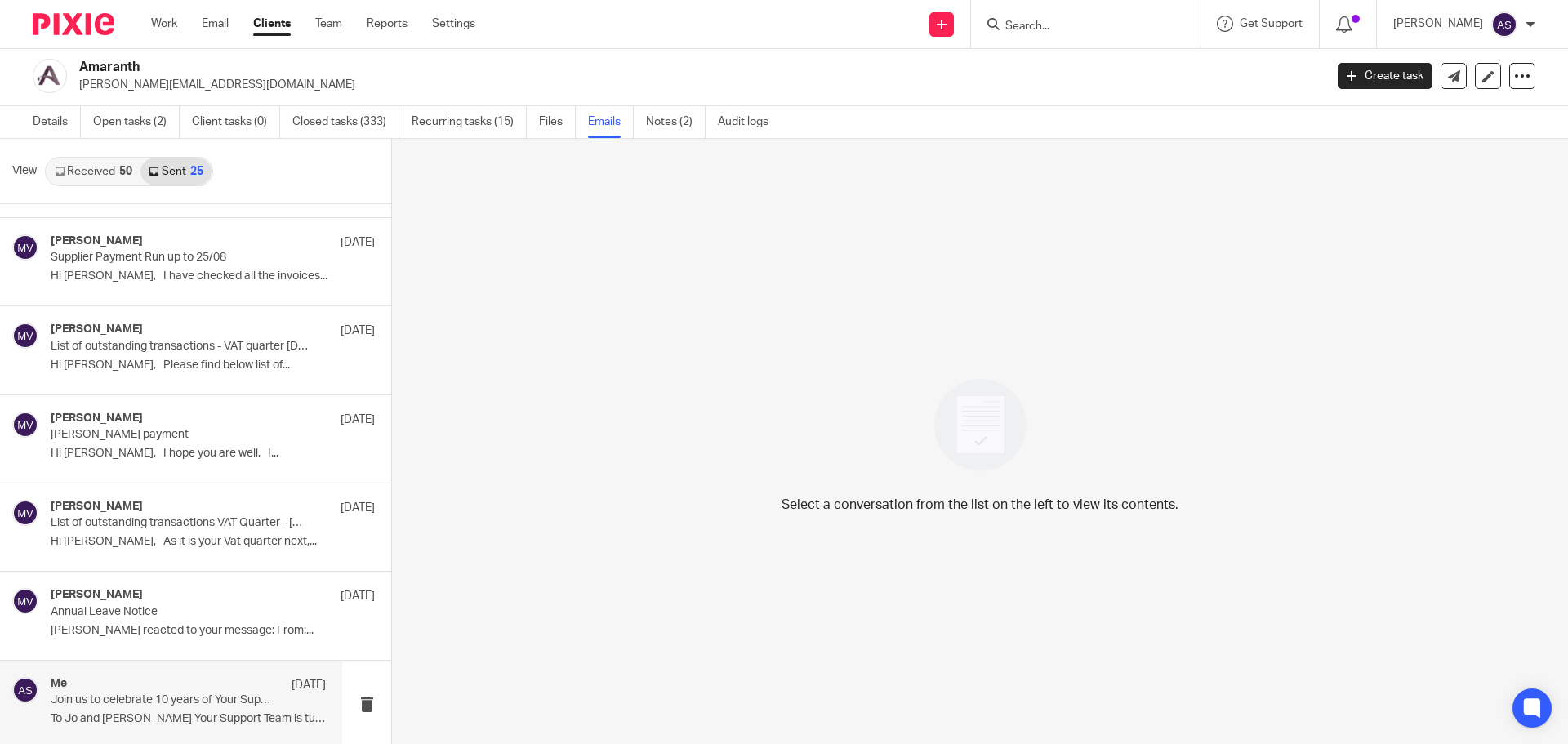
click at [195, 688] on div "Me 29 Jul" at bounding box center [188, 685] width 276 height 17
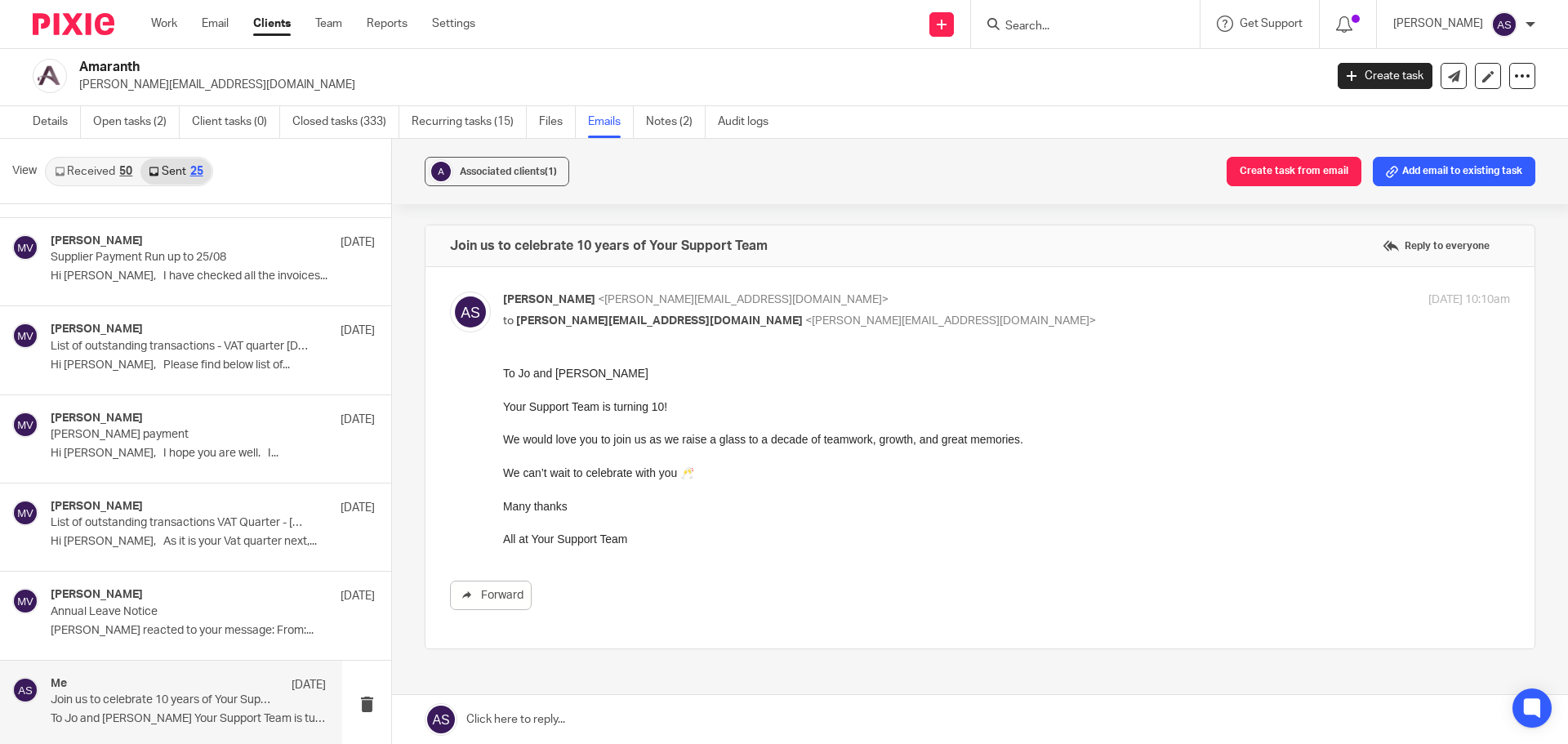
scroll to position [0, 0]
drag, startPoint x: 769, startPoint y: 242, endPoint x: 462, endPoint y: 245, distance: 307.0
click at [462, 245] on div "Join us to celebrate 10 years of Your Support Team Reply to everyone" at bounding box center [979, 245] width 1109 height 41
drag, startPoint x: 811, startPoint y: 228, endPoint x: 783, endPoint y: 246, distance: 33.3
click at [813, 229] on div "Join us to celebrate 10 years of Your Support Team Reply to everyone" at bounding box center [979, 245] width 1109 height 41
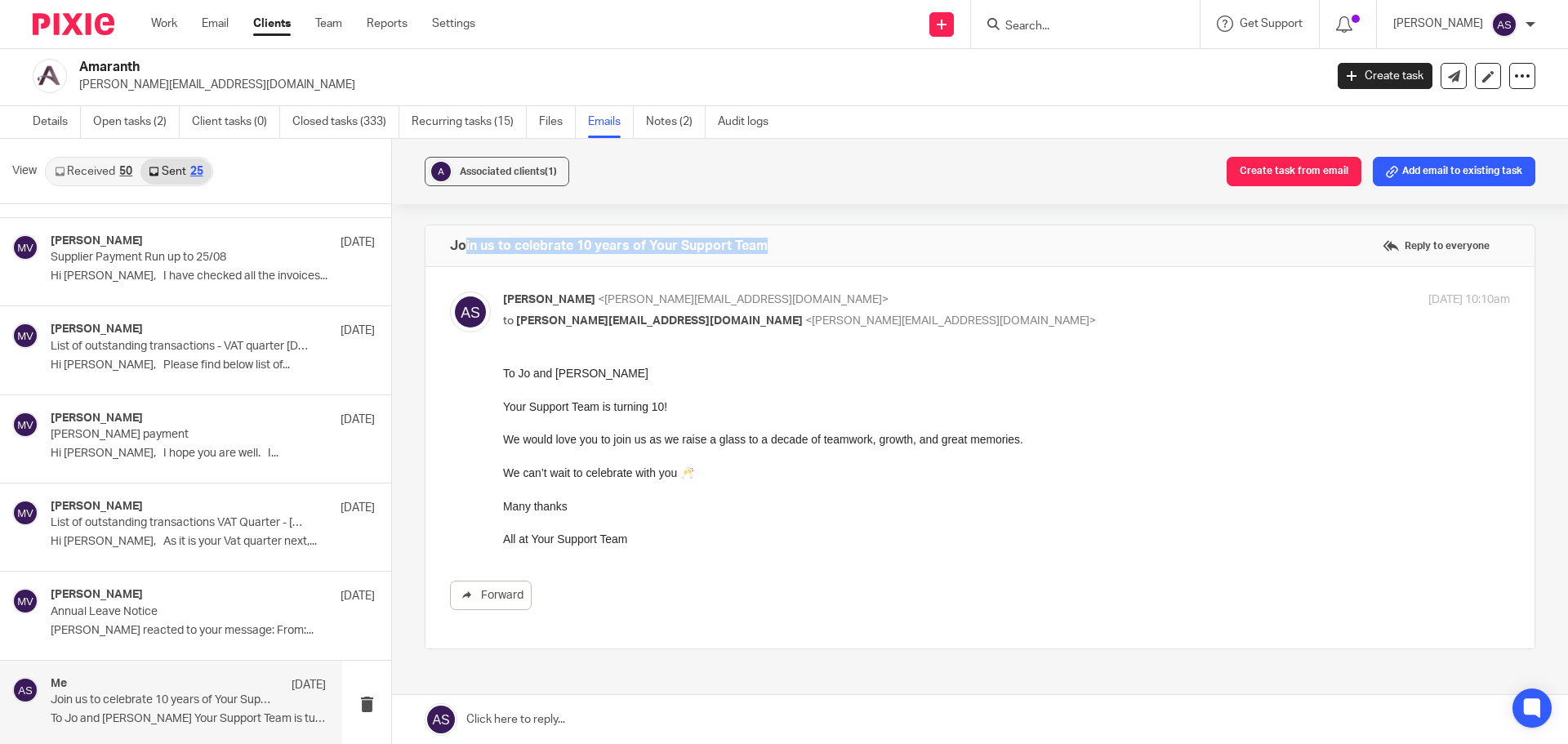
click at [792, 247] on div "Join us to celebrate 10 years of Your Support Team Reply to everyone" at bounding box center [979, 245] width 1109 height 41
click at [783, 242] on div "Join us to celebrate 10 years of Your Support Team Reply to everyone" at bounding box center [979, 245] width 1109 height 41
drag, startPoint x: 768, startPoint y: 244, endPoint x: 430, endPoint y: 239, distance: 338.0
click at [430, 239] on div "Join us to celebrate 10 years of Your Support Team Reply to everyone" at bounding box center [979, 245] width 1109 height 41
copy h4 "Join us to celebrate 10 years of Your Support Team"
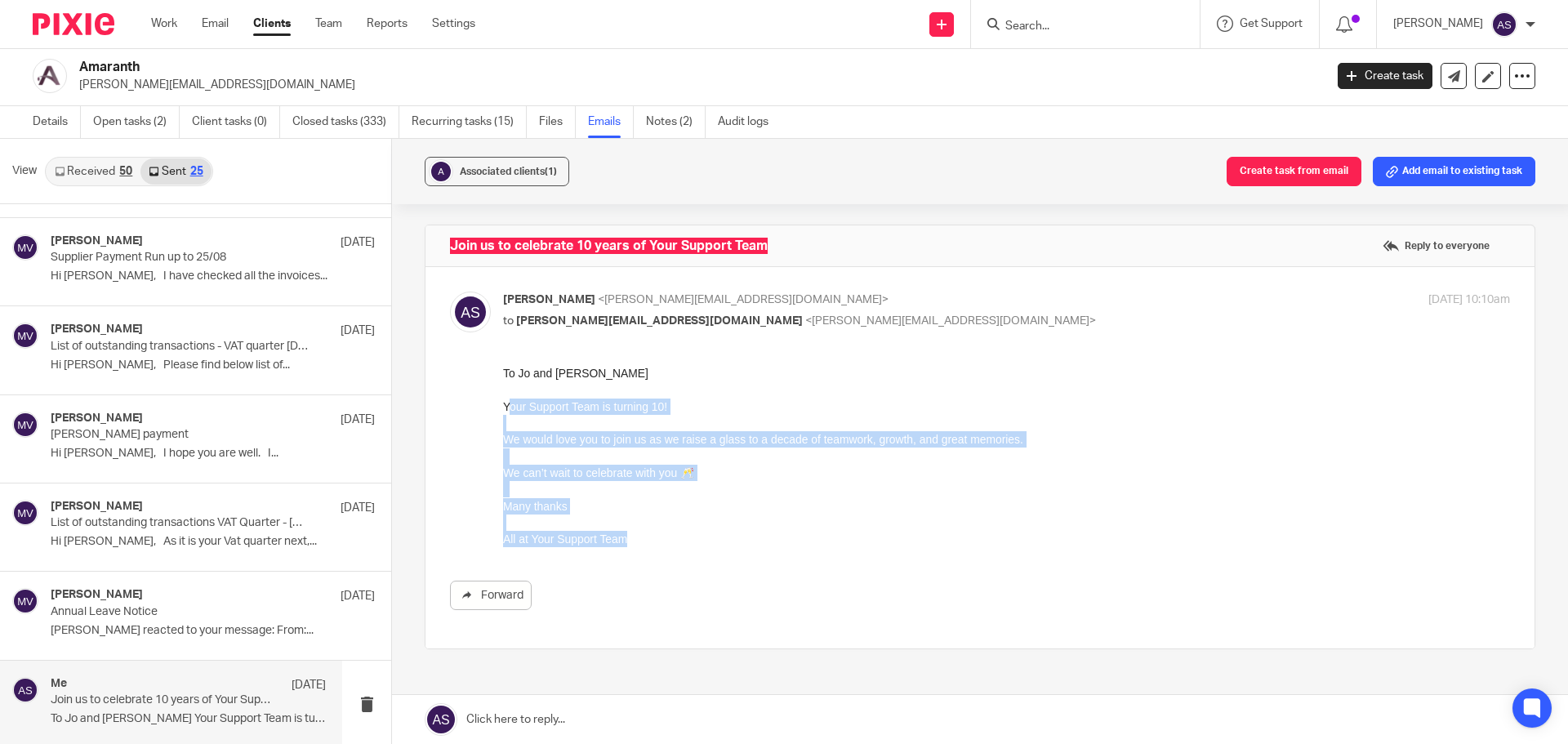
drag, startPoint x: 506, startPoint y: 404, endPoint x: 1275, endPoint y: 954, distance: 945.4
click at [774, 548] on html "To Jo and Rodger Your Support Team is turning 10! We would love you to join us …" at bounding box center [1007, 456] width 1007 height 183
copy div "our Support Team is turning 10! We would love you to join us as we raise a glas…"
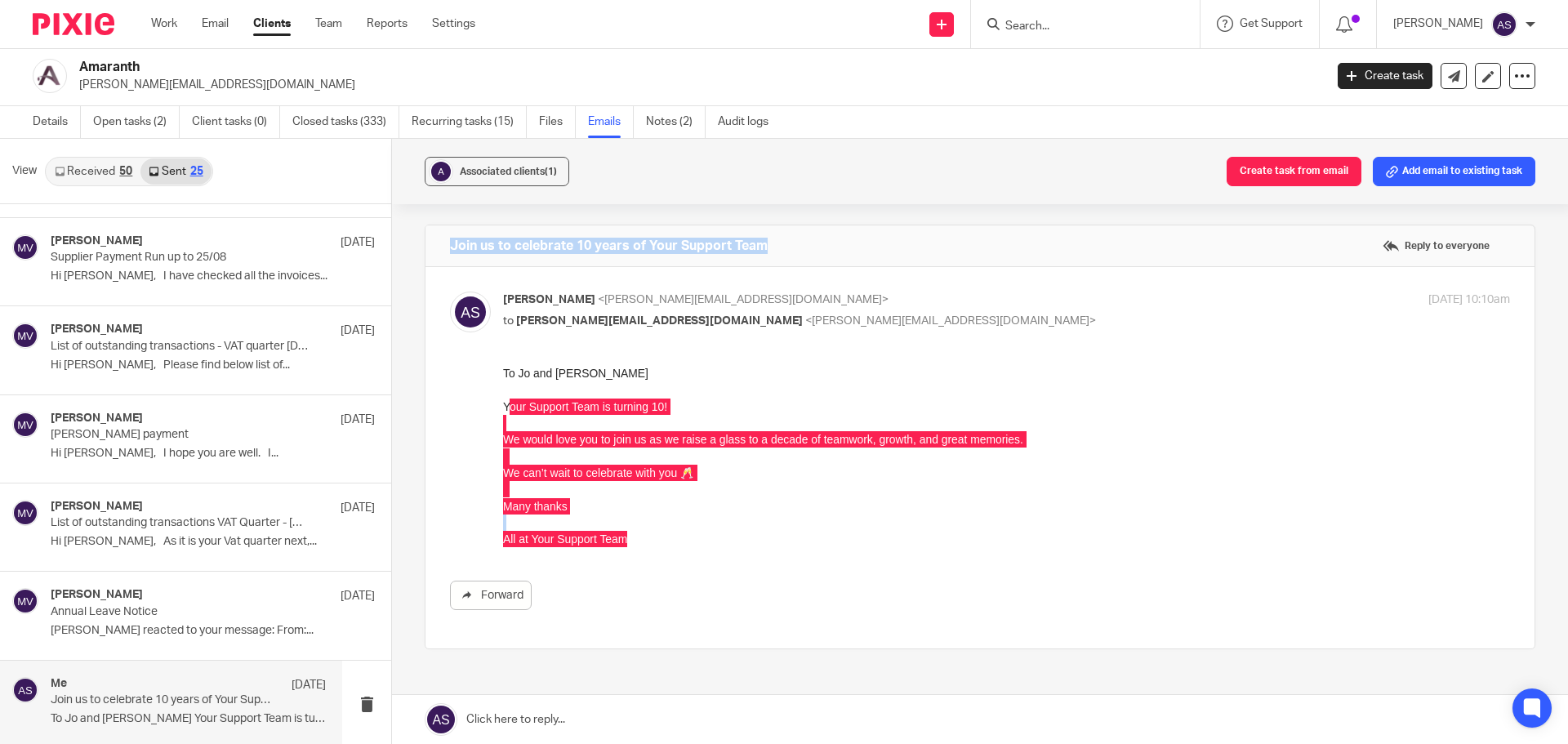
click at [270, 28] on link "Clients" at bounding box center [272, 24] width 38 height 17
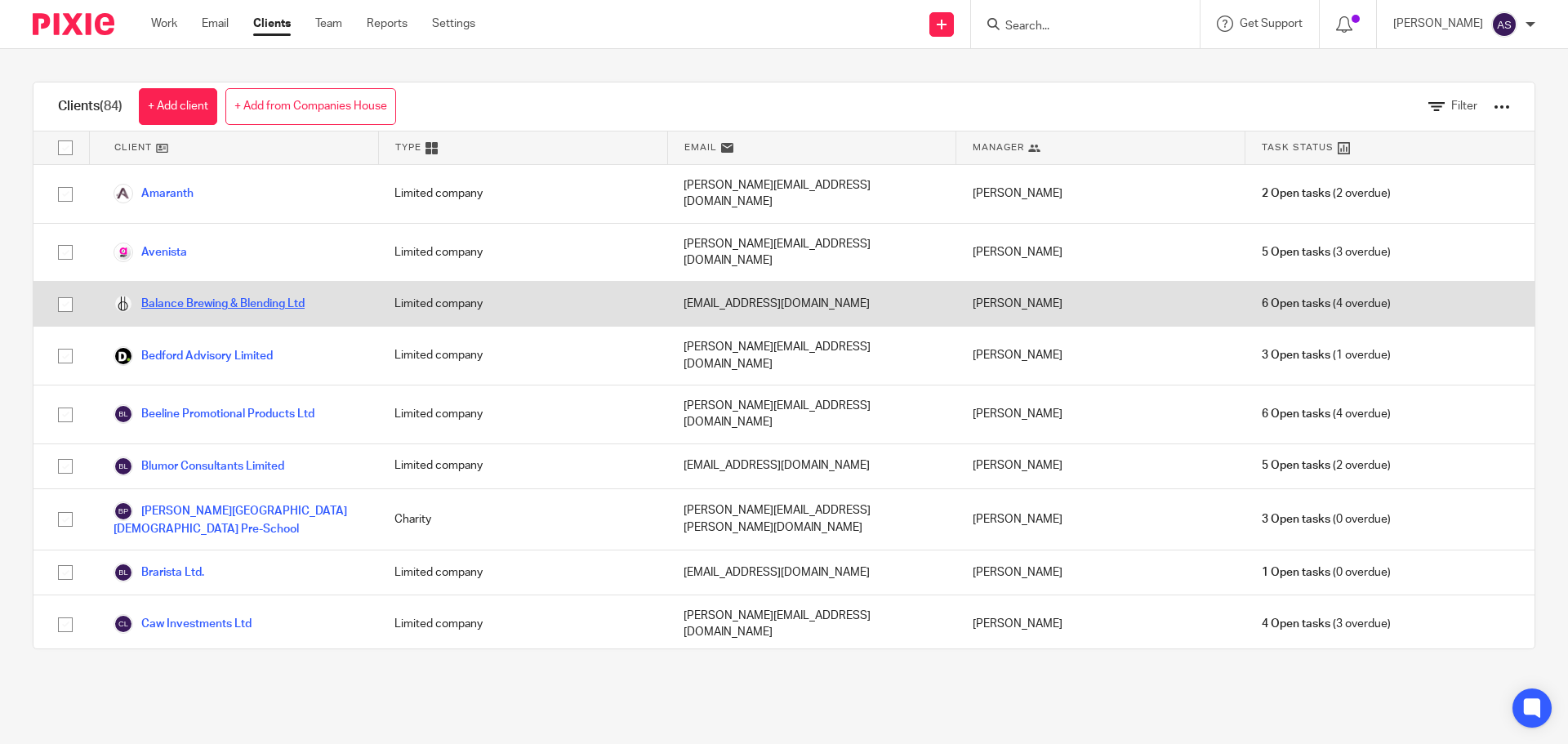
click at [258, 294] on link "Balance Brewing & Blending Ltd" at bounding box center [208, 303] width 191 height 19
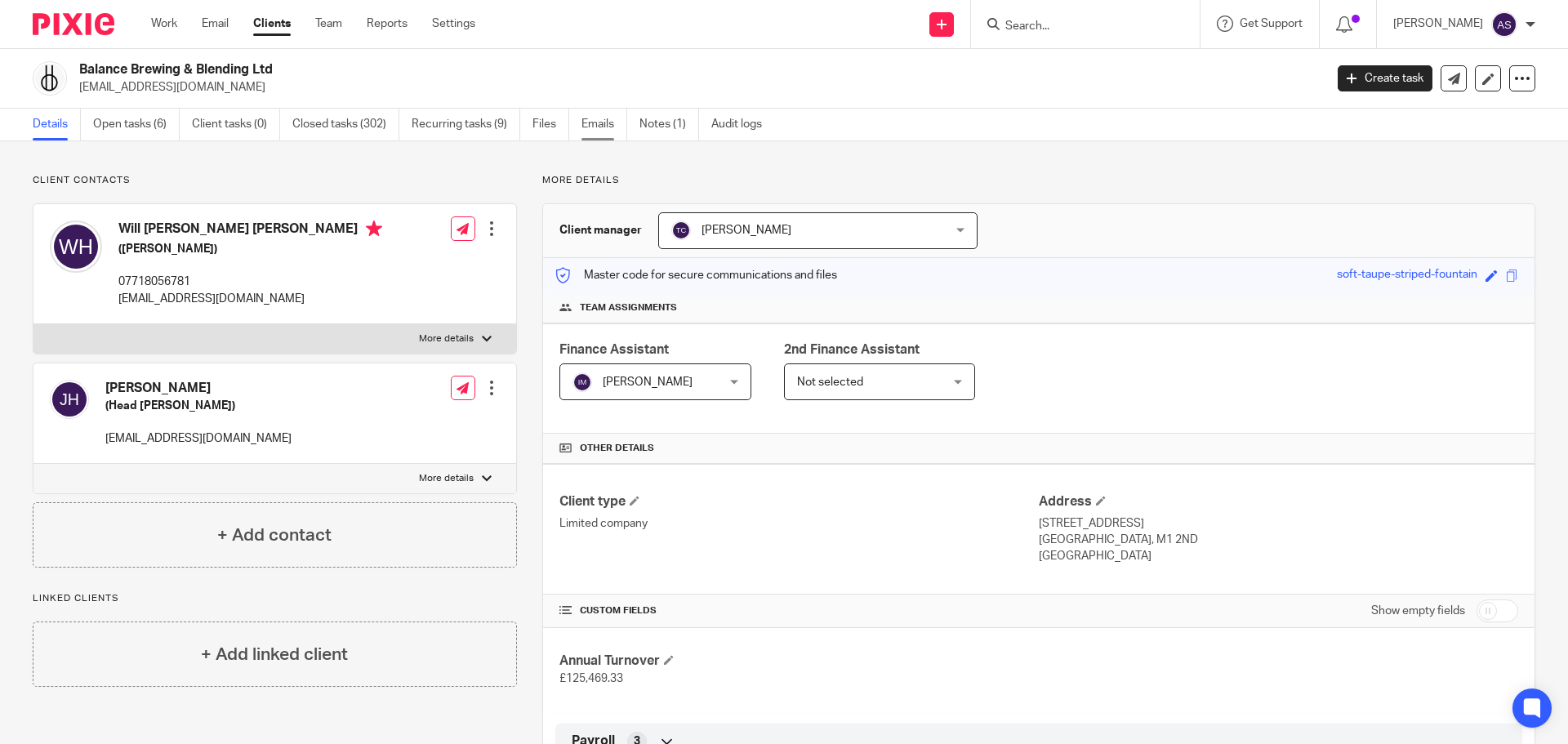
click at [584, 124] on link "Emails" at bounding box center [605, 124] width 46 height 32
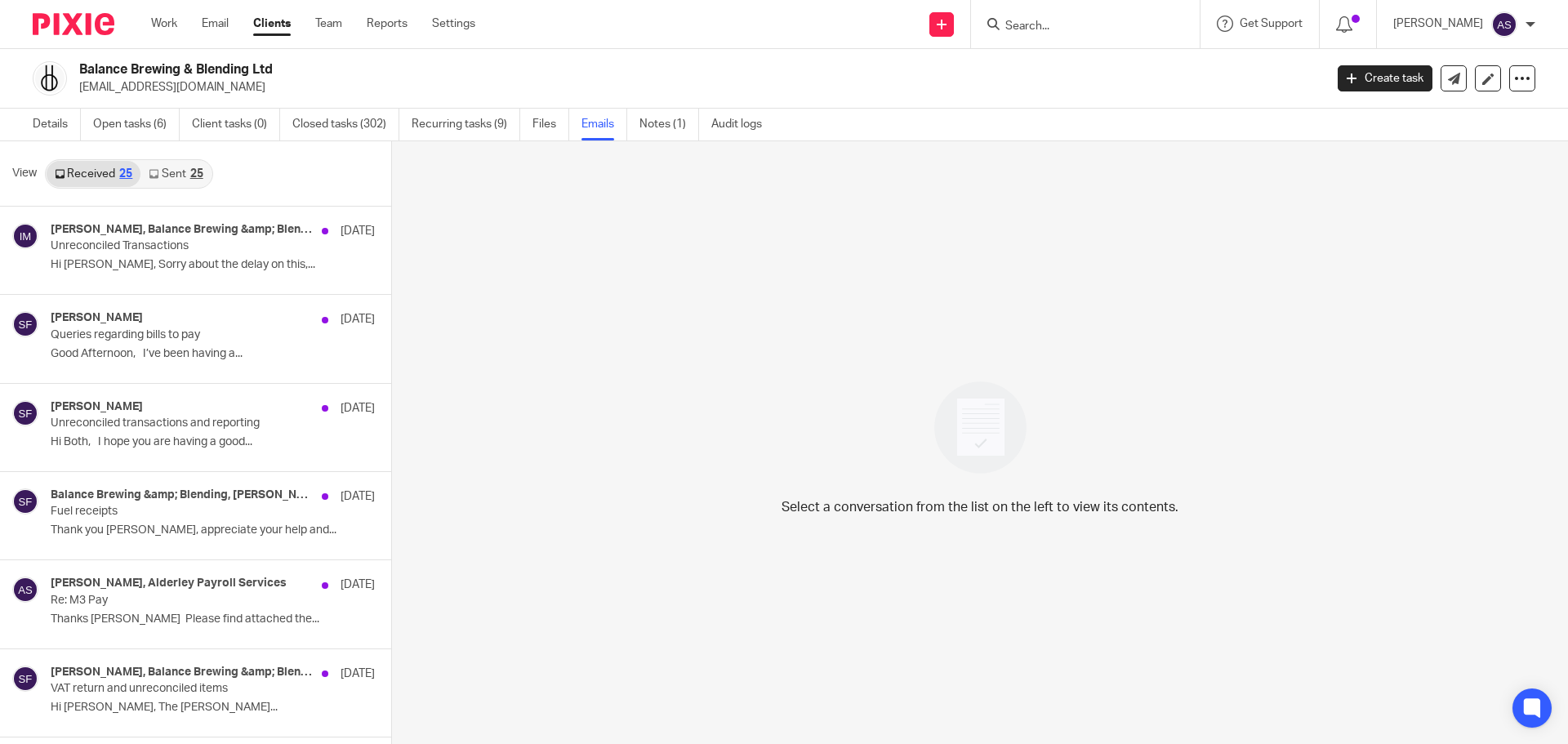
click at [183, 168] on link "Sent 25" at bounding box center [175, 174] width 70 height 26
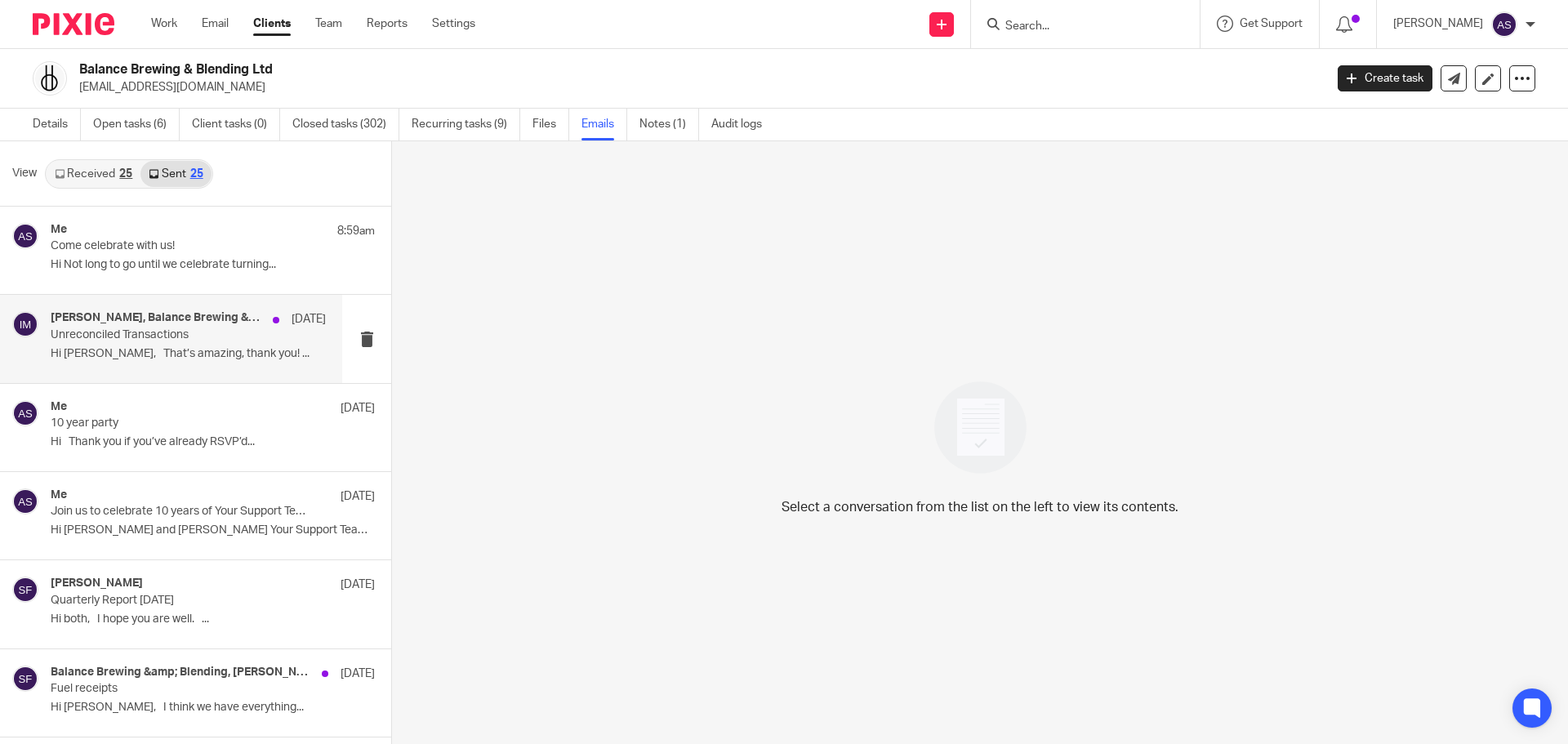
scroll to position [3, 0]
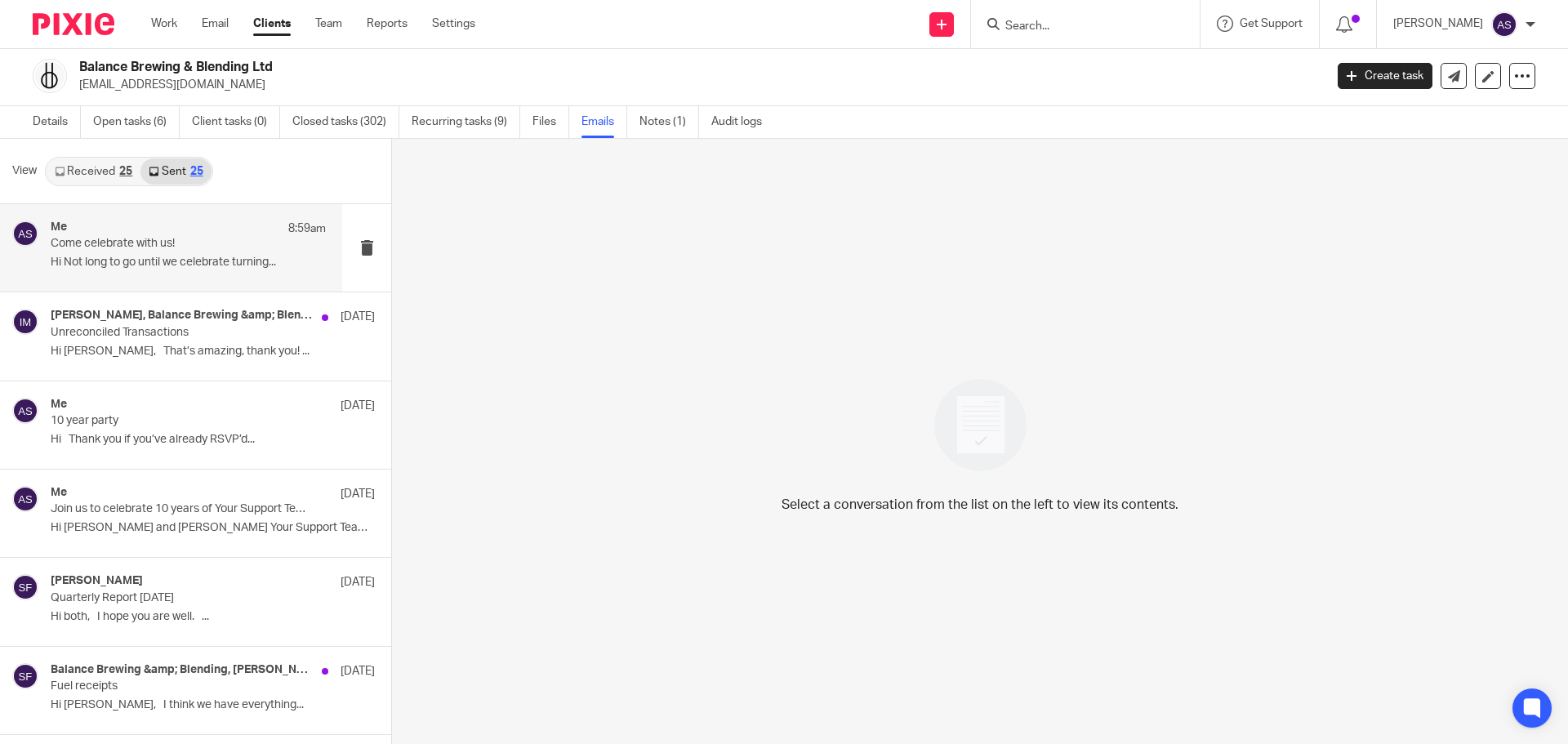
click at [241, 259] on p "Hi Not long to go until we celebrate turning..." at bounding box center [188, 262] width 276 height 14
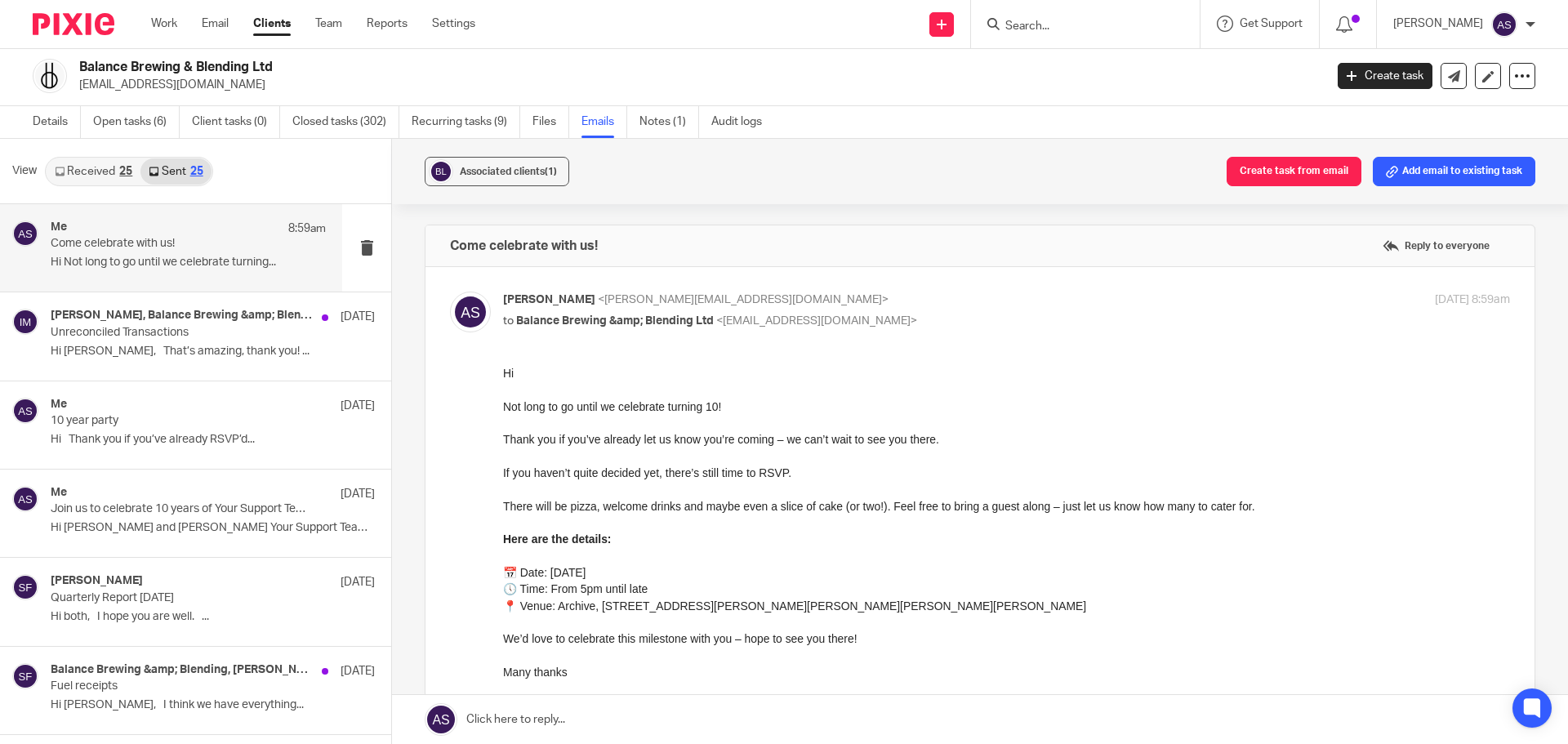
scroll to position [0, 0]
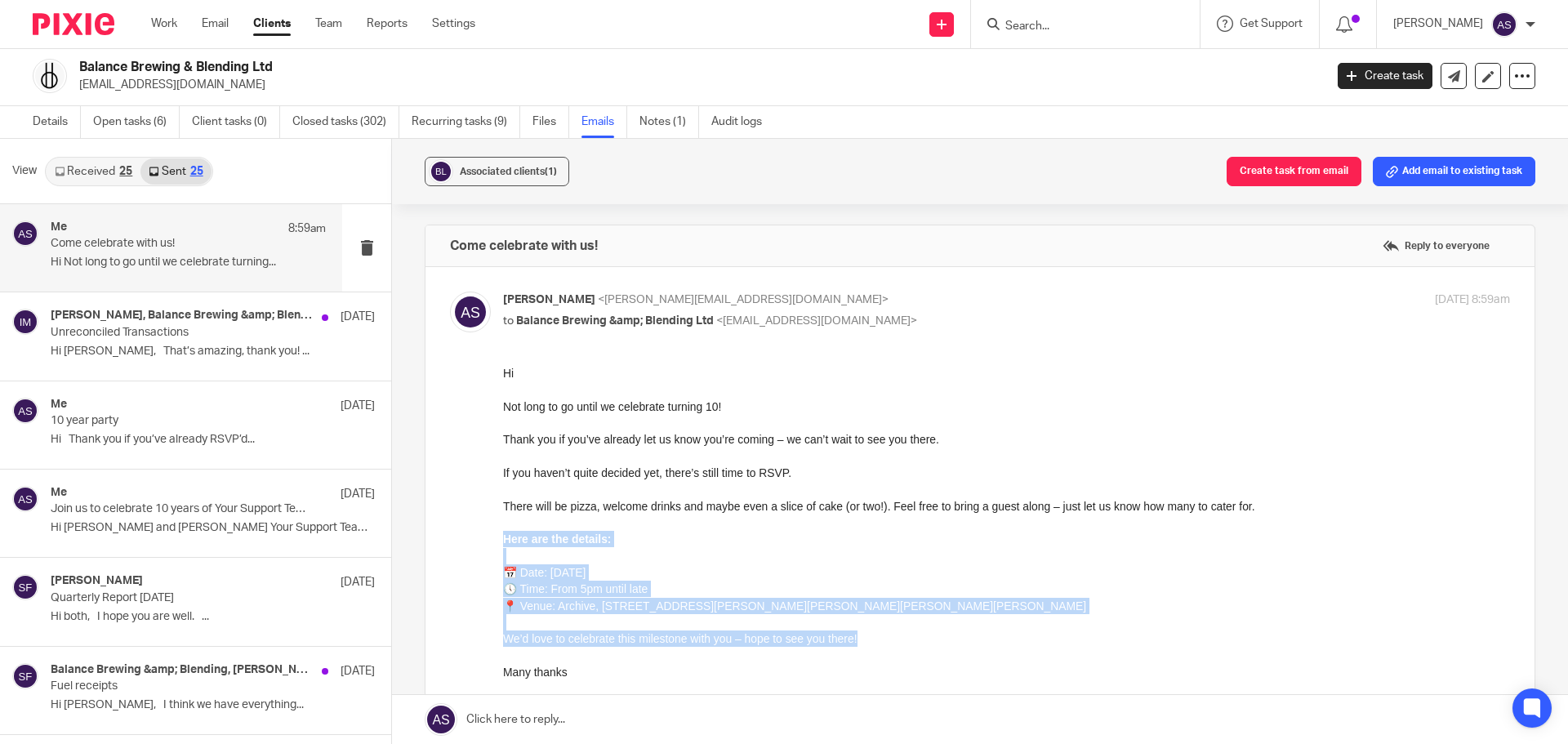
drag, startPoint x: 504, startPoint y: 540, endPoint x: 868, endPoint y: 636, distance: 376.4
click at [868, 636] on div "Hi Not long to go until we celebrate turning 10! Thank you if you’ve already le…" at bounding box center [1007, 539] width 1007 height 348
copy div "Here are the details: 📅 Date: [DATE] 🕔 Time: From 5pm until late 📍 Venue: Archi…"
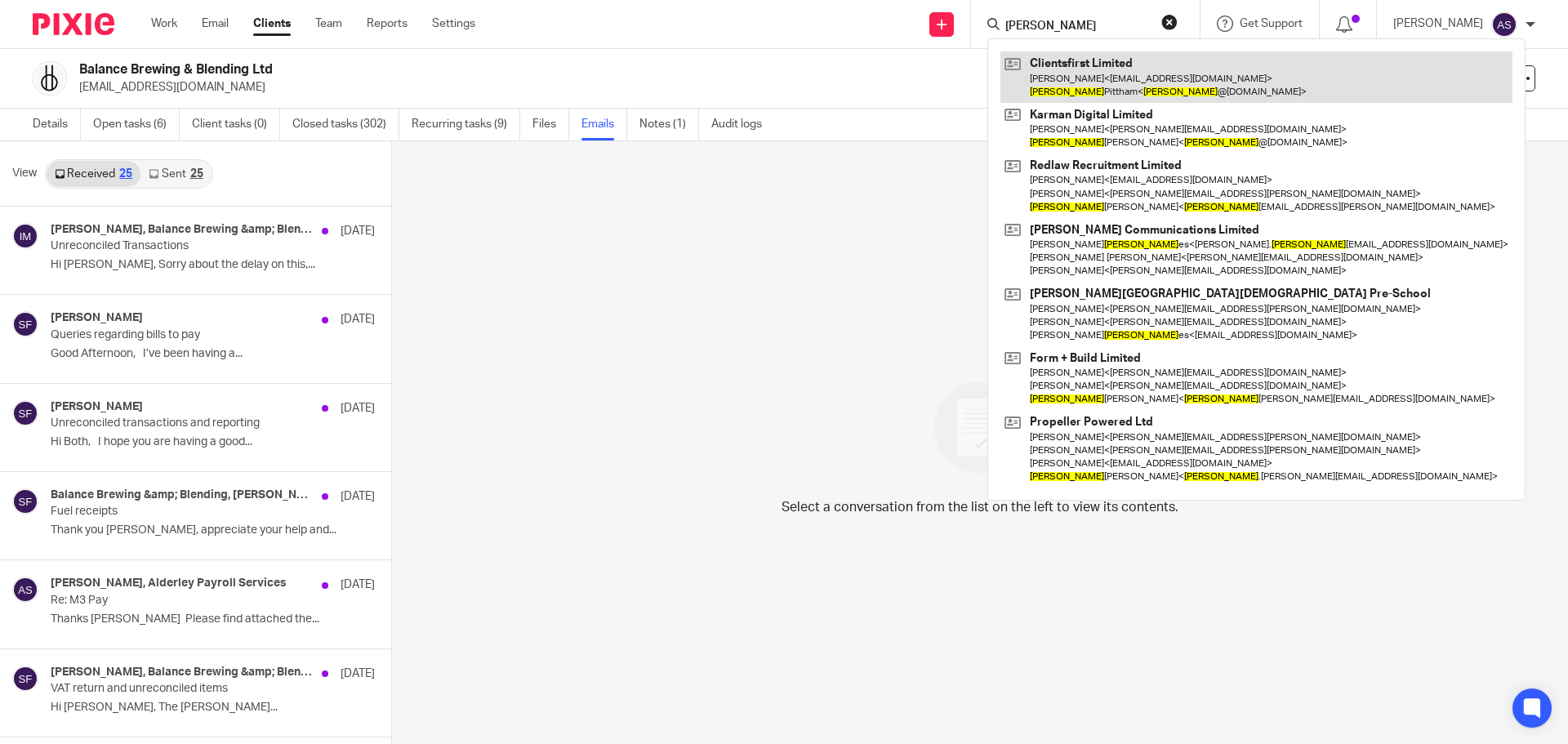
type input "[PERSON_NAME]"
click at [1085, 73] on link at bounding box center [1256, 77] width 512 height 51
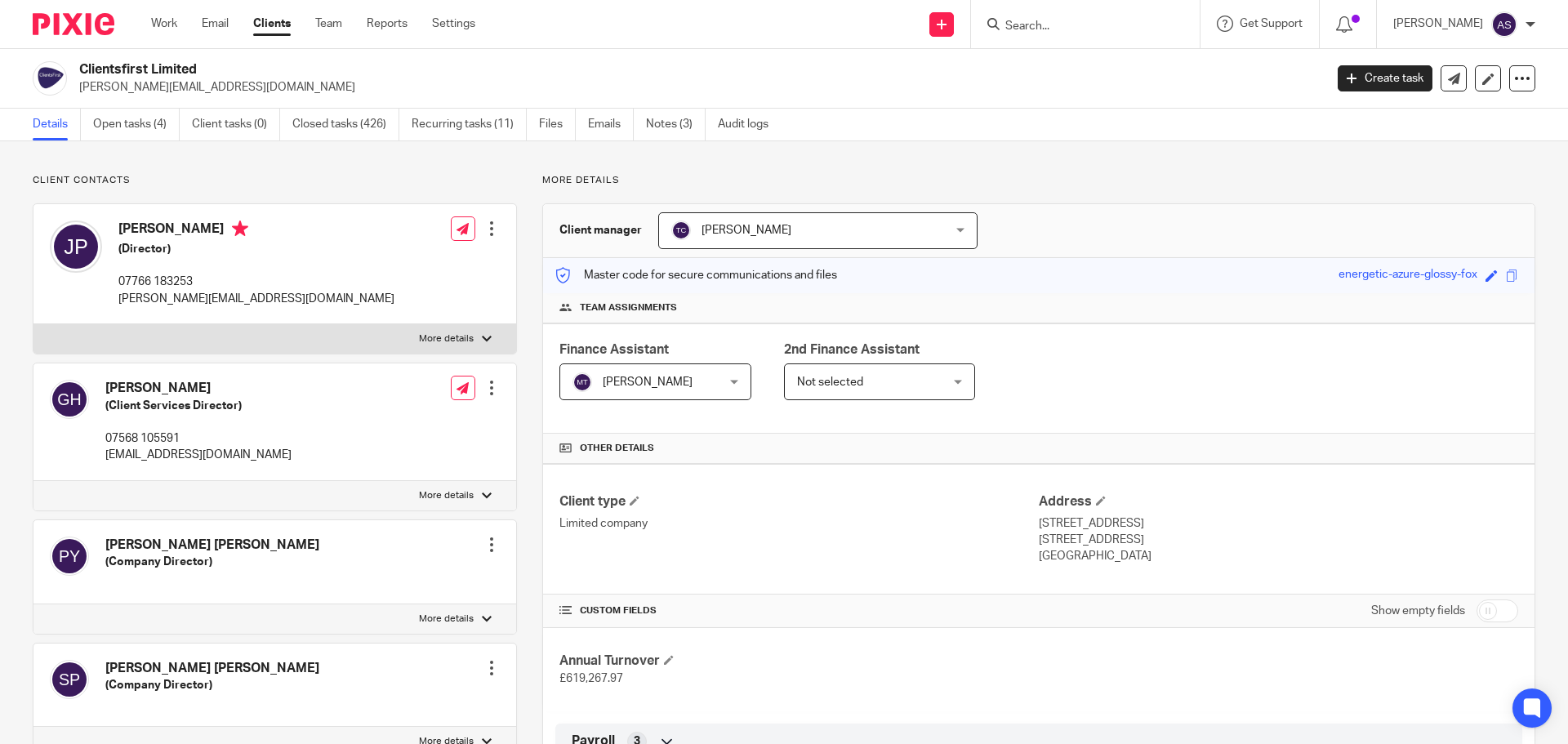
click at [489, 234] on div at bounding box center [491, 229] width 17 height 17
click at [401, 261] on link "Edit contact" at bounding box center [414, 266] width 156 height 24
click at [362, 262] on link "Edit contact" at bounding box center [414, 266] width 156 height 24
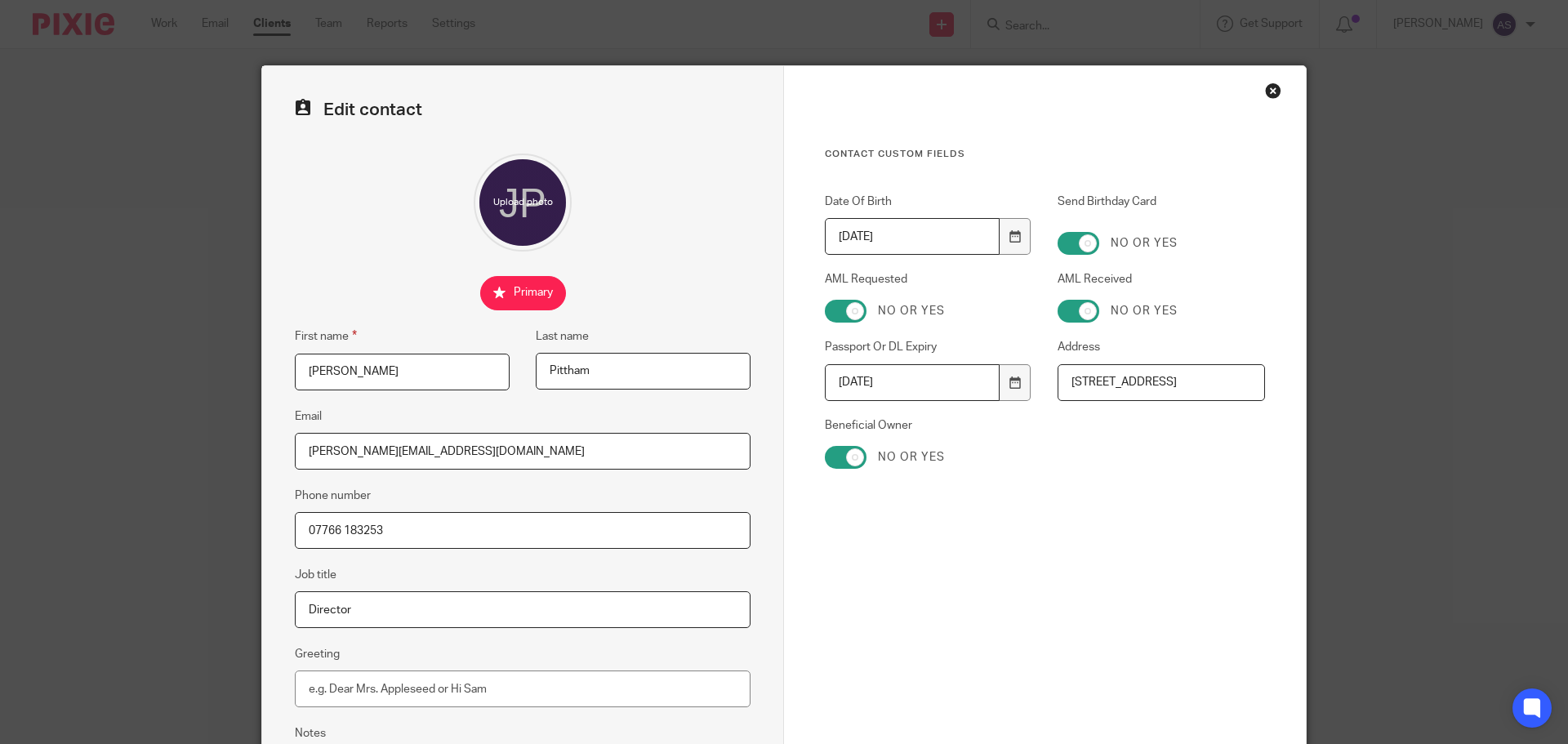
scroll to position [0, 19]
drag, startPoint x: 1210, startPoint y: 378, endPoint x: 1290, endPoint y: 386, distance: 80.4
click at [1290, 386] on div "Contact Custom fields Date Of Birth 1971-09-20 Send Birthday Card No or yes AML…" at bounding box center [1044, 463] width 522 height 793
drag, startPoint x: 597, startPoint y: 377, endPoint x: 488, endPoint y: 368, distance: 109.4
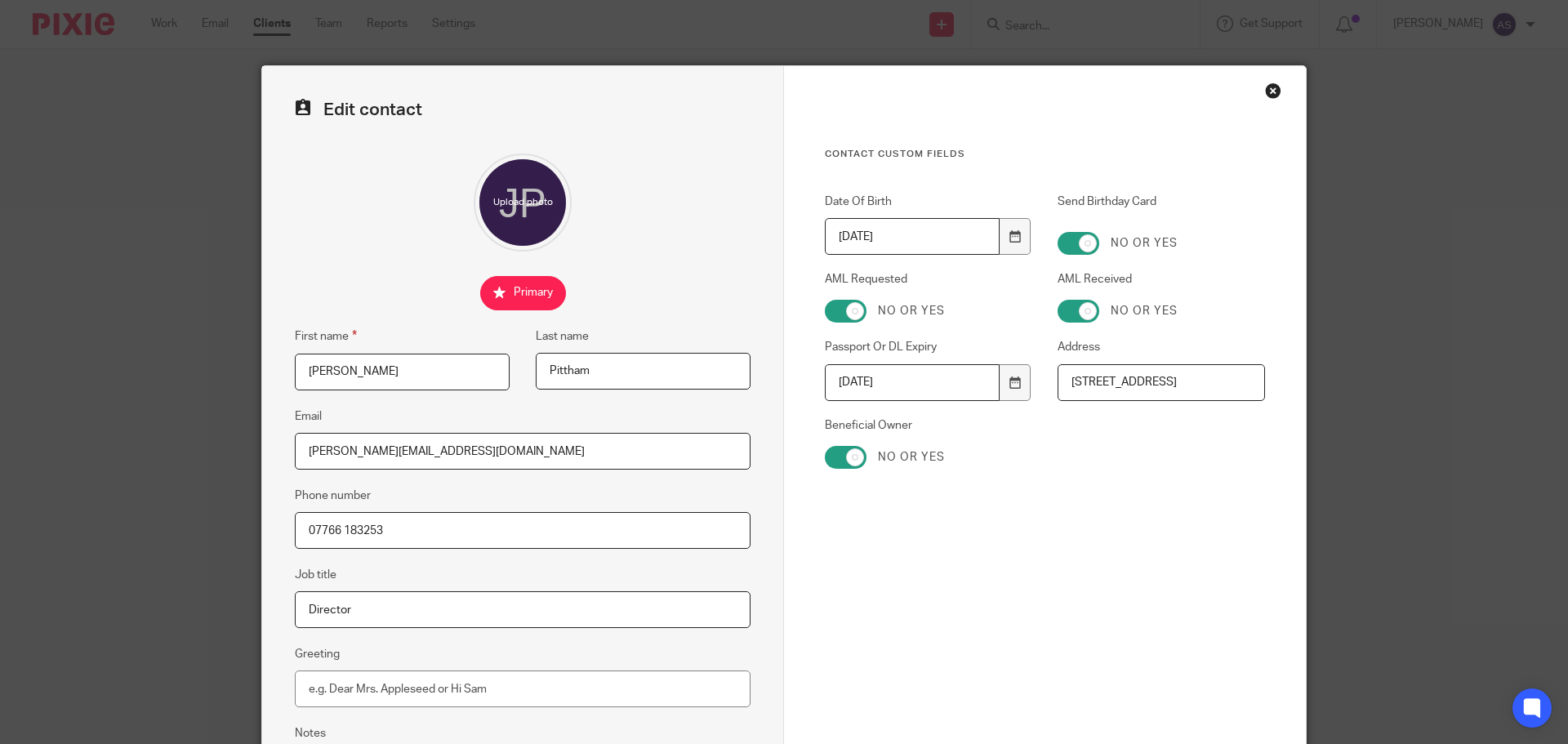
click at [488, 368] on div "First name Jon Last name Pittham" at bounding box center [510, 366] width 481 height 80
click at [1267, 91] on div "Close this dialog window" at bounding box center [1273, 90] width 17 height 17
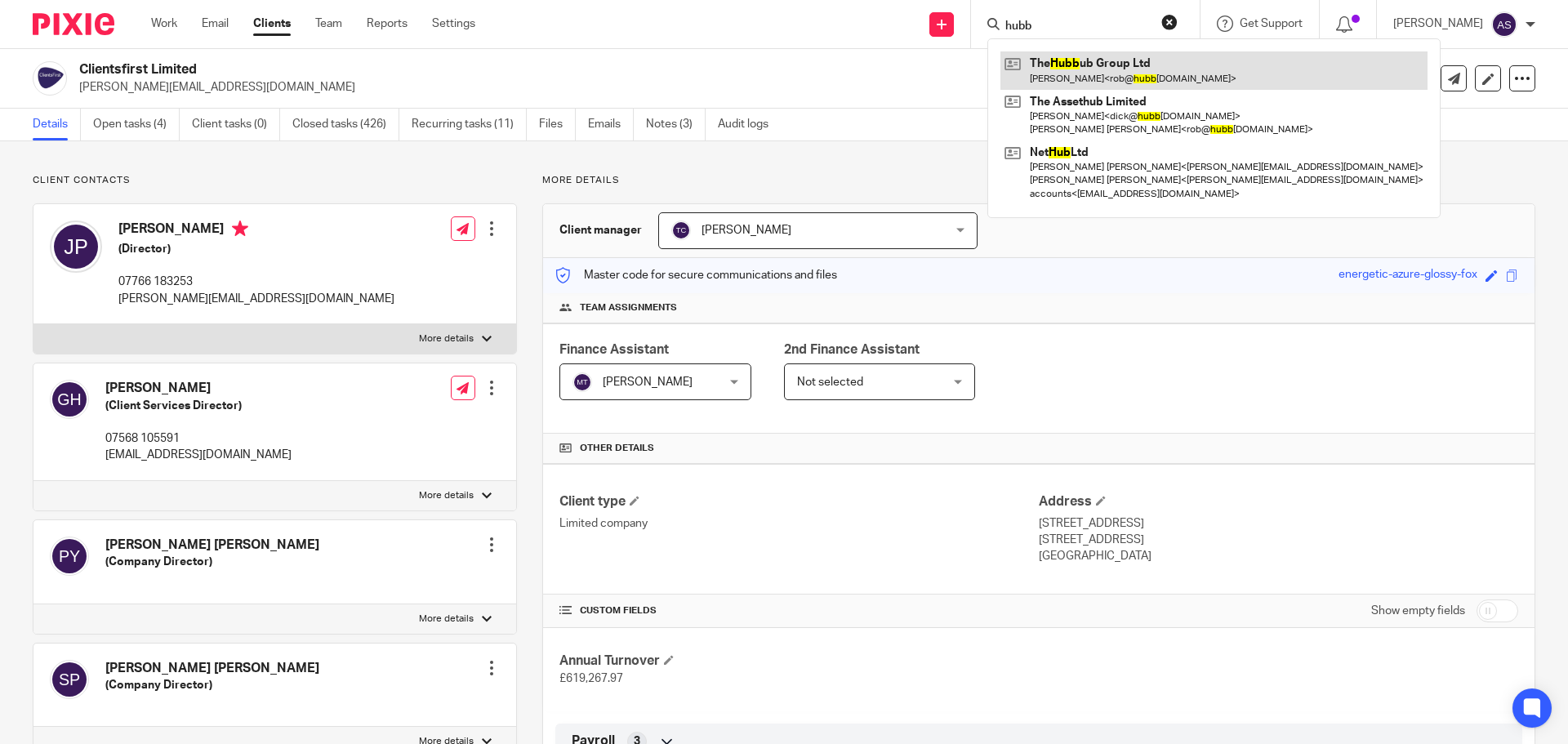
type input "hubb"
click at [1093, 68] on link at bounding box center [1213, 70] width 427 height 38
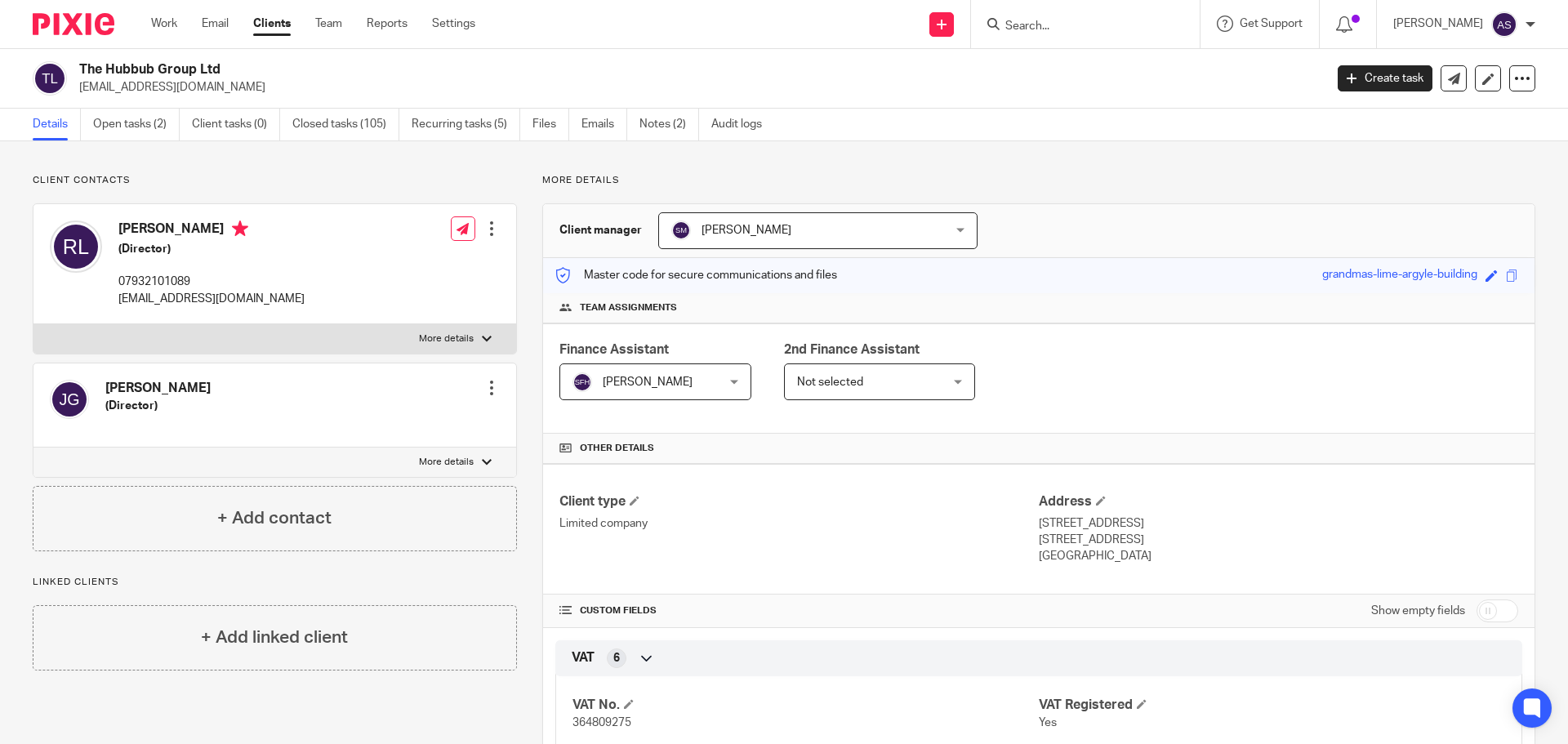
click at [491, 228] on div at bounding box center [491, 229] width 17 height 17
click at [379, 261] on link "Edit contact" at bounding box center [414, 266] width 156 height 24
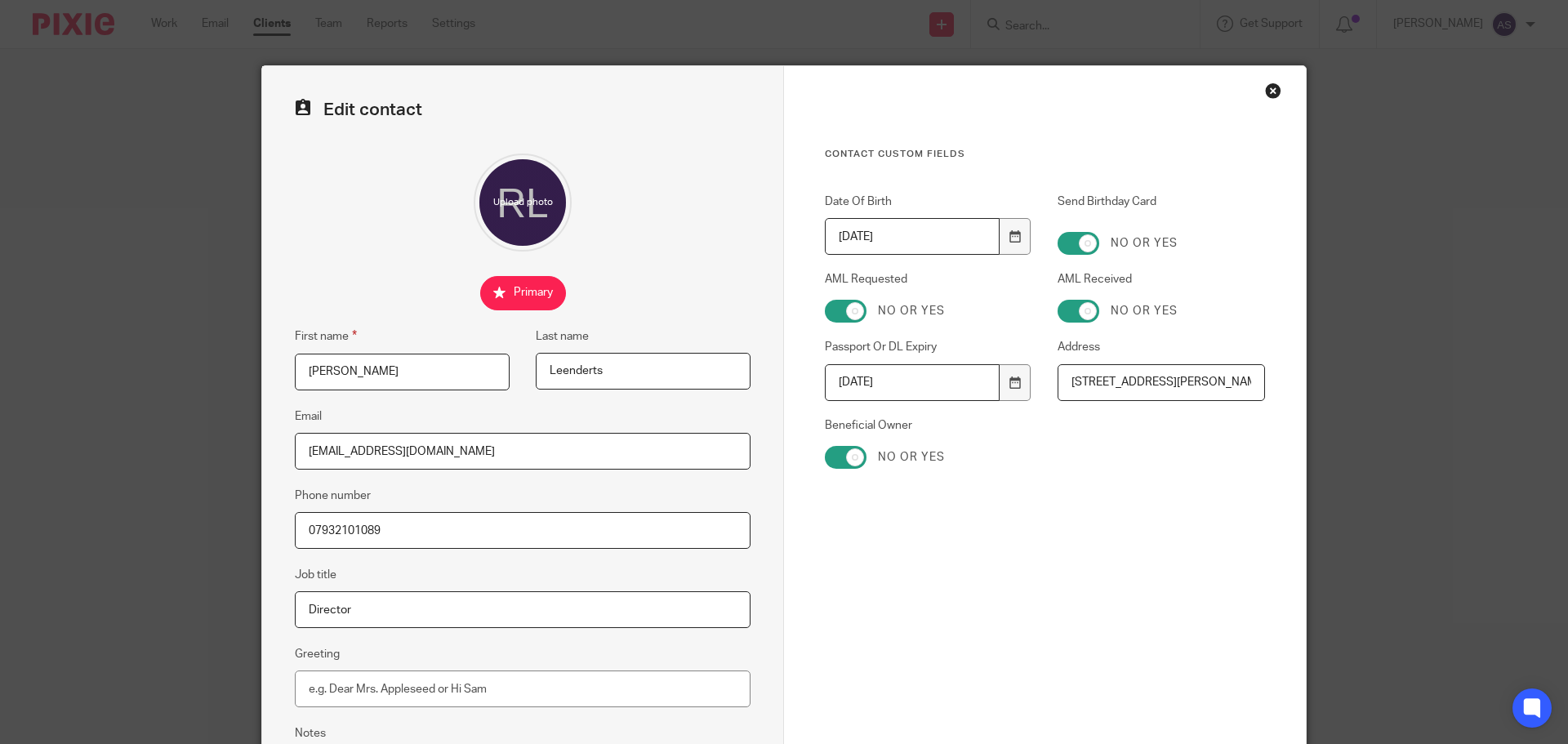
click at [1251, 377] on input "[STREET_ADDRESS][PERSON_NAME][PERSON_NAME]" at bounding box center [1161, 383] width 207 height 37
drag, startPoint x: 1185, startPoint y: 375, endPoint x: 1250, endPoint y: 384, distance: 65.6
click at [1250, 384] on input "[STREET_ADDRESS][PERSON_NAME][PERSON_NAME]" at bounding box center [1161, 383] width 207 height 37
click at [517, 365] on fieldset "Last name [PERSON_NAME]" at bounding box center [630, 358] width 241 height 64
click at [1267, 88] on div "Close this dialog window" at bounding box center [1273, 90] width 17 height 17
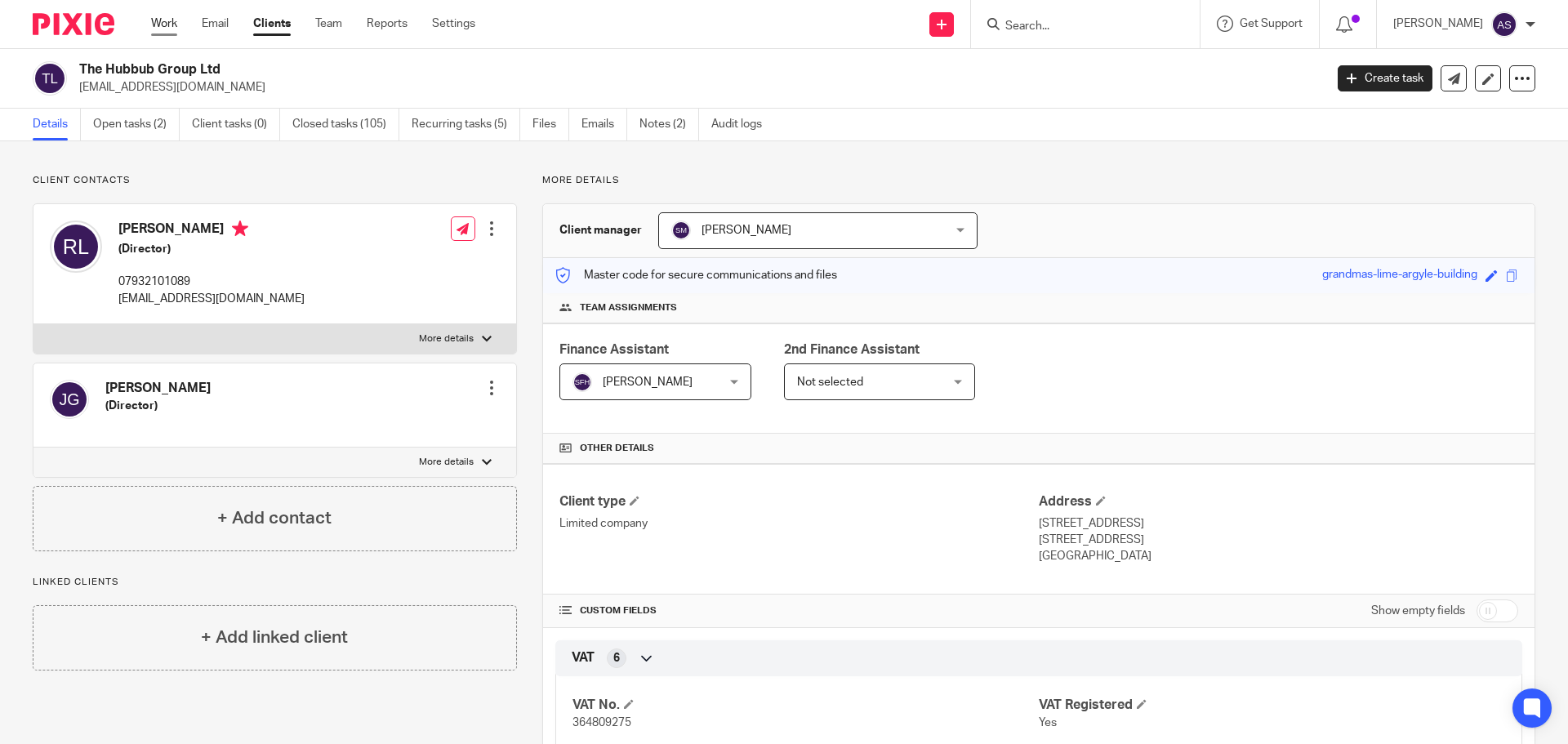
click at [171, 25] on link "Work" at bounding box center [164, 24] width 26 height 17
